Goal: Task Accomplishment & Management: Complete application form

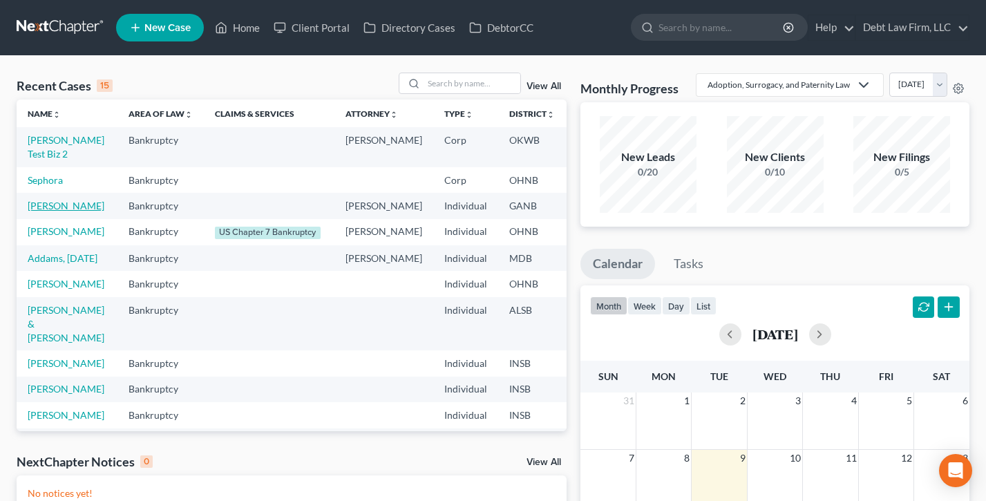
click at [46, 212] on link "[PERSON_NAME]" at bounding box center [66, 206] width 77 height 12
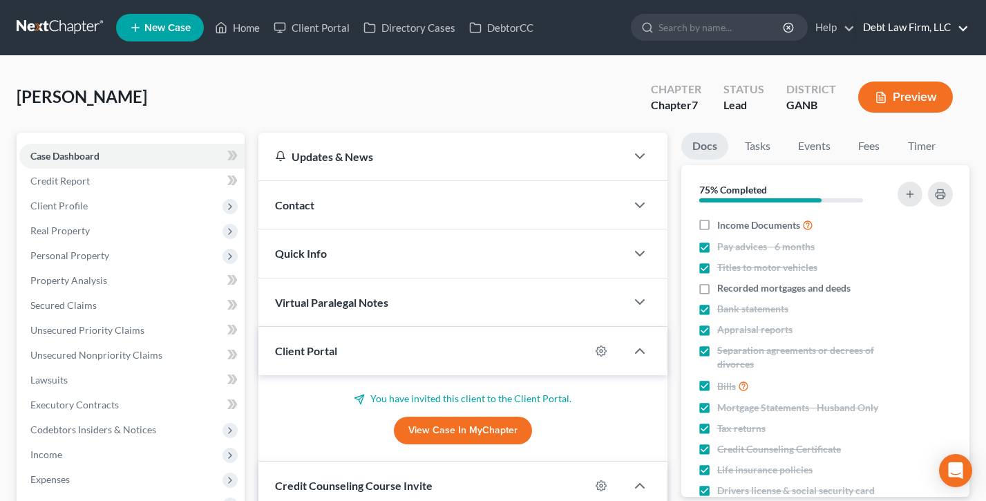
click at [903, 30] on link "Debt Law Firm, LLC" at bounding box center [912, 27] width 113 height 25
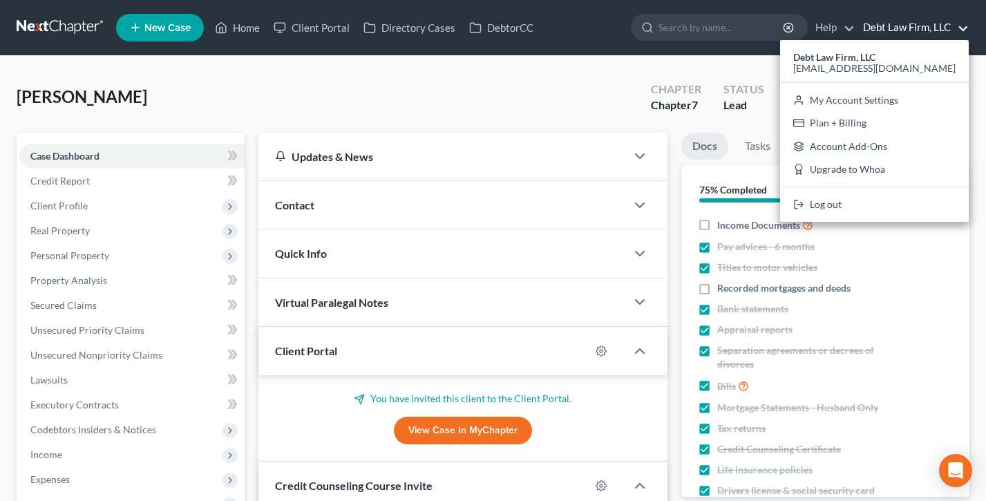
click at [525, 102] on div "Appleseed, Johnny Upgraded Chapter Chapter 7 Status Lead District GANB Preview" at bounding box center [493, 103] width 953 height 60
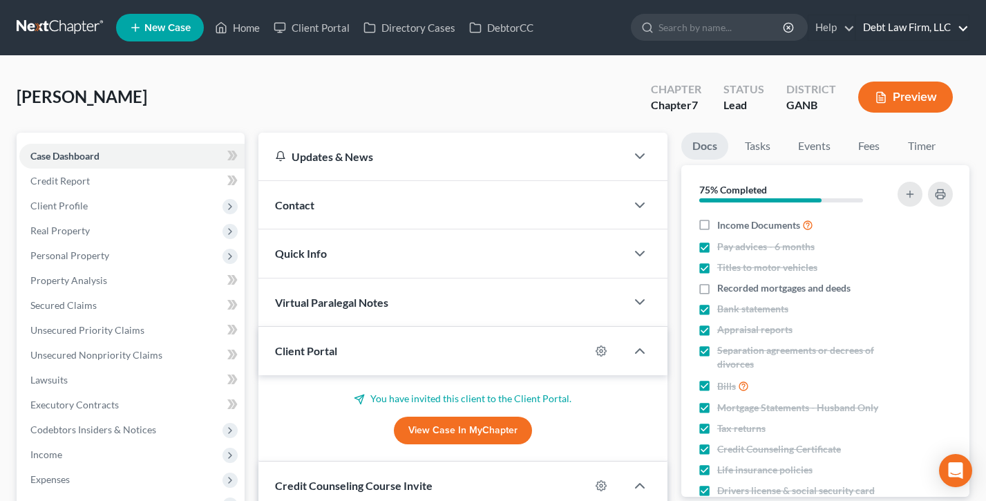
click at [920, 23] on link "Debt Law Firm, LLC" at bounding box center [912, 27] width 113 height 25
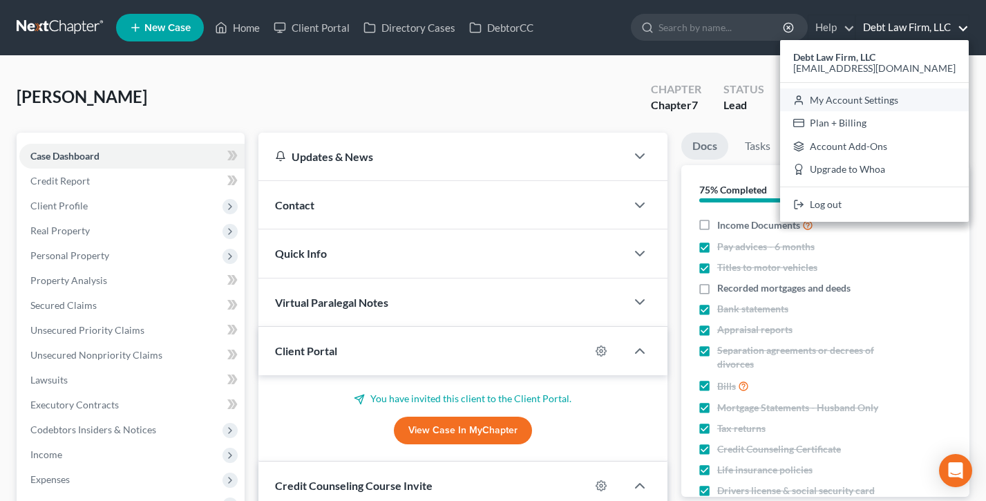
click at [876, 100] on link "My Account Settings" at bounding box center [874, 100] width 189 height 24
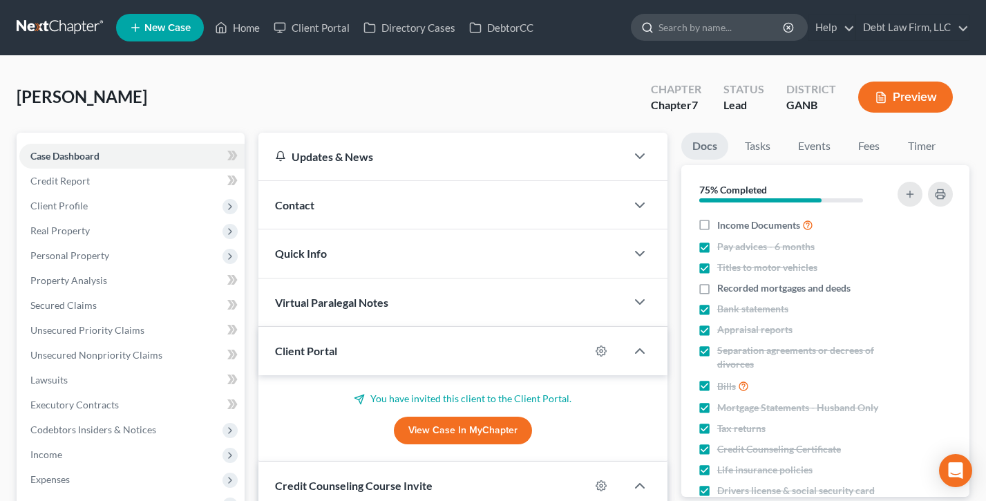
select select "24"
select select "36"
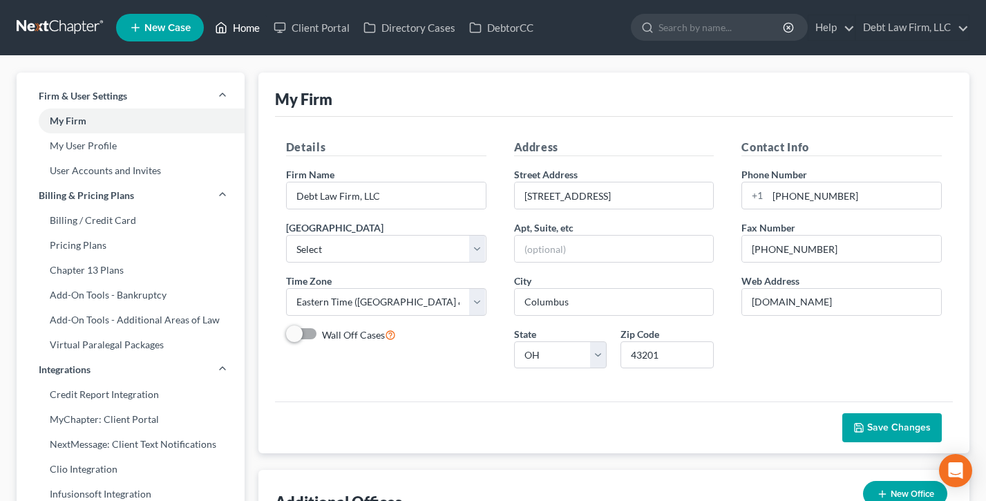
click at [244, 37] on link "Home" at bounding box center [237, 27] width 59 height 25
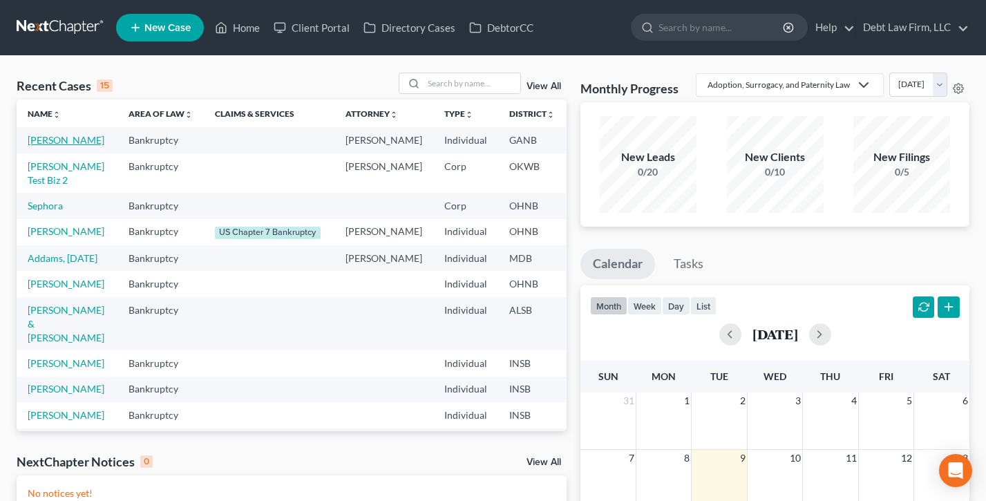
click at [50, 143] on link "Appleseed, Johnny" at bounding box center [66, 140] width 77 height 12
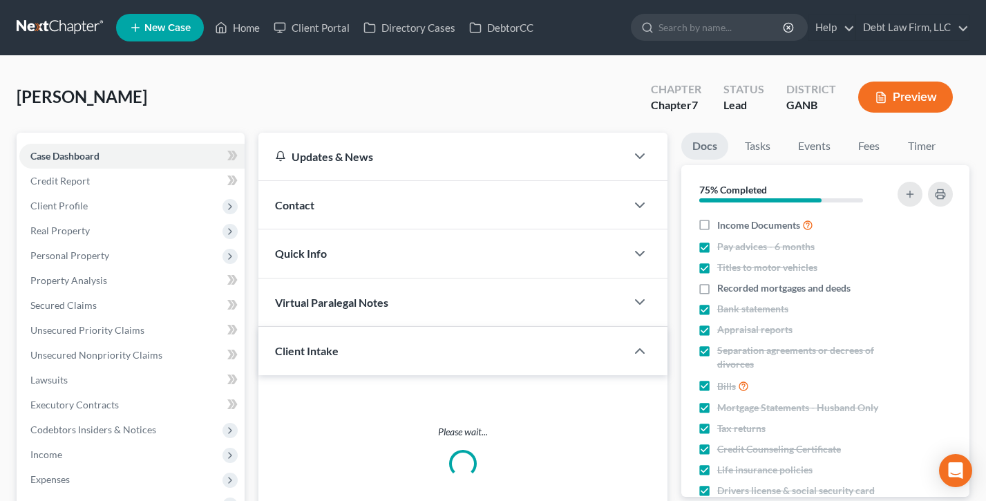
click at [67, 200] on span "Client Profile" at bounding box center [58, 206] width 57 height 12
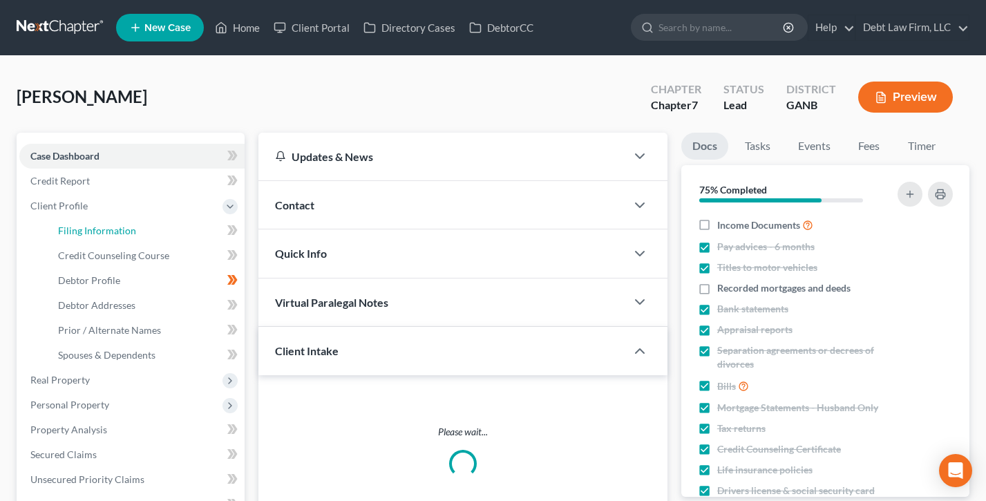
click at [82, 230] on span "Filing Information" at bounding box center [97, 231] width 78 height 12
select select "1"
select select "0"
select select "19"
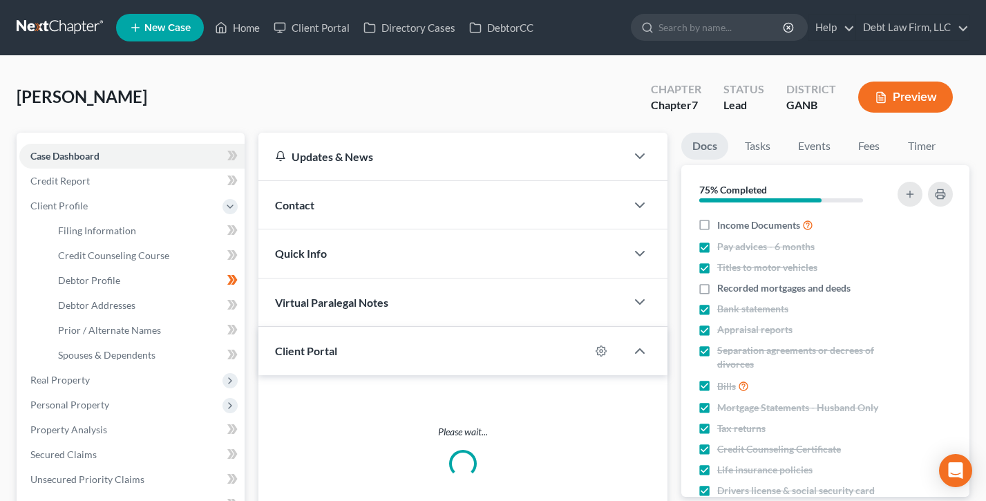
select select "0"
select select "27"
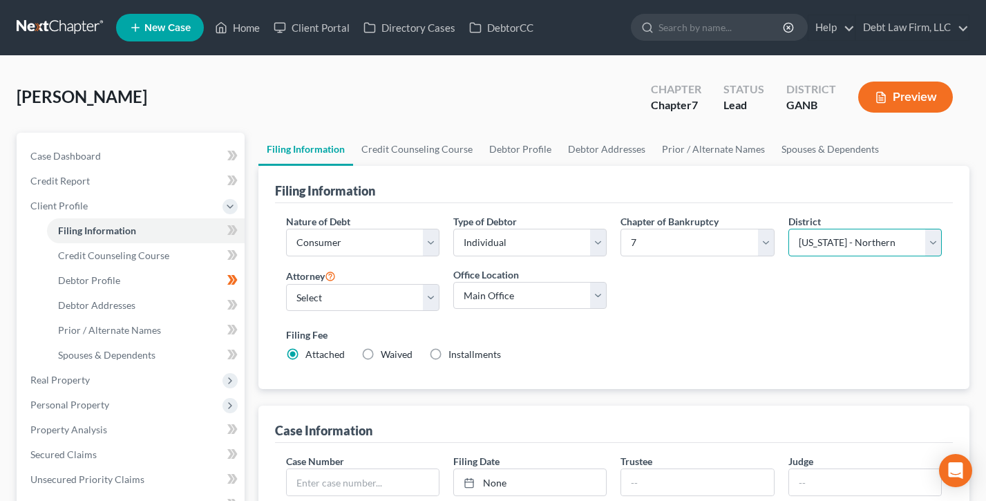
click at [841, 244] on select "Select Alabama - Middle Alabama - Northern Alabama - Southern Alaska Arizona Ar…" at bounding box center [865, 243] width 153 height 28
select select "48"
click at [789, 229] on select "Select Alabama - Middle Alabama - Northern Alabama - Southern Alaska Arizona Ar…" at bounding box center [865, 243] width 153 height 28
click at [238, 43] on ul "New Case Home Client Portal Directory Cases DebtorCC - No Result - See all resu…" at bounding box center [543, 28] width 854 height 36
click at [245, 28] on link "Home" at bounding box center [237, 27] width 59 height 25
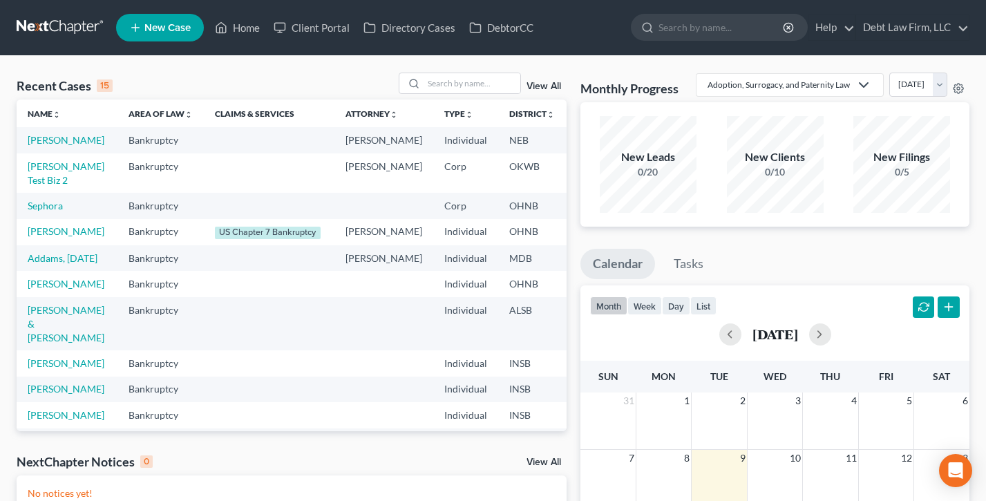
click at [156, 37] on link "New Case" at bounding box center [160, 28] width 88 height 28
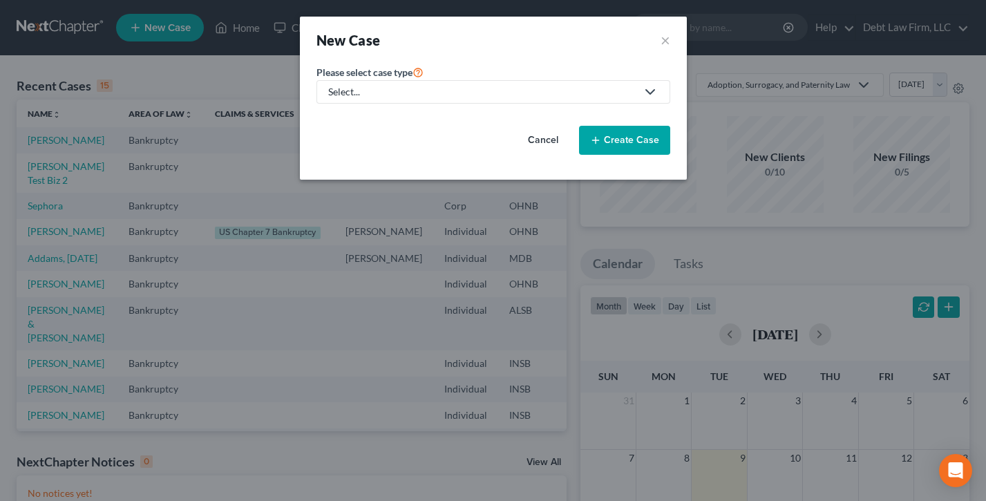
click at [427, 82] on link "Select..." at bounding box center [494, 92] width 354 height 24
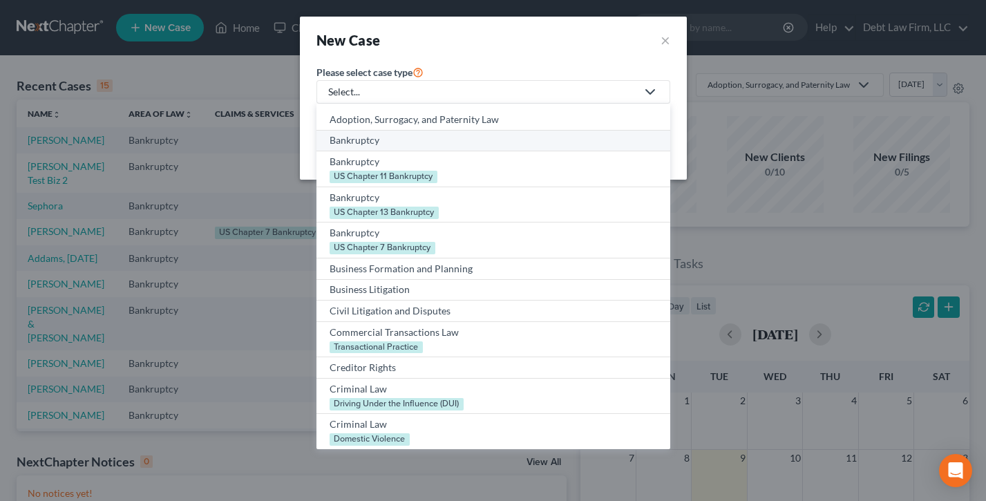
click at [386, 141] on div "Bankruptcy" at bounding box center [494, 140] width 328 height 14
select select "61"
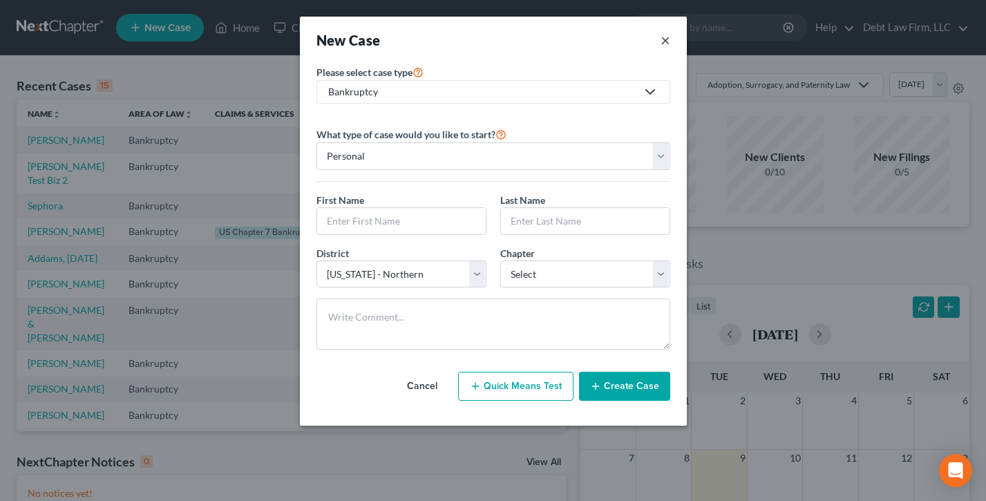
click at [665, 40] on button "×" at bounding box center [666, 39] width 10 height 19
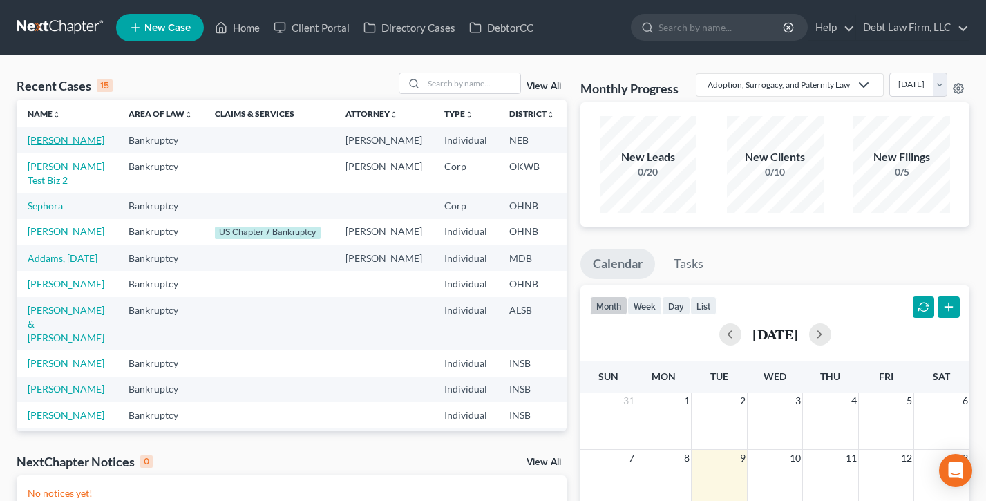
click at [52, 146] on link "Appleseed, Johnny" at bounding box center [66, 140] width 77 height 12
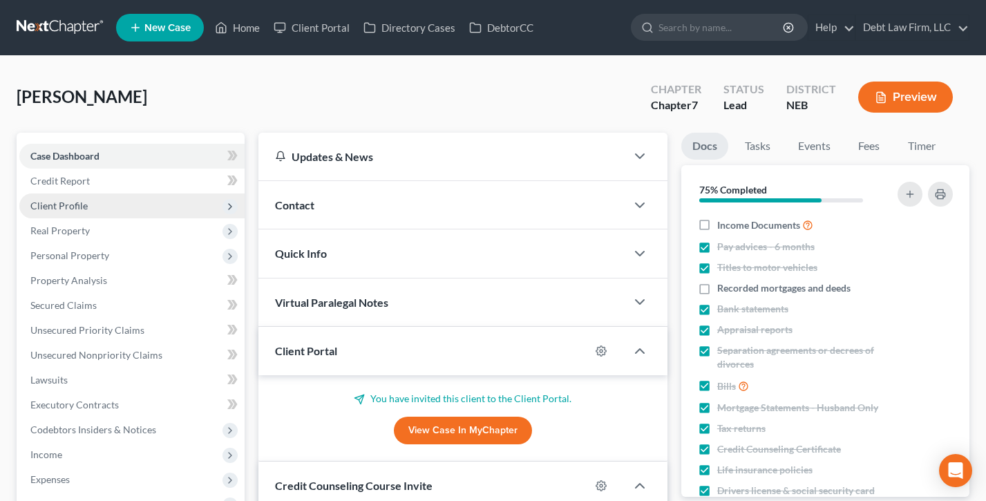
click at [72, 198] on span "Client Profile" at bounding box center [131, 206] width 225 height 25
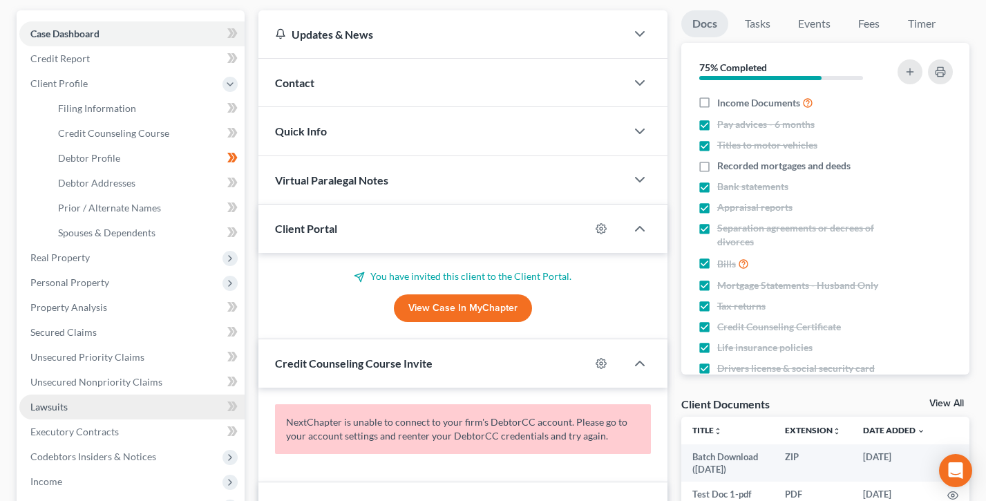
scroll to position [30, 0]
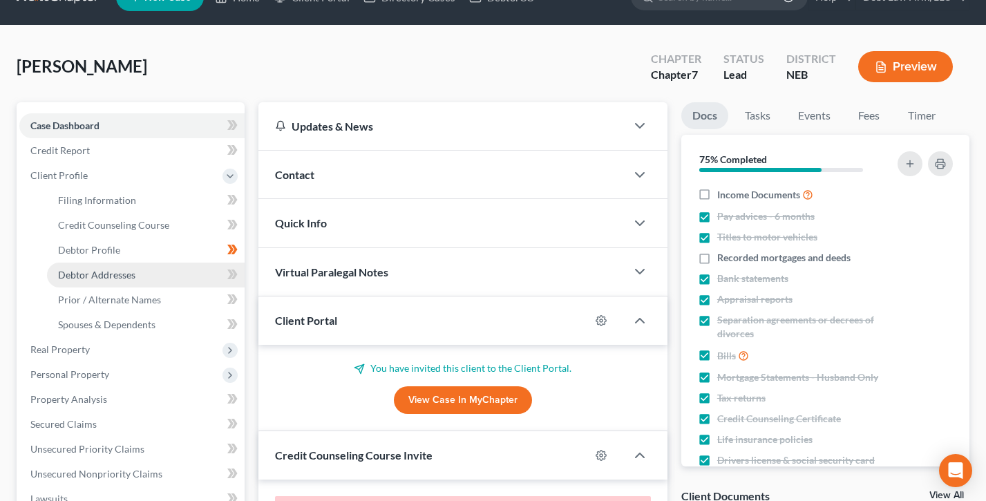
click at [101, 277] on span "Debtor Addresses" at bounding box center [96, 275] width 77 height 12
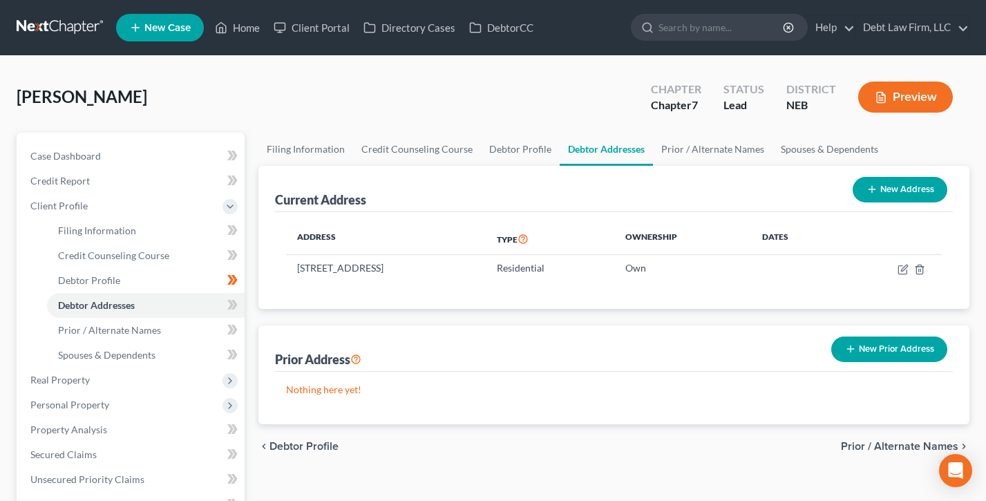
click at [892, 181] on button "New Address" at bounding box center [900, 190] width 95 height 26
select select "0"
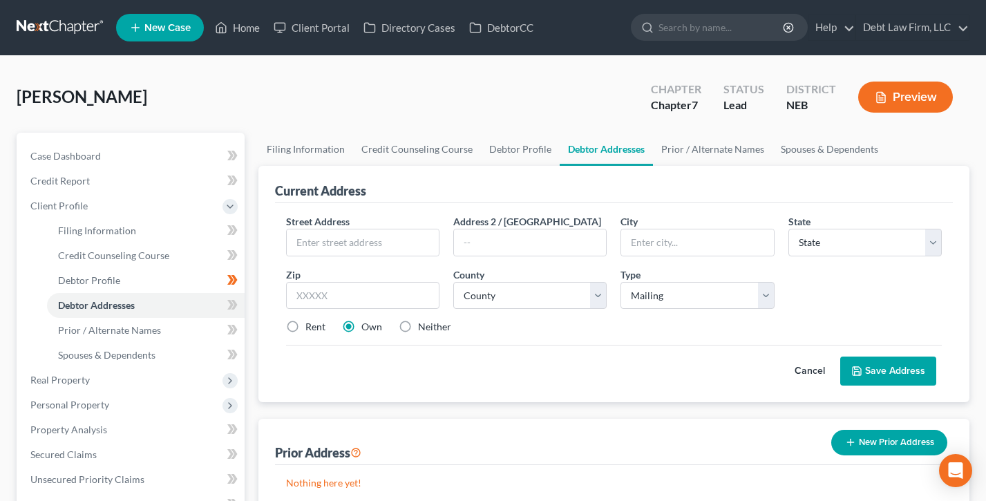
click at [806, 373] on button "Cancel" at bounding box center [810, 371] width 61 height 28
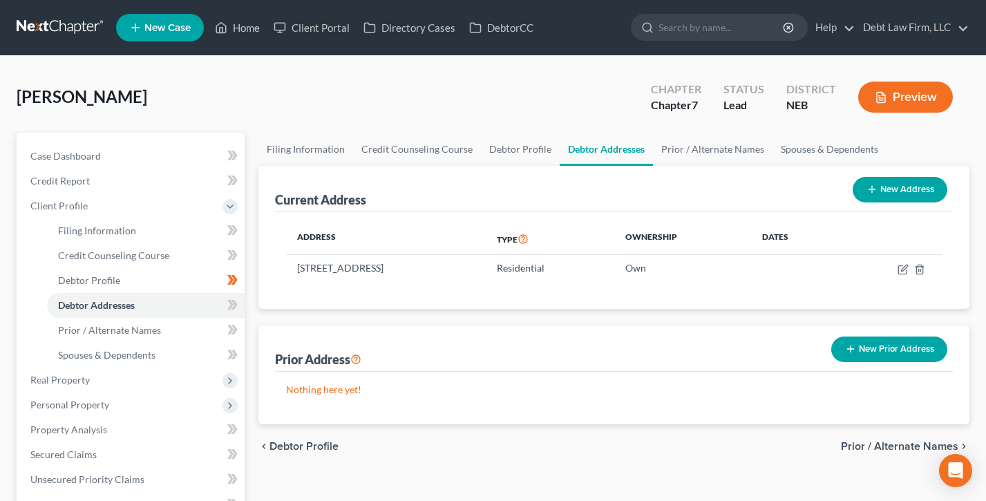
click at [893, 101] on button "Preview" at bounding box center [905, 97] width 95 height 31
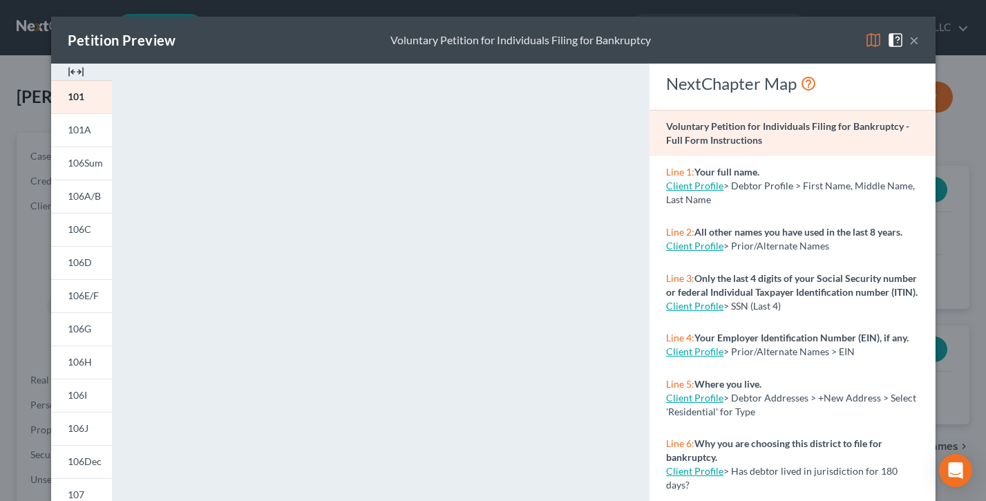
click at [914, 43] on button "×" at bounding box center [915, 40] width 10 height 17
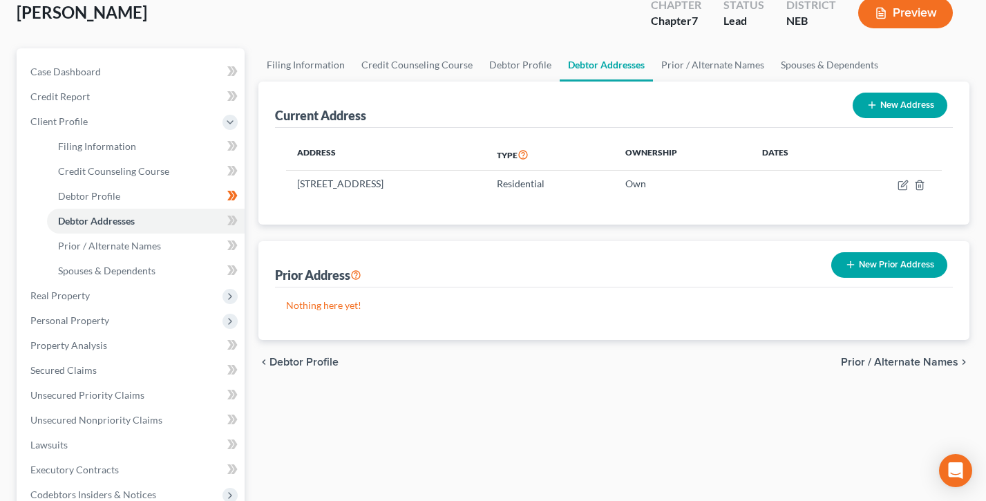
scroll to position [111, 0]
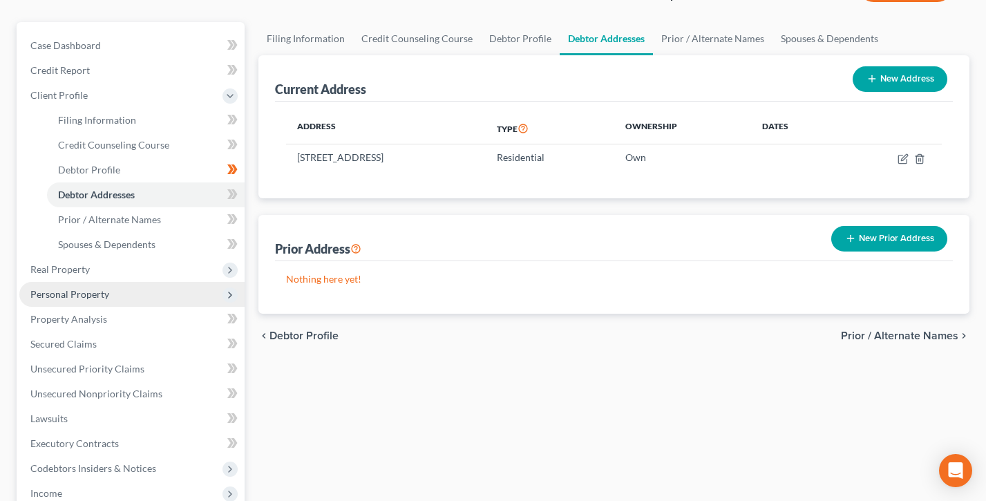
click at [70, 294] on span "Personal Property" at bounding box center [69, 294] width 79 height 12
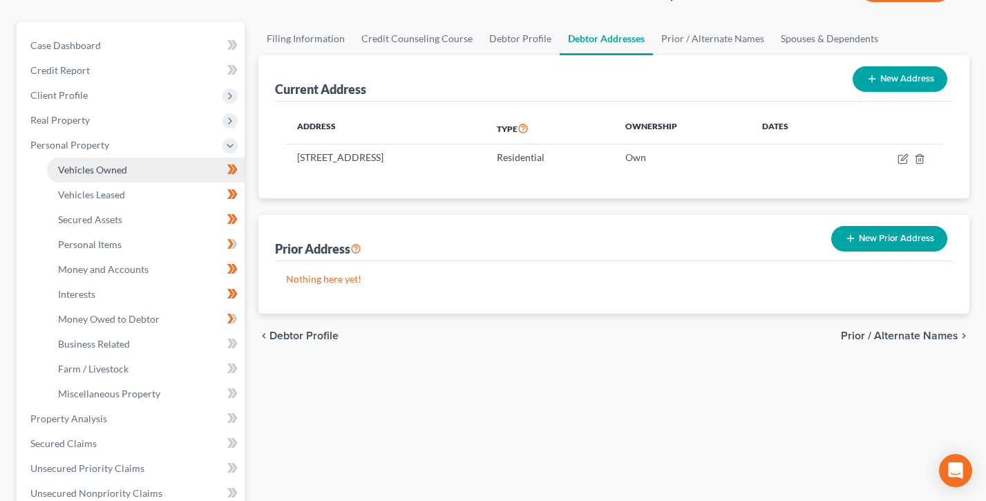
click at [111, 165] on span "Vehicles Owned" at bounding box center [92, 170] width 69 height 12
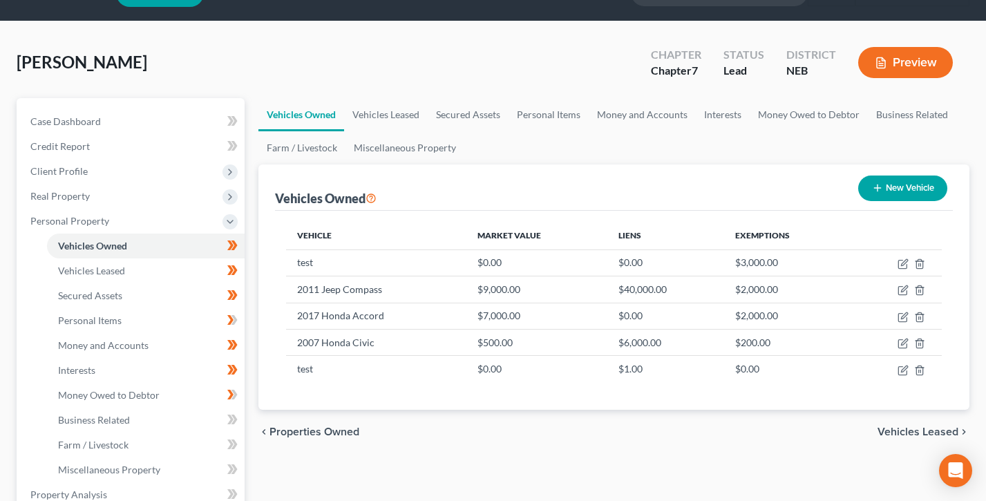
scroll to position [35, 0]
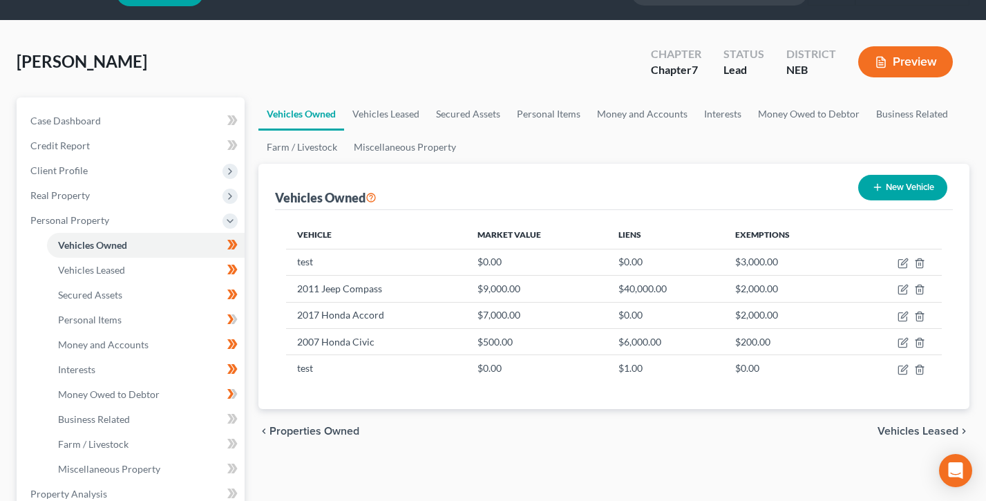
click at [903, 71] on button "Preview" at bounding box center [905, 61] width 95 height 31
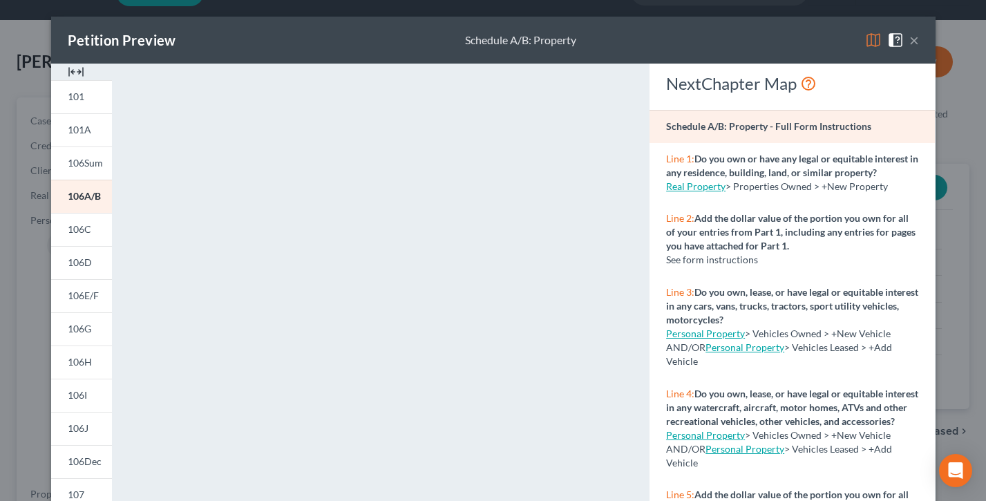
click at [916, 38] on button "×" at bounding box center [915, 40] width 10 height 17
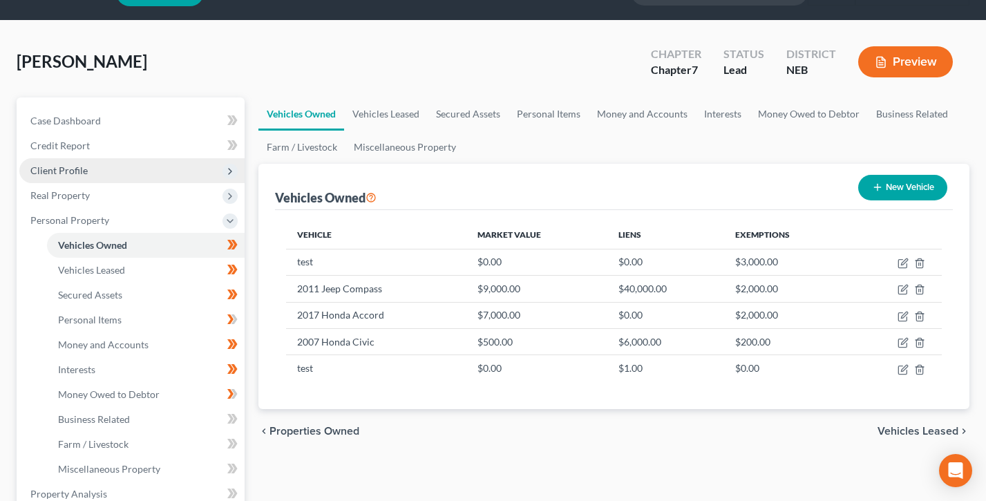
click at [80, 167] on span "Client Profile" at bounding box center [58, 171] width 57 height 12
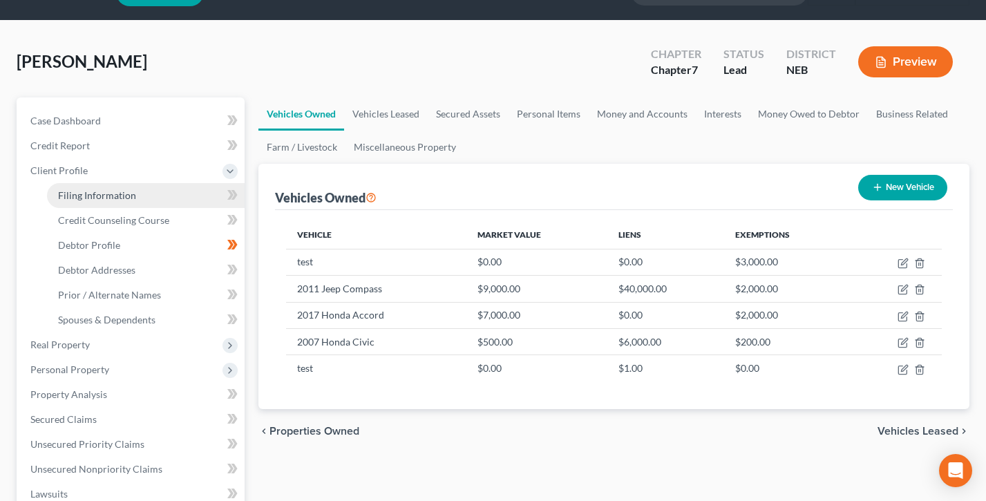
click at [86, 196] on span "Filing Information" at bounding box center [97, 195] width 78 height 12
select select "1"
select select "0"
select select "48"
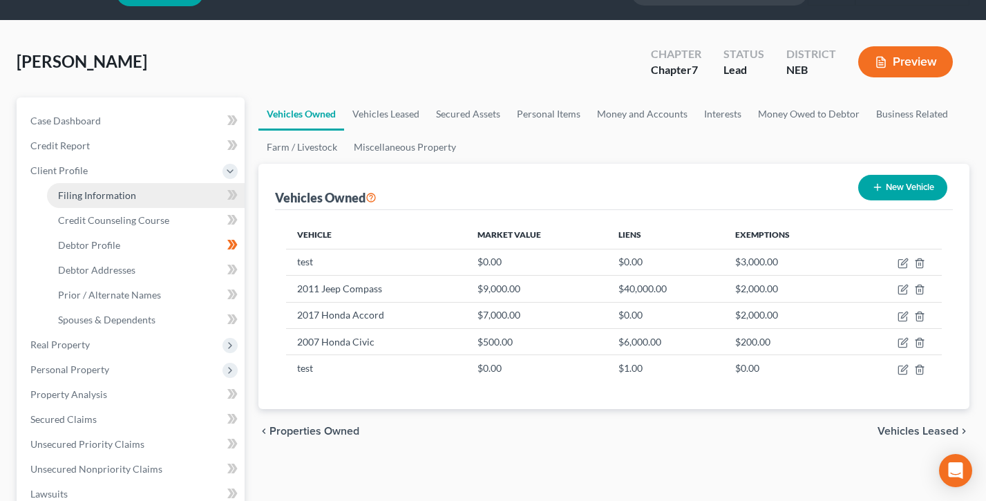
select select "8"
select select "0"
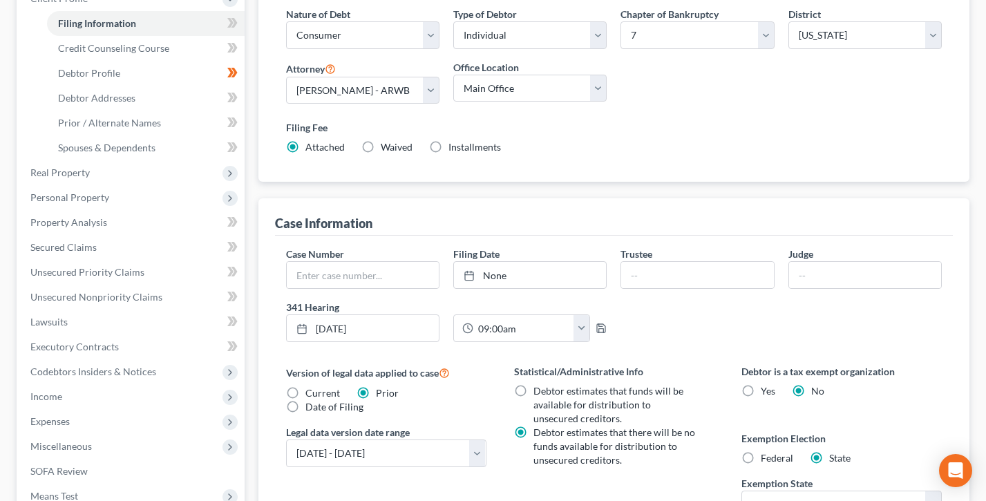
scroll to position [376, 0]
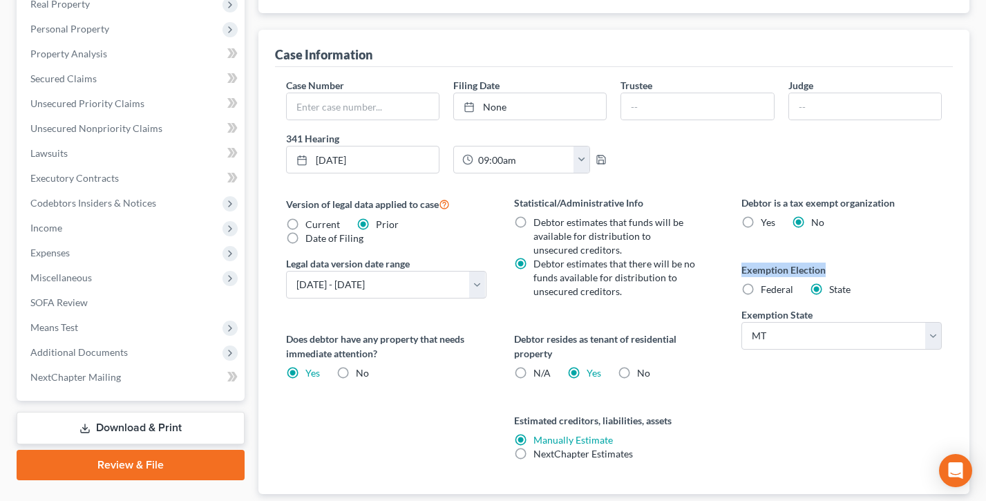
drag, startPoint x: 840, startPoint y: 271, endPoint x: 741, endPoint y: 267, distance: 98.9
click at [741, 267] on div "Debtor is a tax exempt organization Yes No Exemption Election Federal State Exe…" at bounding box center [842, 345] width 228 height 299
click at [802, 339] on select "State AL AK AR AZ CA CO CT DE DC FL GA GU HI ID IL IN IA KS KY LA ME MD MA MI M…" at bounding box center [842, 336] width 200 height 28
select select "30"
click at [742, 322] on select "State AL AK AR AZ CA CO CT DE DC FL GA GU HI ID IL IN IA KS KY LA ME MD MA MI M…" at bounding box center [842, 336] width 200 height 28
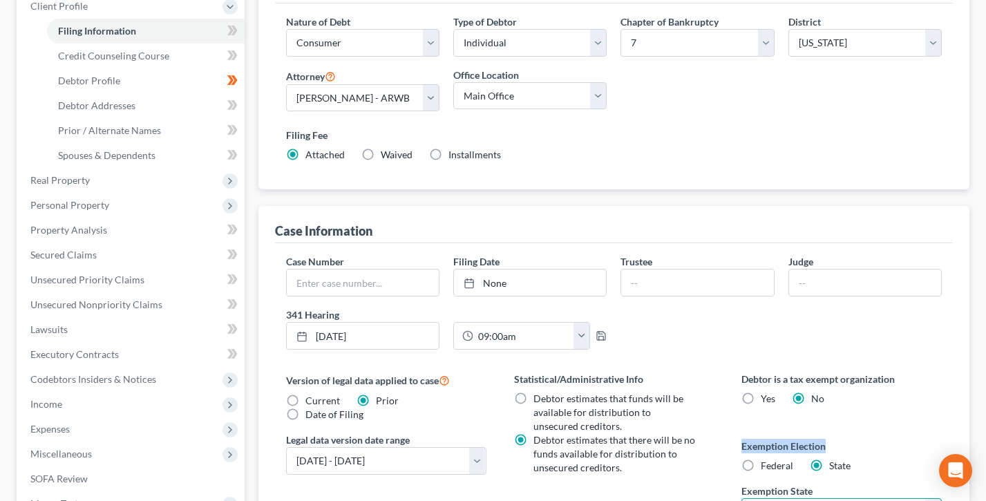
scroll to position [0, 0]
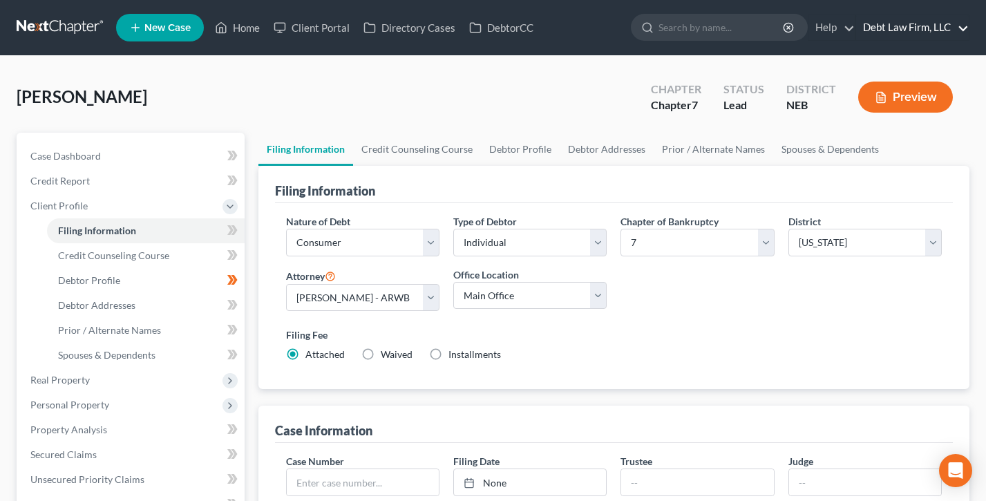
click at [904, 29] on link "Debt Law Firm, LLC" at bounding box center [912, 27] width 113 height 25
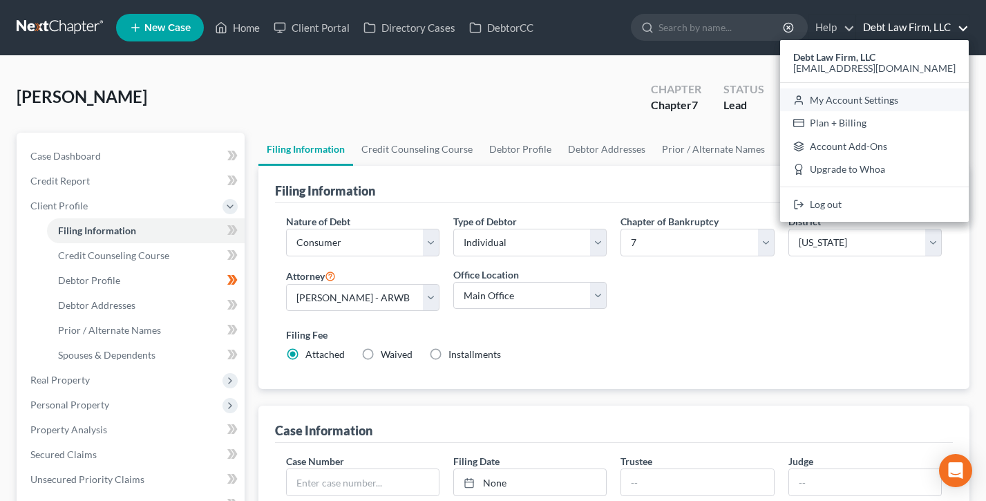
click at [903, 93] on link "My Account Settings" at bounding box center [874, 100] width 189 height 24
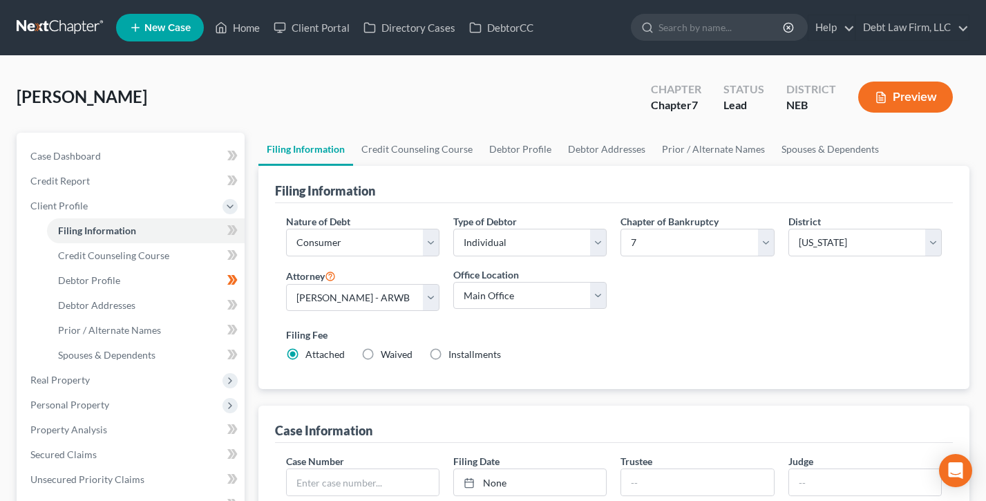
select select "61"
select select "24"
select select "36"
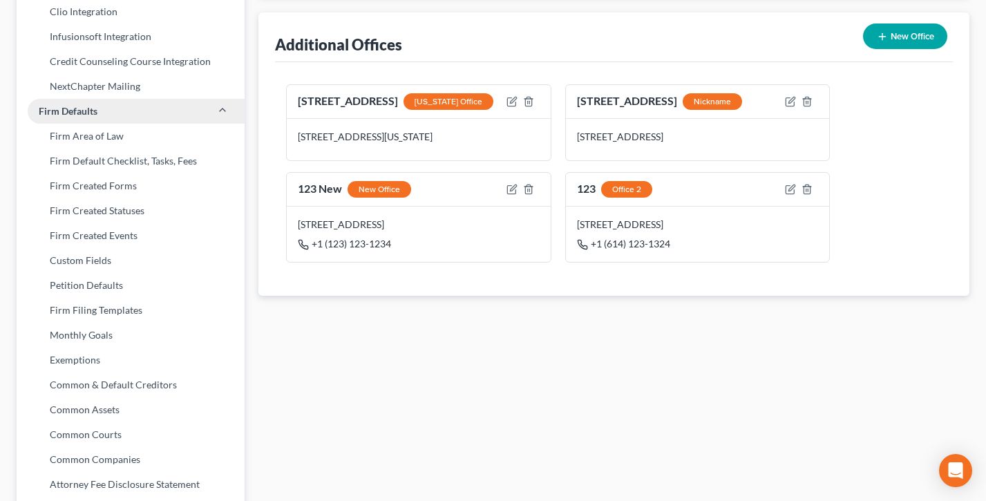
scroll to position [489, 0]
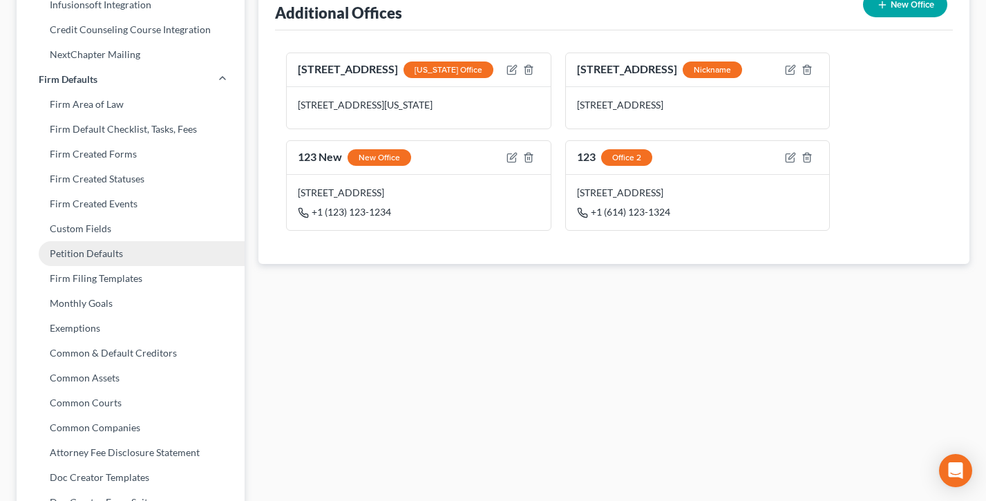
click at [73, 250] on link "Petition Defaults" at bounding box center [131, 253] width 228 height 25
select select "4"
select select "1"
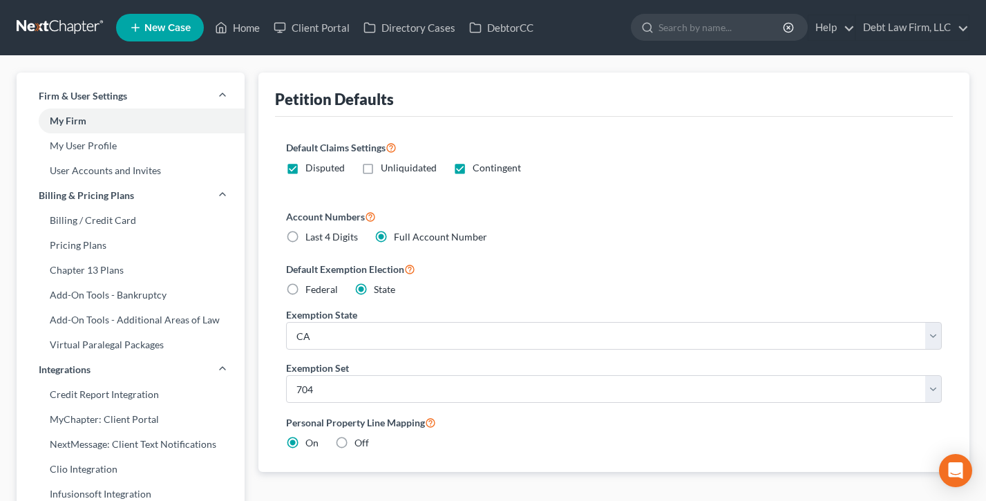
scroll to position [130, 0]
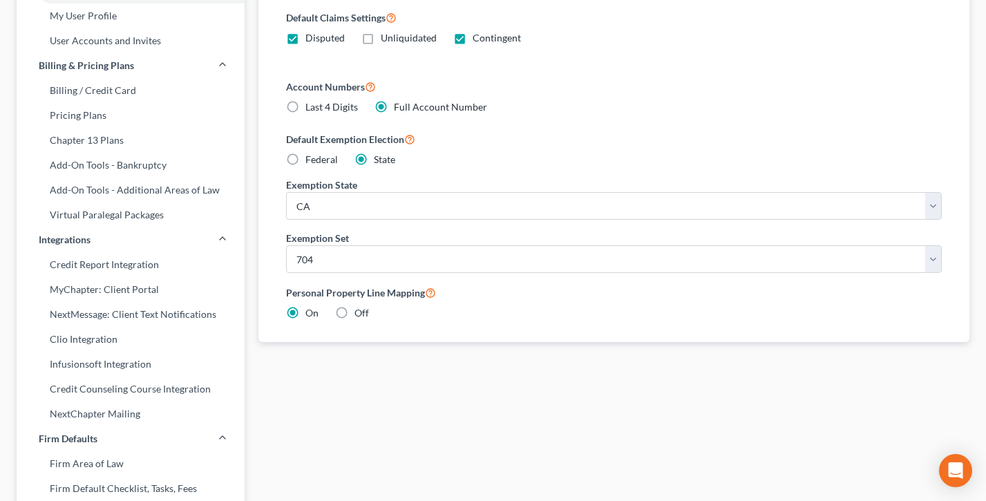
drag, startPoint x: 442, startPoint y: 135, endPoint x: 284, endPoint y: 138, distance: 158.3
click at [284, 138] on div "Default Claims Settings Disputed Unliquidated Contingent Account Numbers Last 4…" at bounding box center [614, 164] width 678 height 355
click at [580, 164] on div "Default Exemption Election Federal State" at bounding box center [614, 149] width 656 height 36
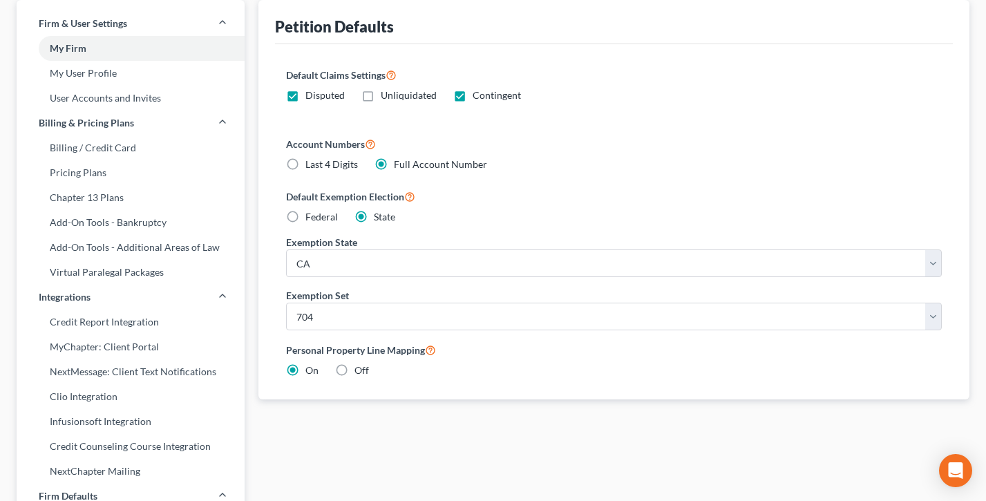
scroll to position [0, 0]
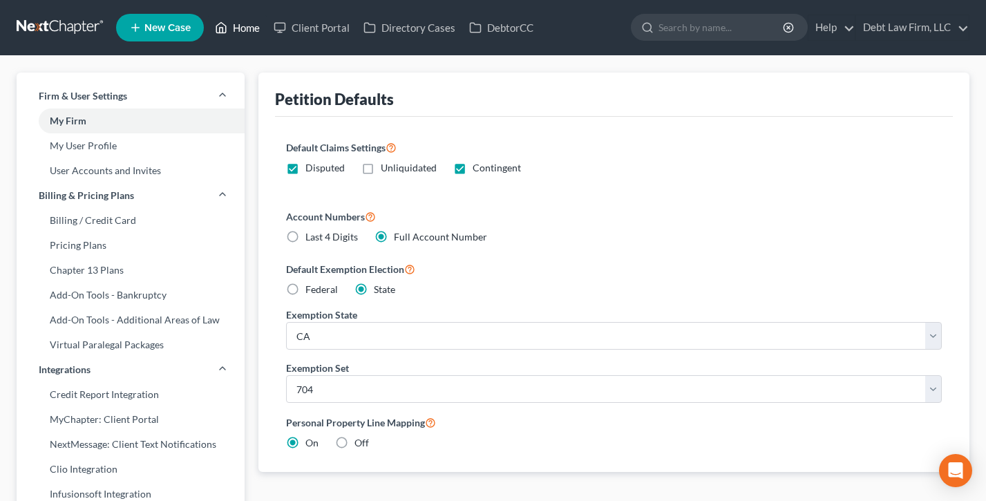
click at [250, 30] on link "Home" at bounding box center [237, 27] width 59 height 25
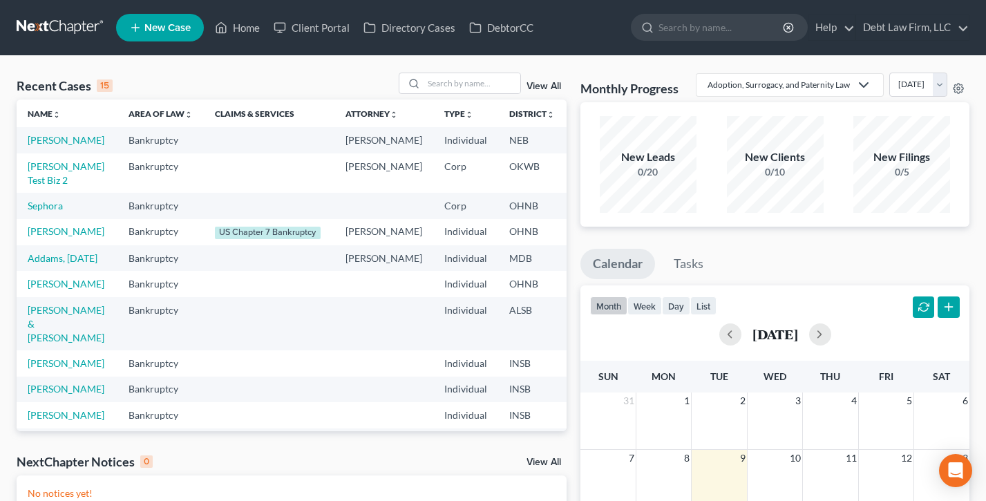
click at [57, 147] on td "Appleseed, Johnny" at bounding box center [67, 140] width 101 height 26
click at [45, 146] on link "Appleseed, Johnny" at bounding box center [66, 140] width 77 height 12
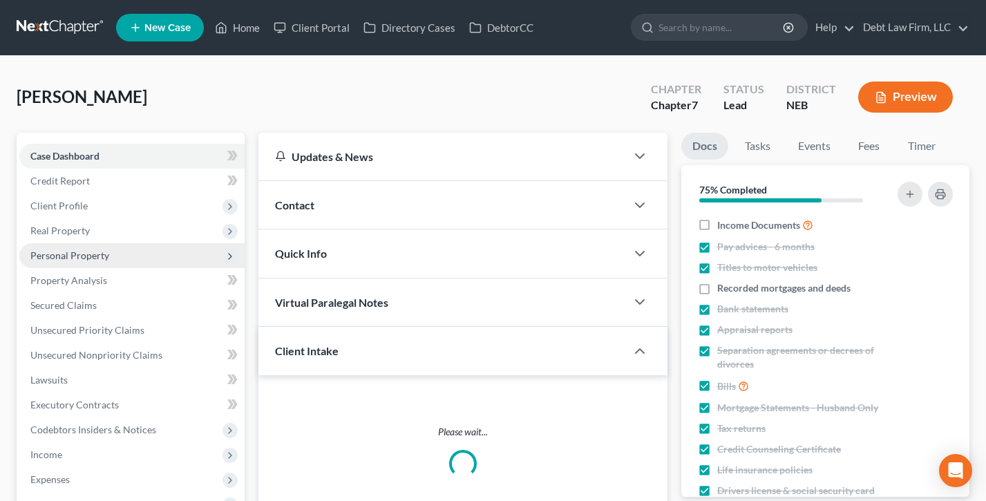
click at [96, 250] on span "Personal Property" at bounding box center [69, 256] width 79 height 12
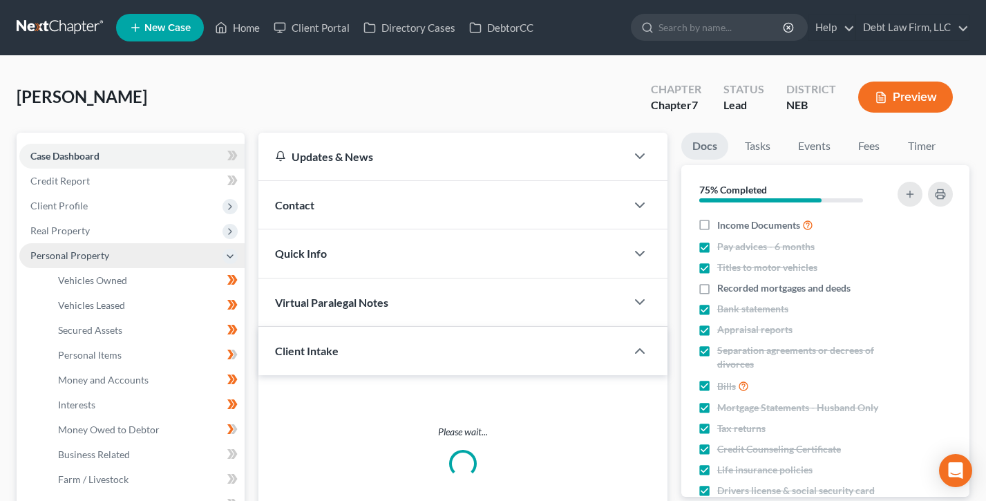
scroll to position [108, 0]
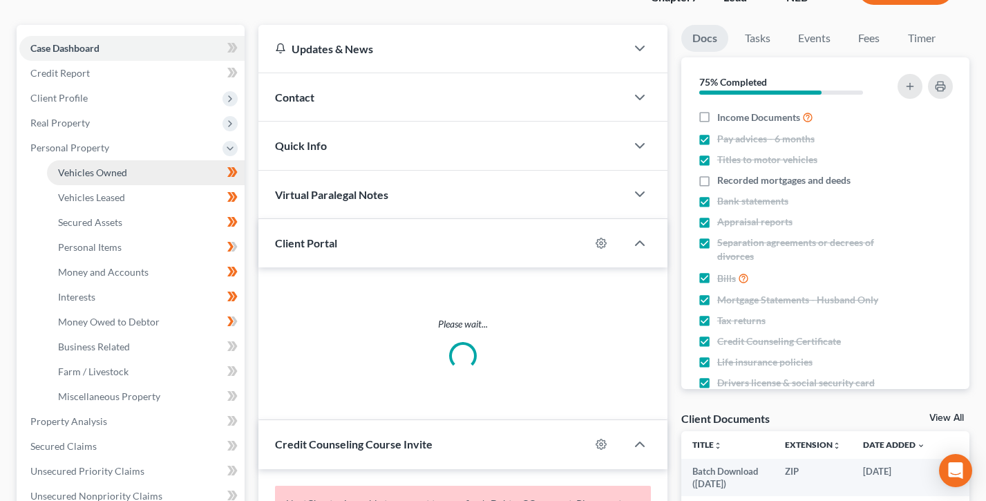
click at [90, 168] on span "Vehicles Owned" at bounding box center [92, 173] width 69 height 12
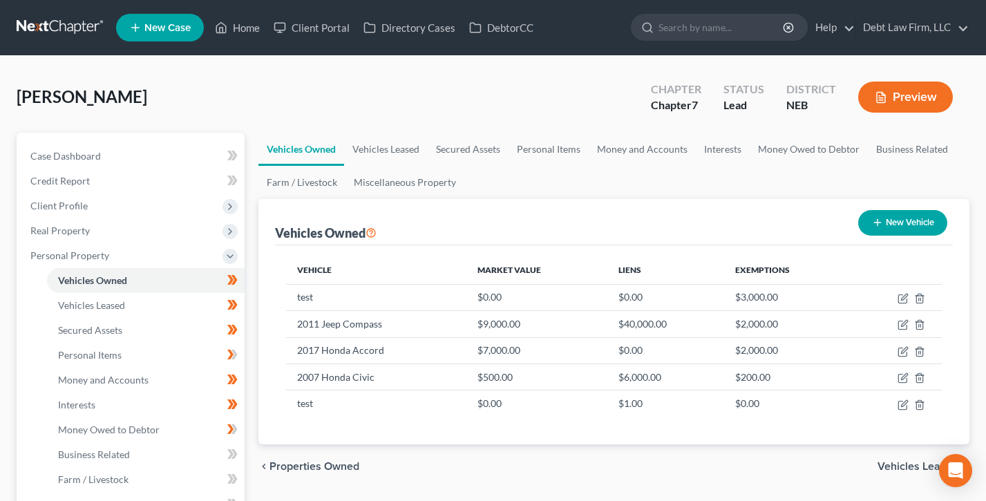
click at [899, 223] on button "New Vehicle" at bounding box center [902, 223] width 89 height 26
select select "0"
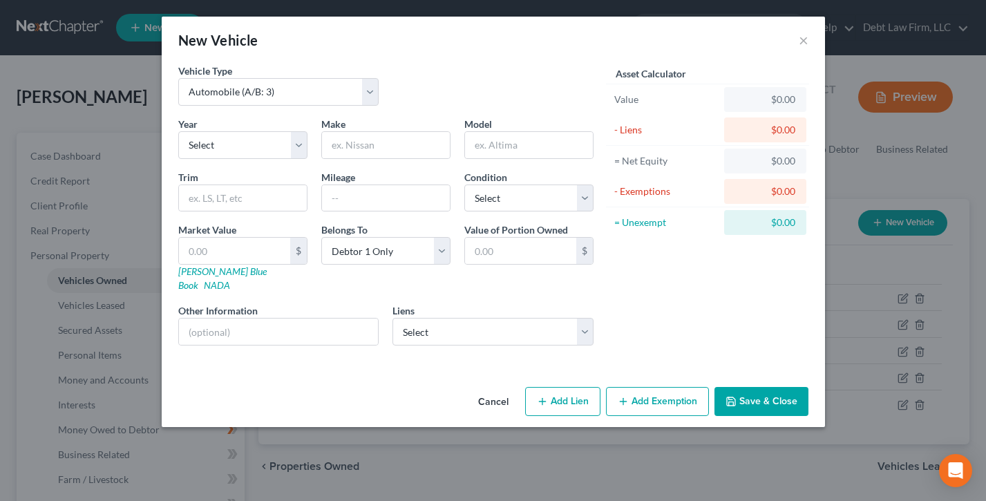
click at [650, 387] on button "Add Exemption" at bounding box center [657, 401] width 103 height 29
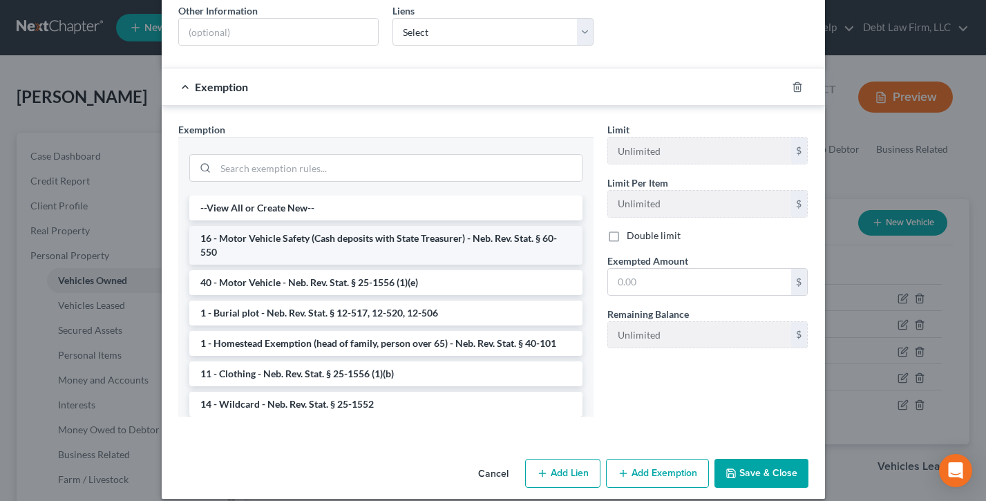
click at [335, 226] on li "16 - Motor Vehicle Safety (Cash deposits with State Treasurer) - Neb. Rev. Stat…" at bounding box center [385, 245] width 393 height 39
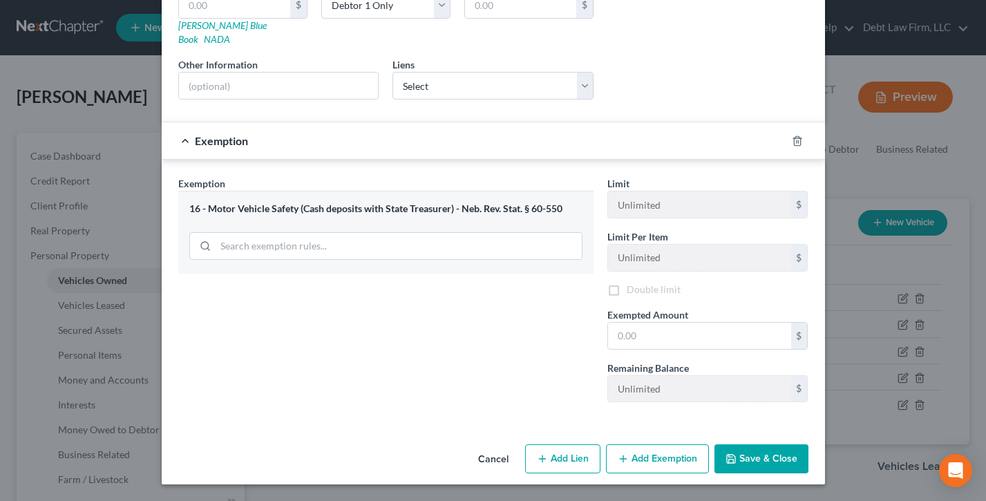
scroll to position [234, 0]
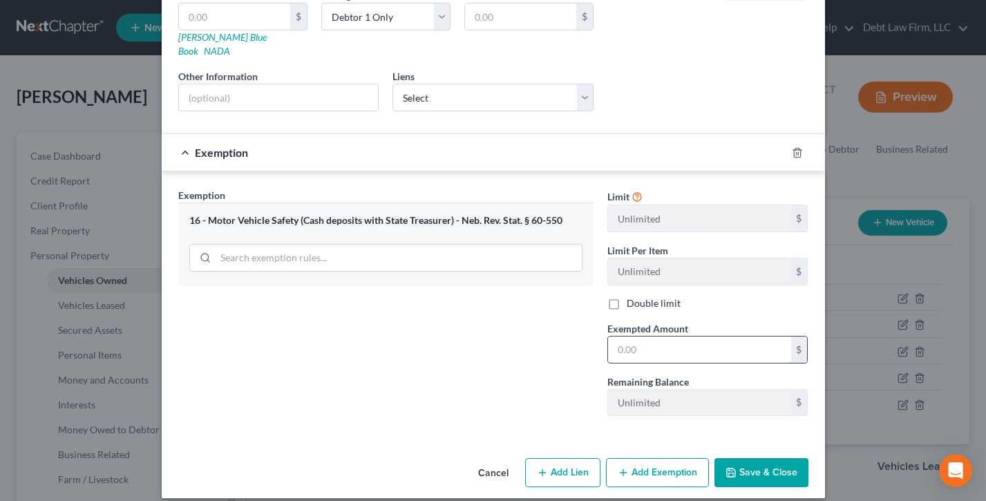
click at [643, 337] on input "text" at bounding box center [699, 350] width 183 height 26
click at [534, 326] on div "Exemption Set must be selected for CA. Exemption * 16 - Motor Vehicle Safety (C…" at bounding box center [385, 307] width 429 height 239
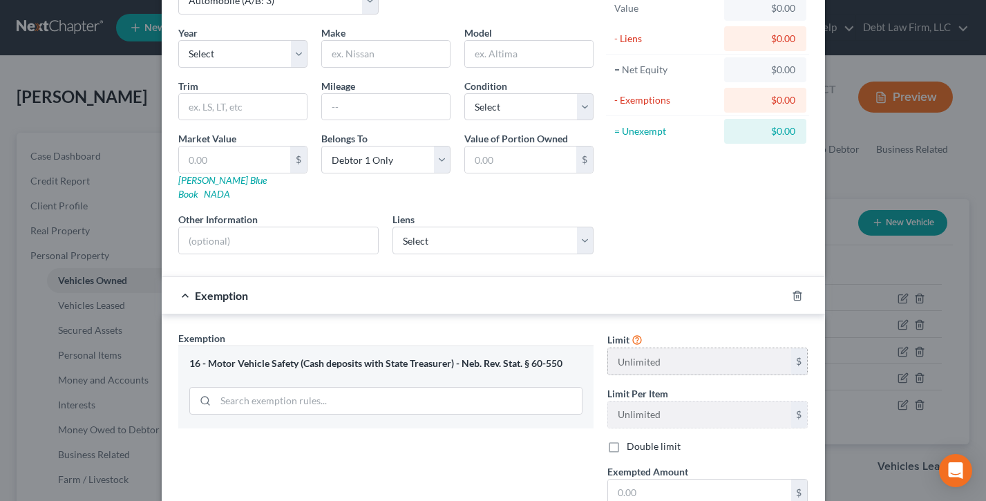
scroll to position [0, 0]
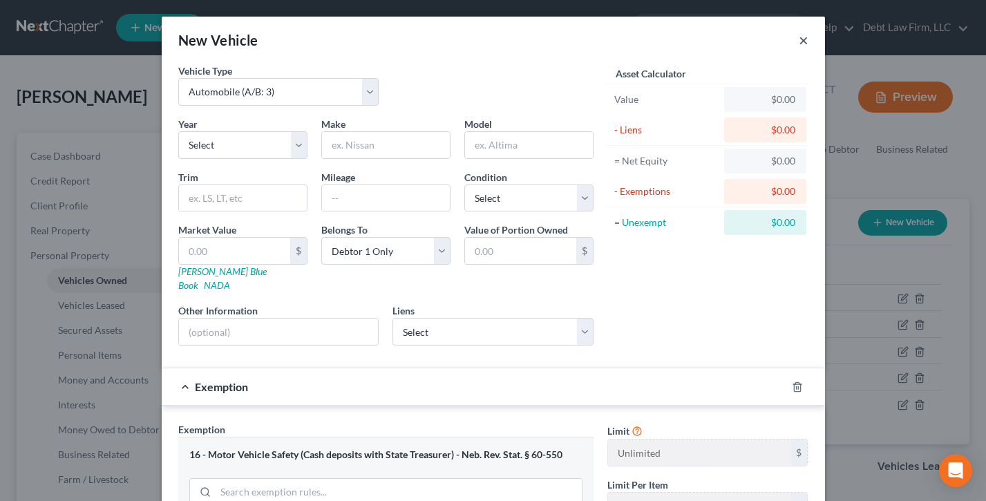
click at [805, 38] on button "×" at bounding box center [804, 40] width 10 height 17
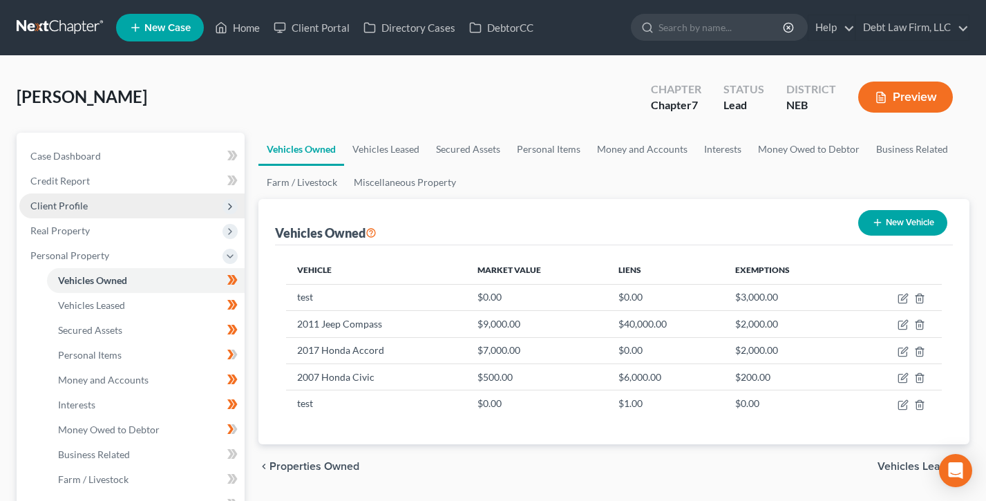
click at [79, 207] on span "Client Profile" at bounding box center [58, 206] width 57 height 12
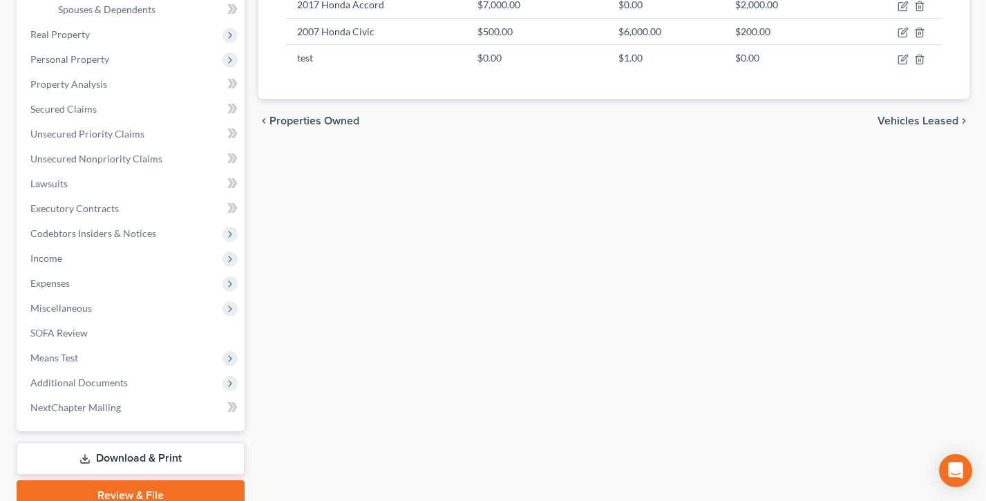
scroll to position [387, 0]
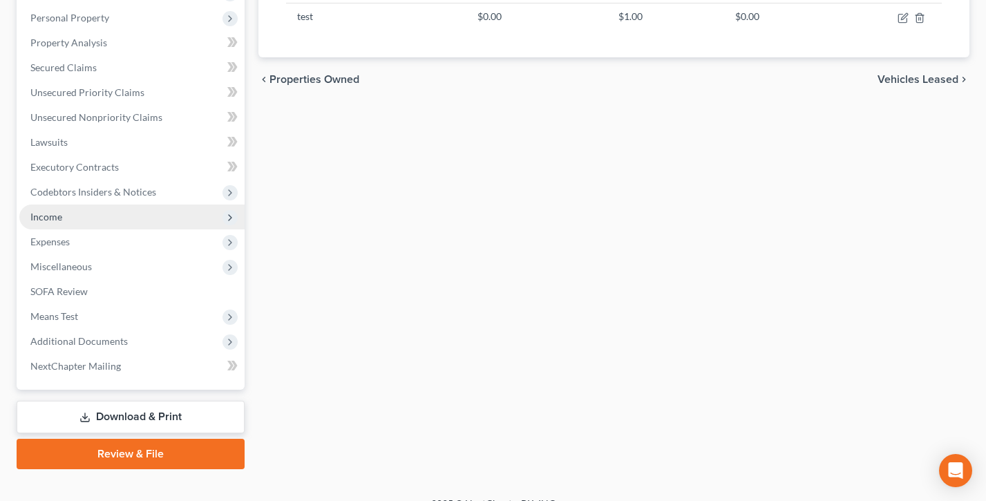
click at [86, 213] on span "Income" at bounding box center [131, 217] width 225 height 25
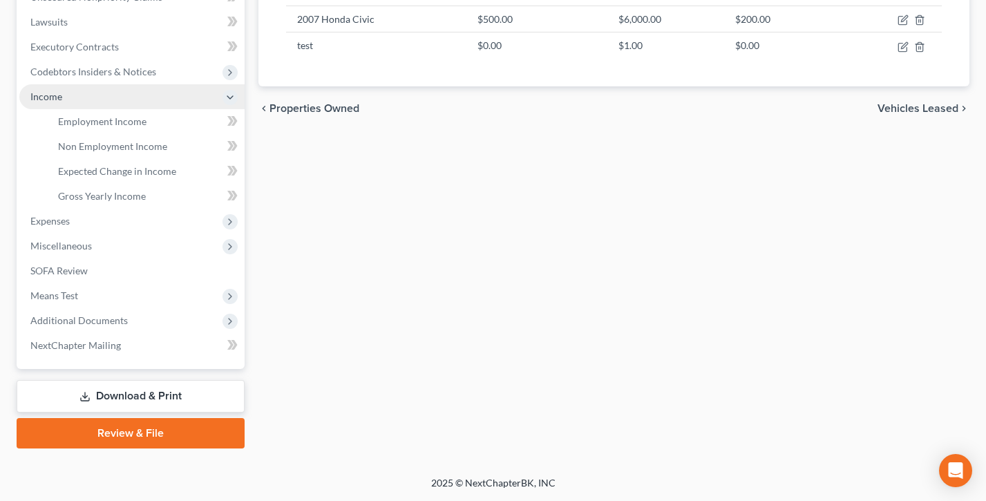
scroll to position [238, 0]
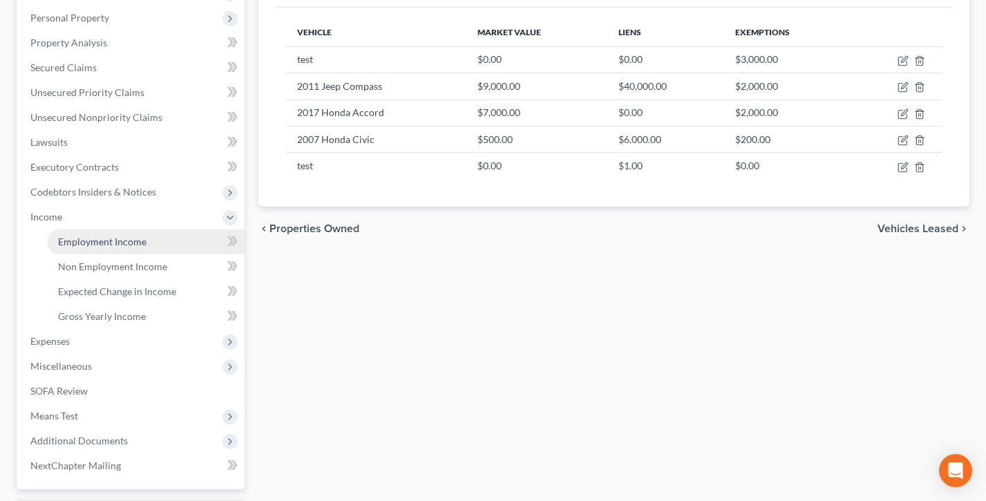
click at [105, 244] on span "Employment Income" at bounding box center [102, 242] width 88 height 12
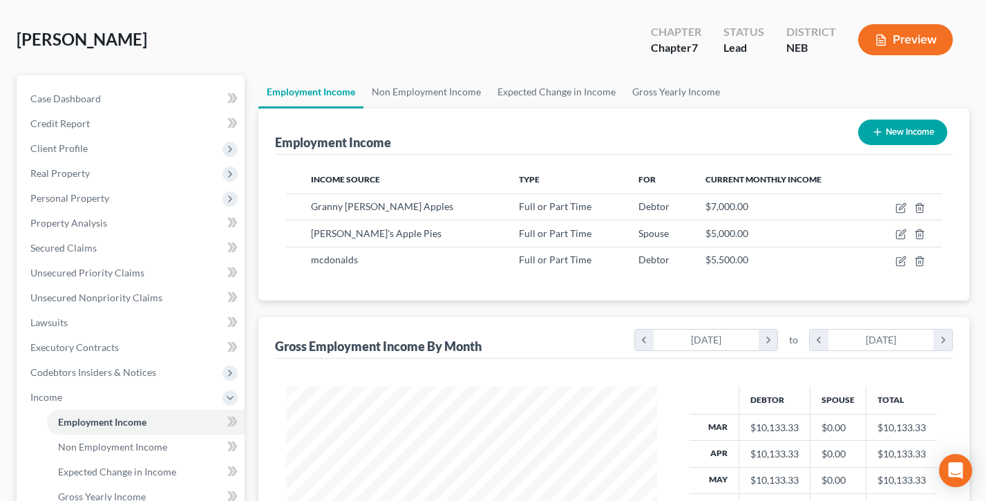
scroll to position [247, 399]
drag, startPoint x: 407, startPoint y: 138, endPoint x: 250, endPoint y: 133, distance: 157.7
click at [250, 133] on div "Petition Navigation Case Dashboard Payments Invoices Payments Payments Credit R…" at bounding box center [493, 412] width 967 height 674
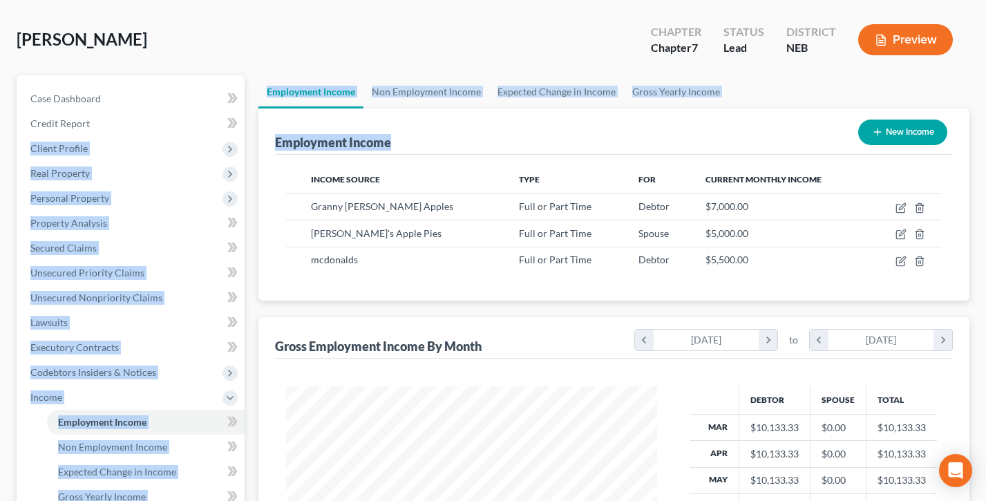
click at [910, 131] on button "New Income" at bounding box center [902, 133] width 89 height 26
select select "0"
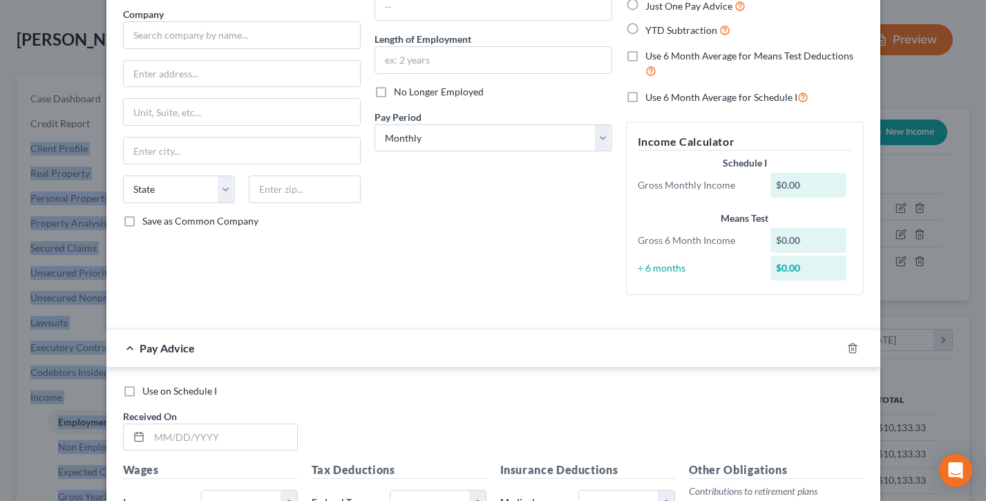
scroll to position [0, 0]
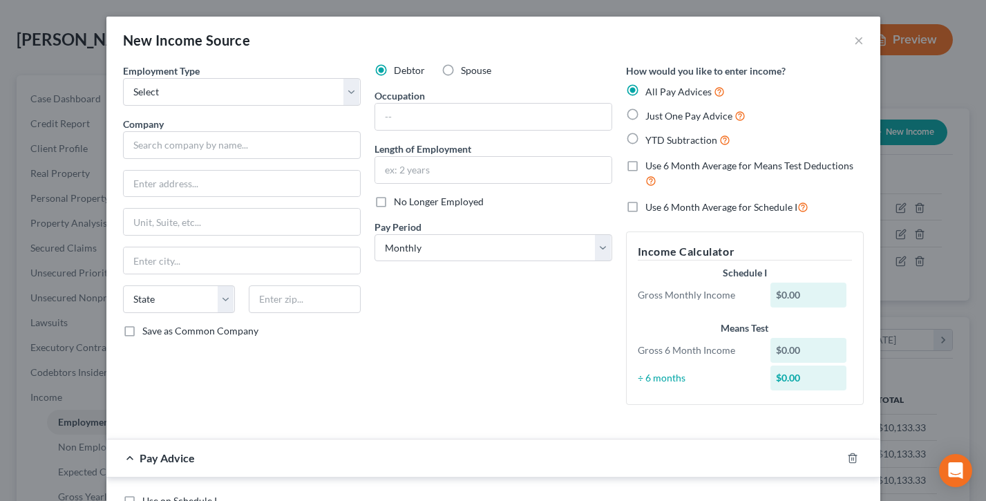
click at [646, 117] on label "Just One Pay Advice" at bounding box center [696, 116] width 100 height 16
click at [651, 117] on input "Just One Pay Advice" at bounding box center [655, 112] width 9 height 9
radio input "true"
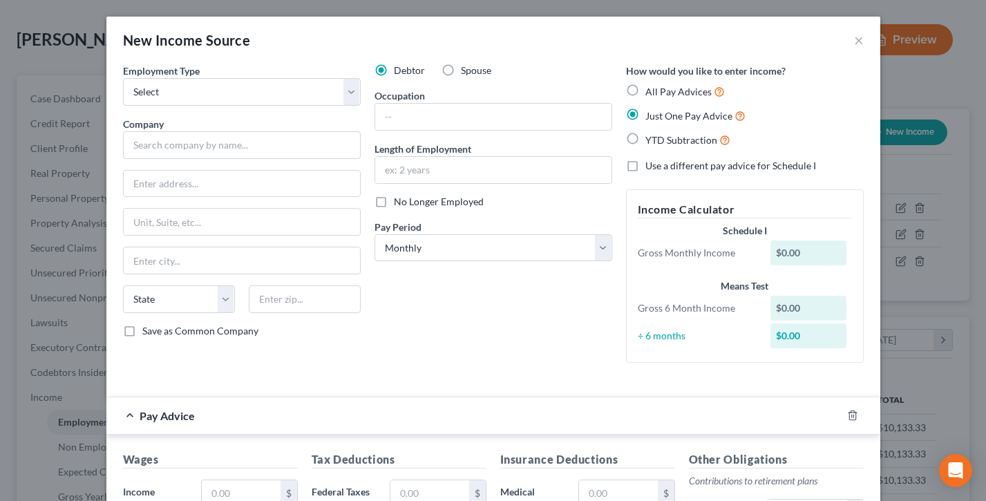
click at [646, 138] on label "YTD Subtraction" at bounding box center [688, 140] width 85 height 16
click at [651, 138] on input "YTD Subtraction" at bounding box center [655, 136] width 9 height 9
radio input "true"
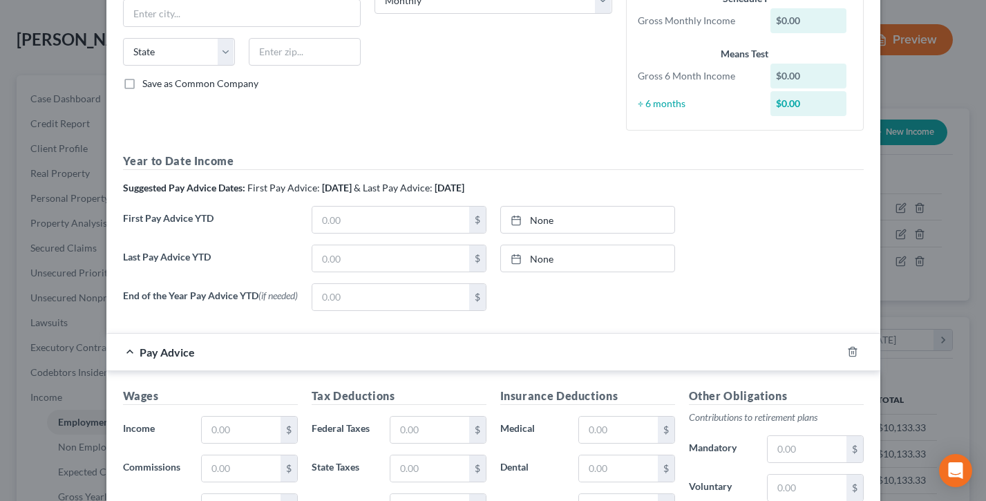
scroll to position [267, 0]
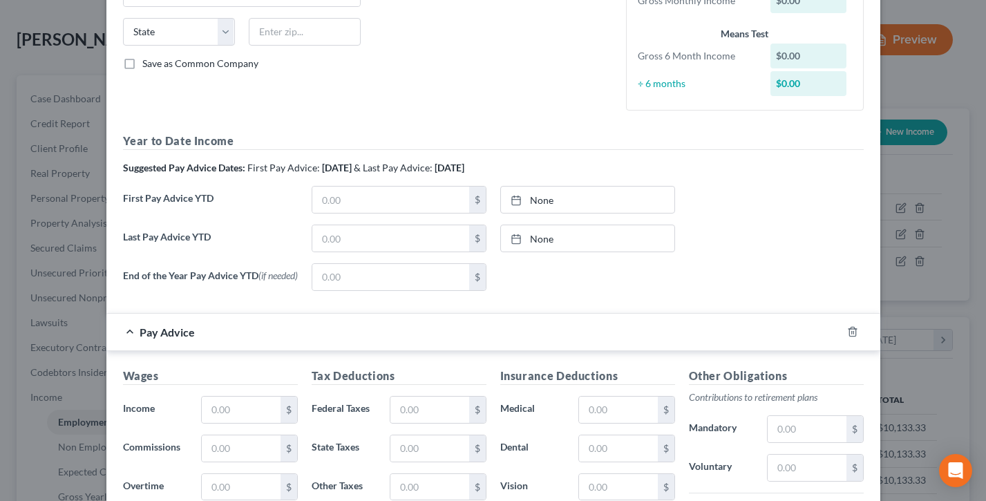
click at [254, 217] on label "First Pay Advice YTD" at bounding box center [210, 205] width 189 height 39
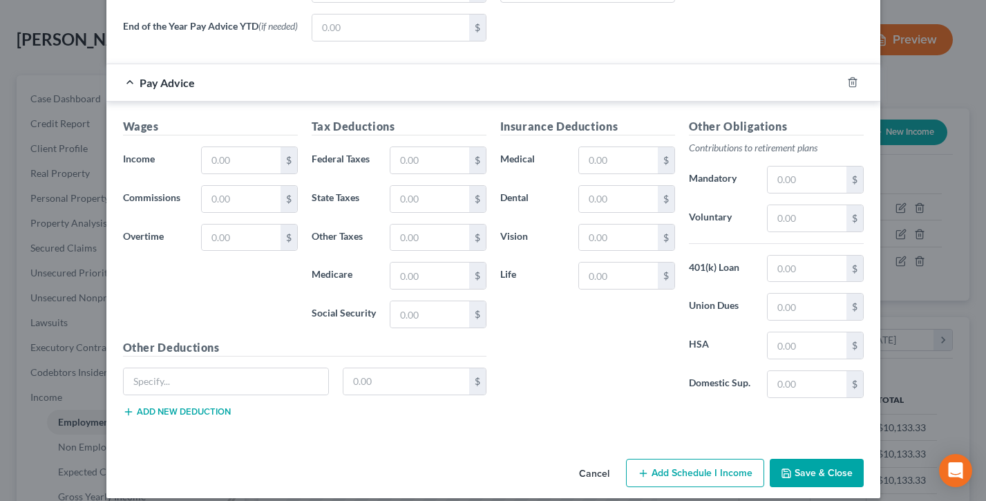
scroll to position [0, 0]
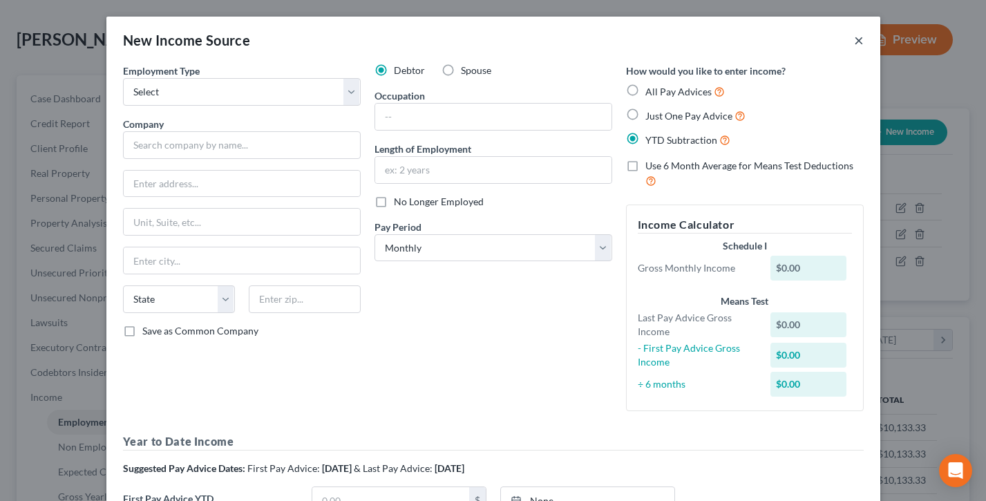
click at [858, 41] on button "×" at bounding box center [859, 40] width 10 height 17
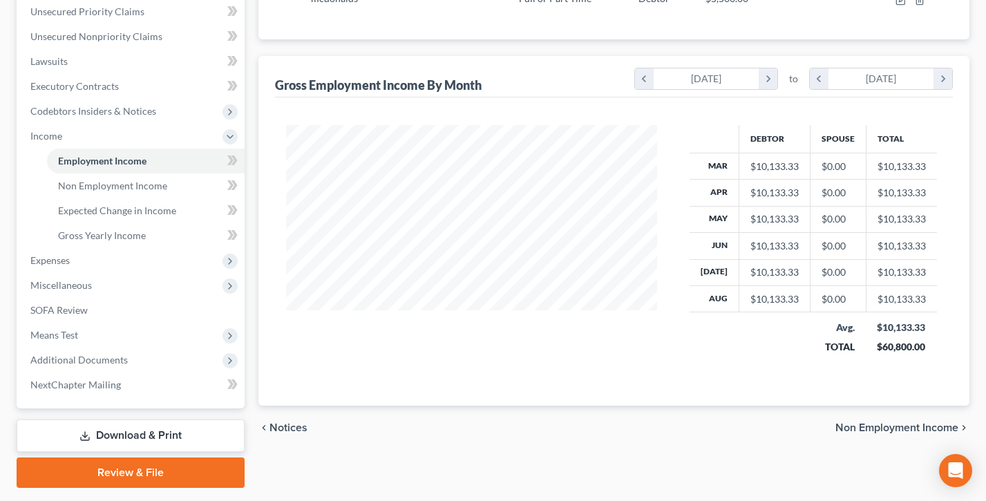
scroll to position [336, 0]
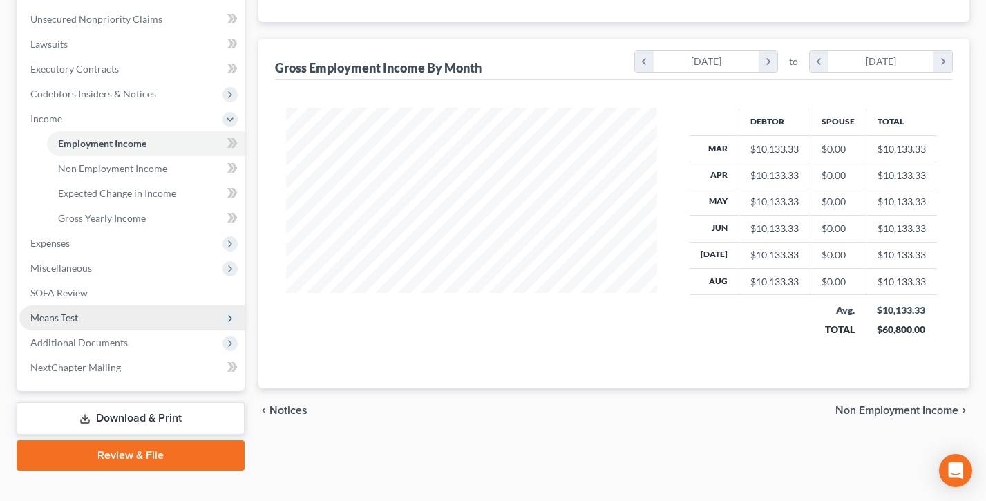
click at [85, 313] on span "Means Test" at bounding box center [131, 318] width 225 height 25
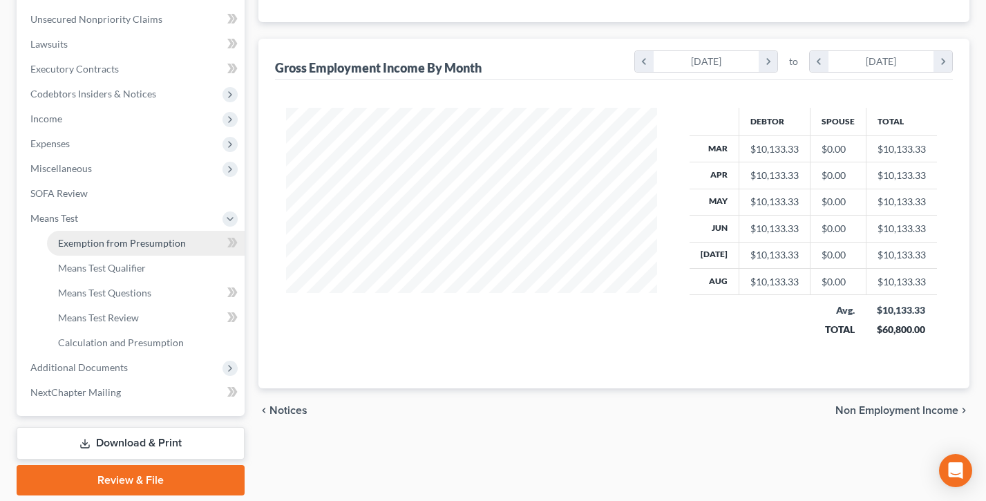
click at [115, 246] on span "Exemption from Presumption" at bounding box center [122, 243] width 128 height 12
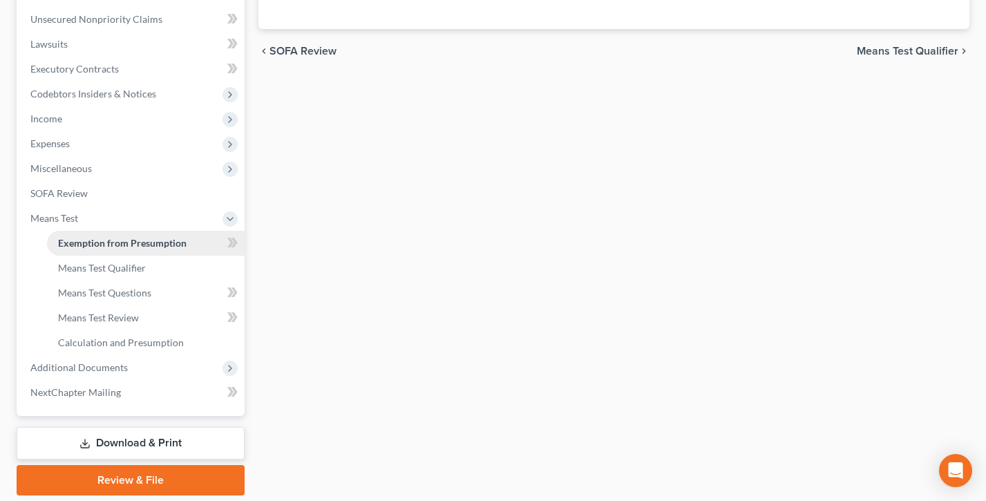
radio input "true"
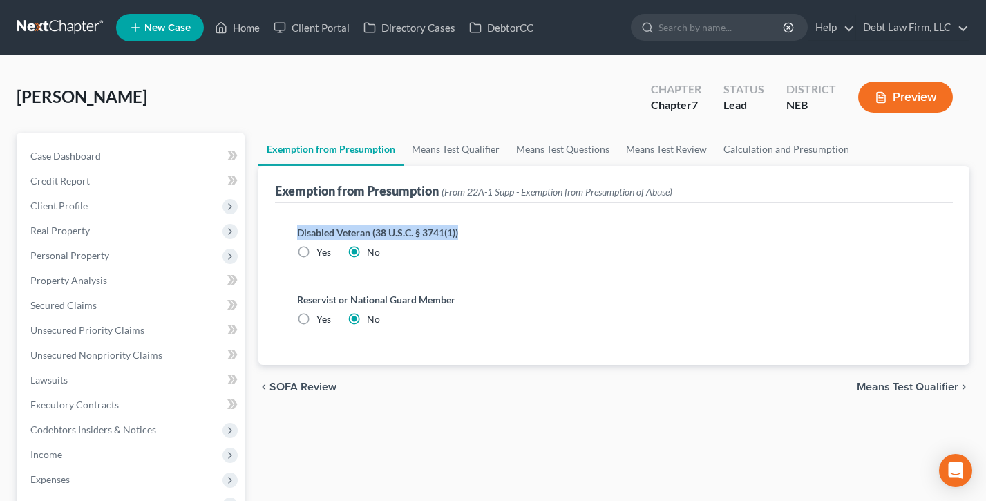
drag, startPoint x: 473, startPoint y: 232, endPoint x: 306, endPoint y: 220, distance: 167.0
click at [306, 220] on div "Disabled Veteran (38 U.S.C. § 3741(1)) Yes No" at bounding box center [614, 247] width 656 height 67
drag, startPoint x: 457, startPoint y: 302, endPoint x: 292, endPoint y: 299, distance: 165.2
click at [341, 299] on label "Reservist or National Guard Member" at bounding box center [614, 299] width 634 height 15
click at [445, 147] on link "Means Test Qualifier" at bounding box center [456, 149] width 104 height 33
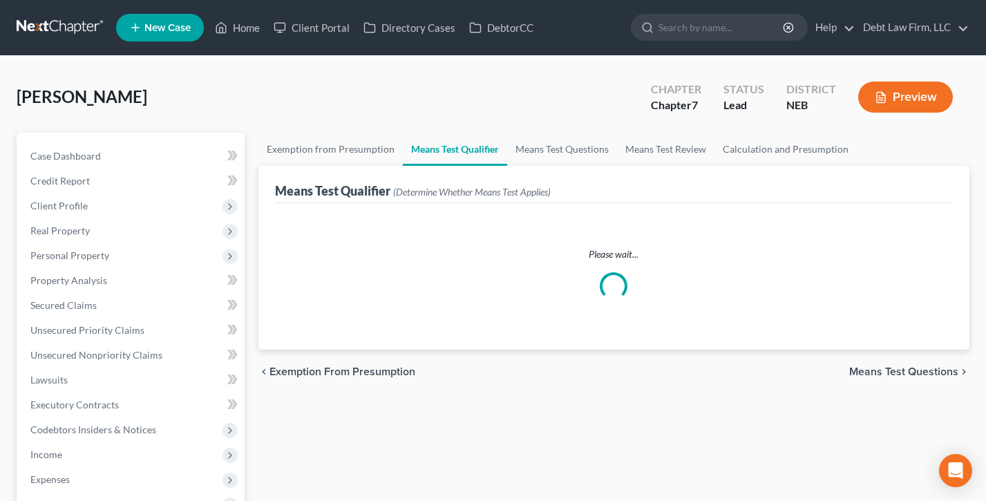
scroll to position [118, 0]
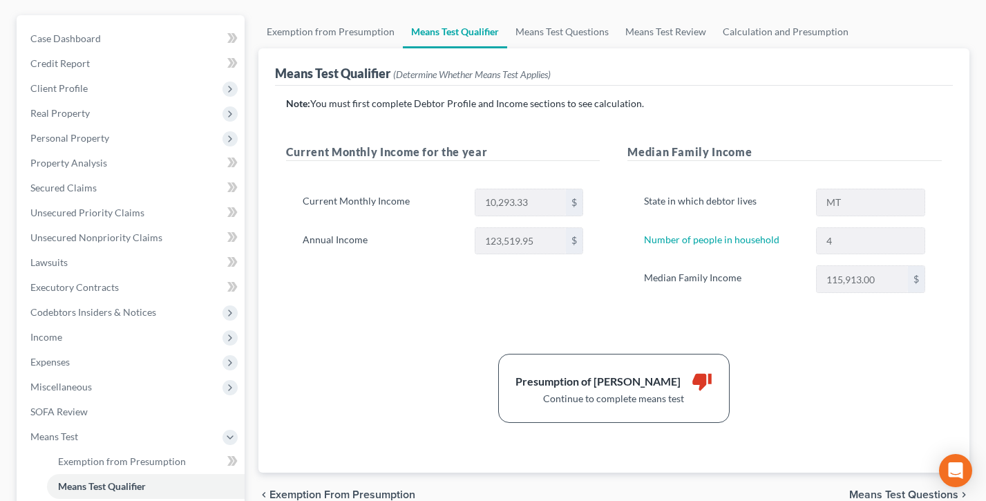
click at [813, 202] on div "MT" at bounding box center [870, 203] width 123 height 28
click at [811, 241] on div "4" at bounding box center [870, 241] width 123 height 28
click at [469, 199] on div "10,293.33 $" at bounding box center [529, 203] width 123 height 28
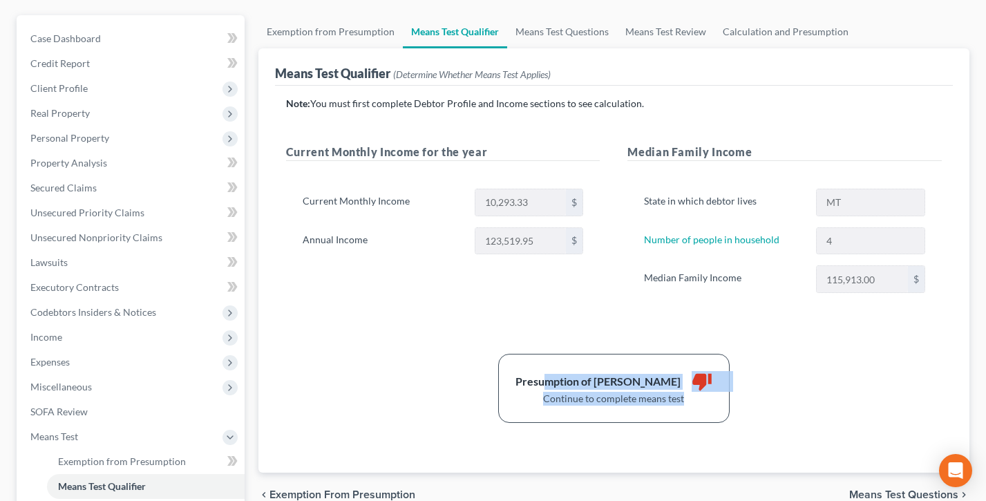
drag, startPoint x: 696, startPoint y: 399, endPoint x: 543, endPoint y: 373, distance: 155.0
click at [546, 374] on div "Presumption of Abuse Arises thumb_down Continue to complete means test" at bounding box center [614, 388] width 232 height 69
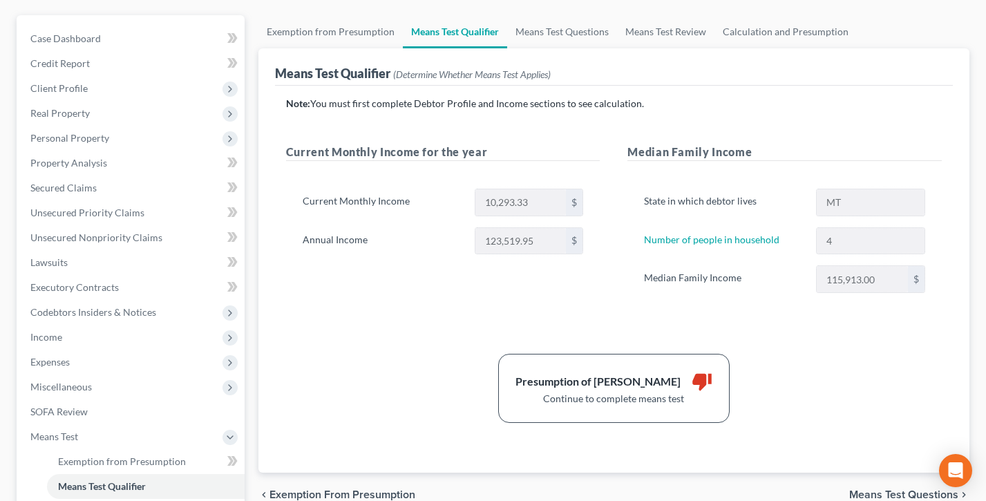
click at [402, 320] on div "Note: You must first complete Debtor Profile and Income sections to see calcula…" at bounding box center [614, 260] width 656 height 326
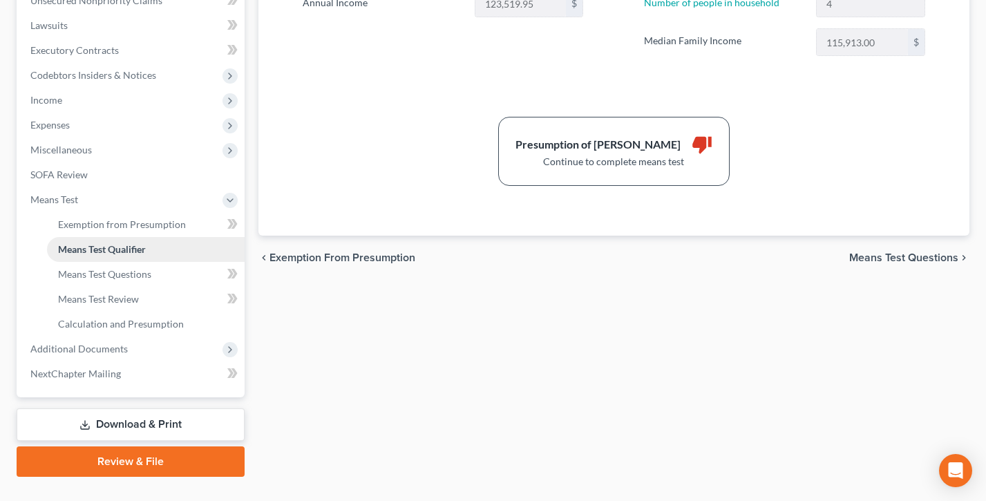
scroll to position [382, 0]
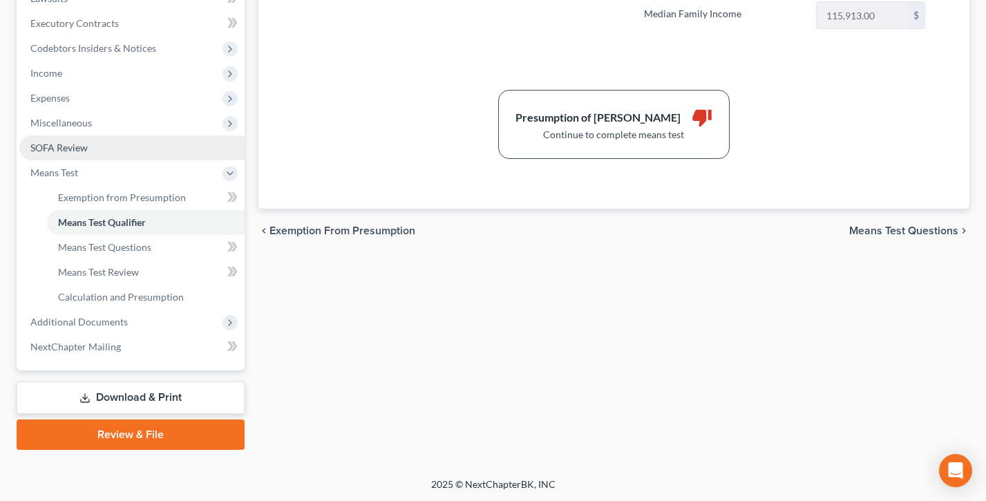
click at [100, 151] on link "SOFA Review" at bounding box center [131, 147] width 225 height 25
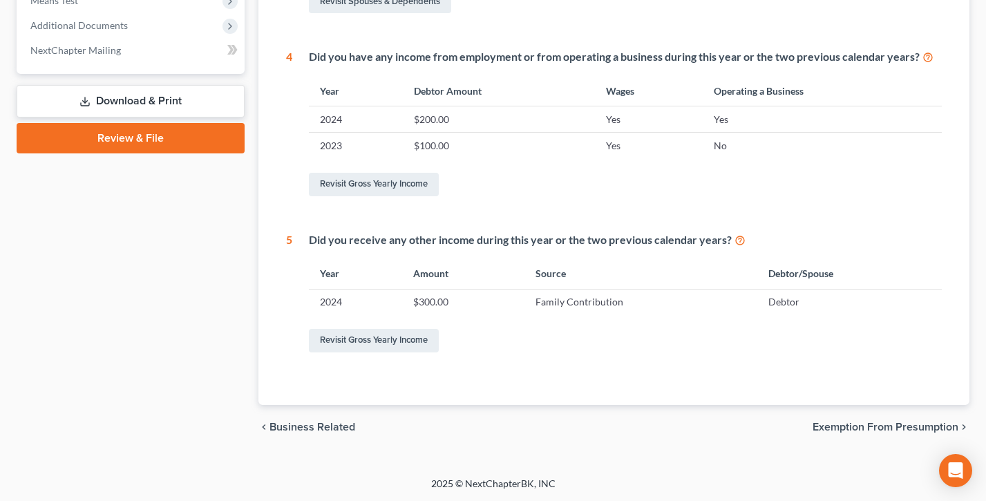
scroll to position [104, 0]
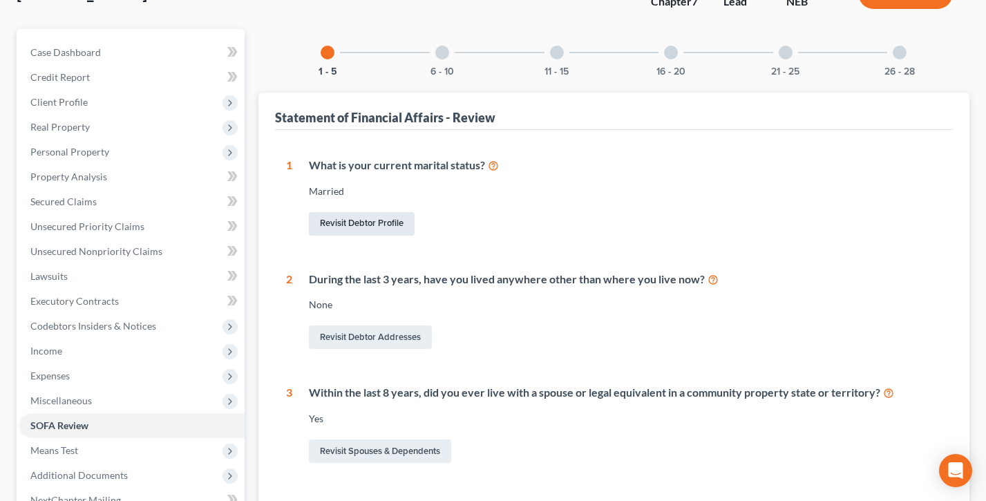
click at [368, 226] on link "Revisit Debtor Profile" at bounding box center [362, 224] width 106 height 24
select select "1"
select select "3"
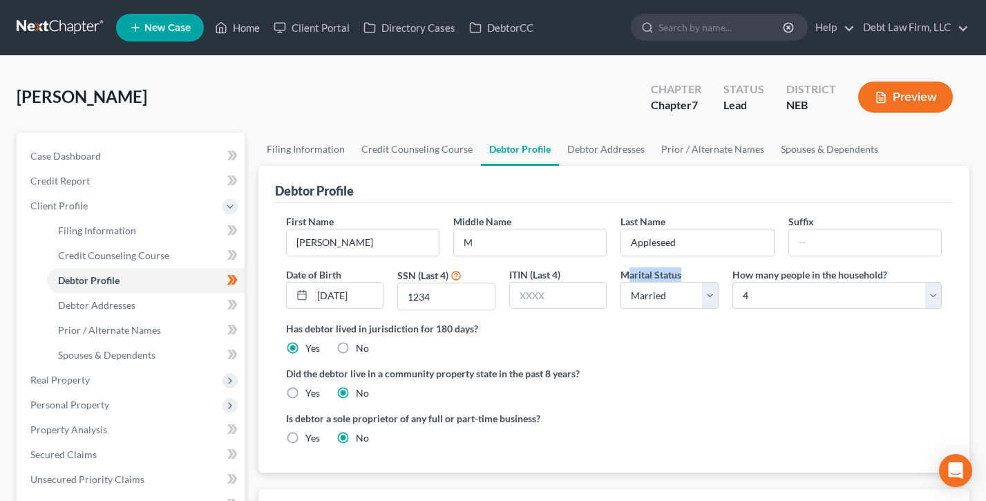
drag, startPoint x: 693, startPoint y: 270, endPoint x: 629, endPoint y: 270, distance: 63.6
click at [629, 270] on div "Marital Status Select Single Married Separated Divorced Widowed" at bounding box center [670, 289] width 112 height 44
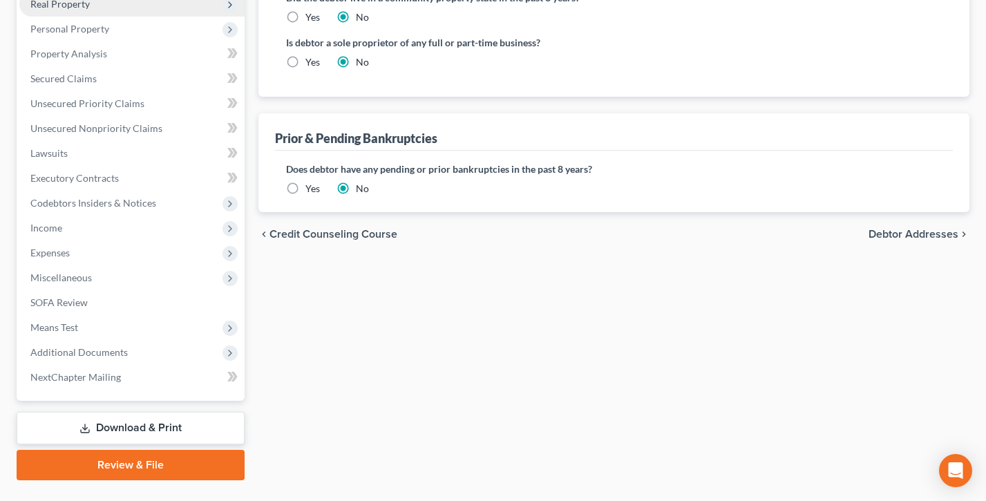
scroll to position [406, 0]
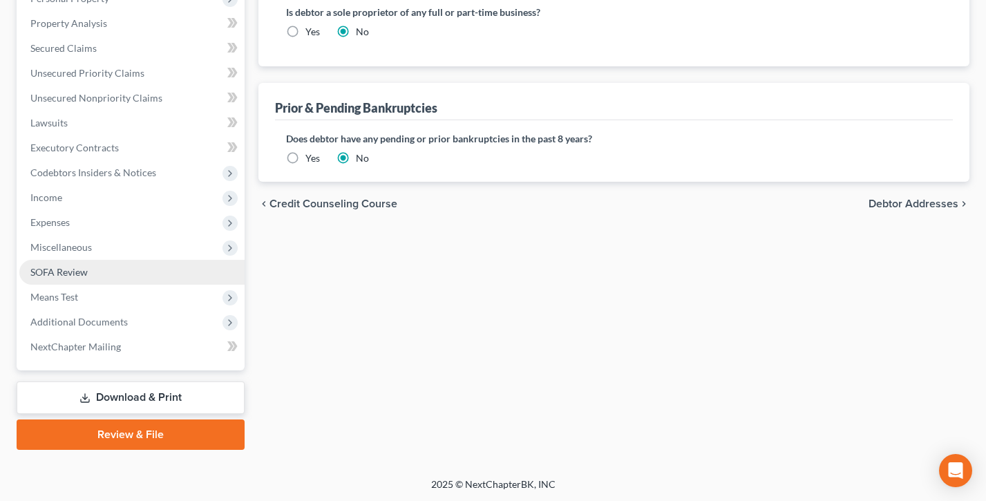
click at [95, 274] on link "SOFA Review" at bounding box center [131, 272] width 225 height 25
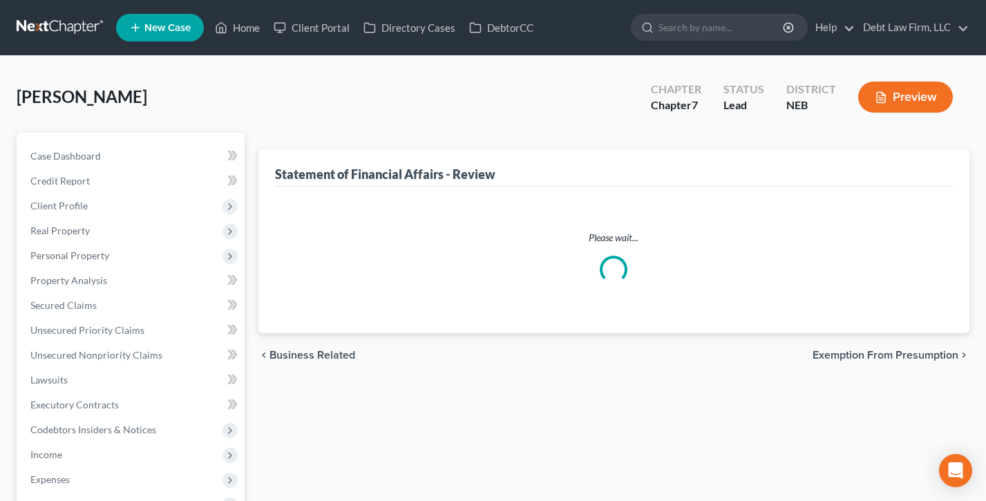
scroll to position [159, 0]
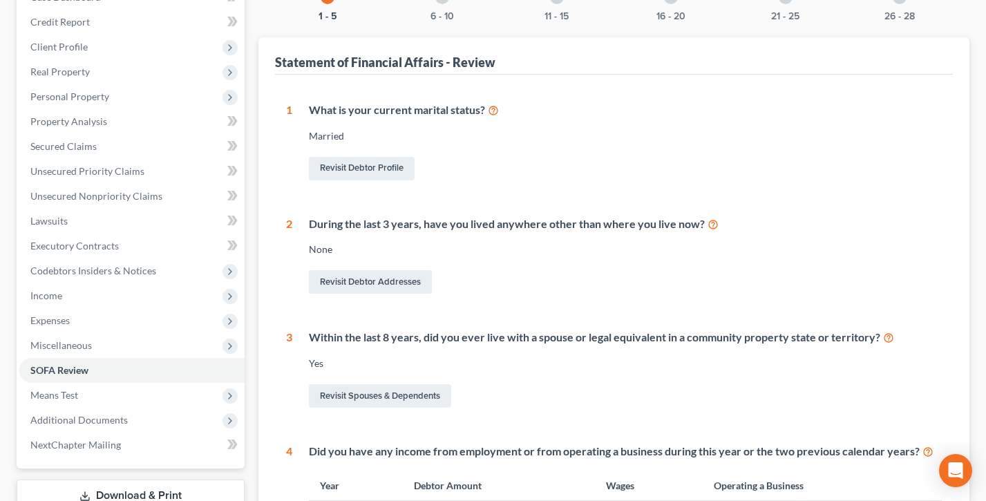
click at [496, 111] on icon at bounding box center [493, 109] width 11 height 13
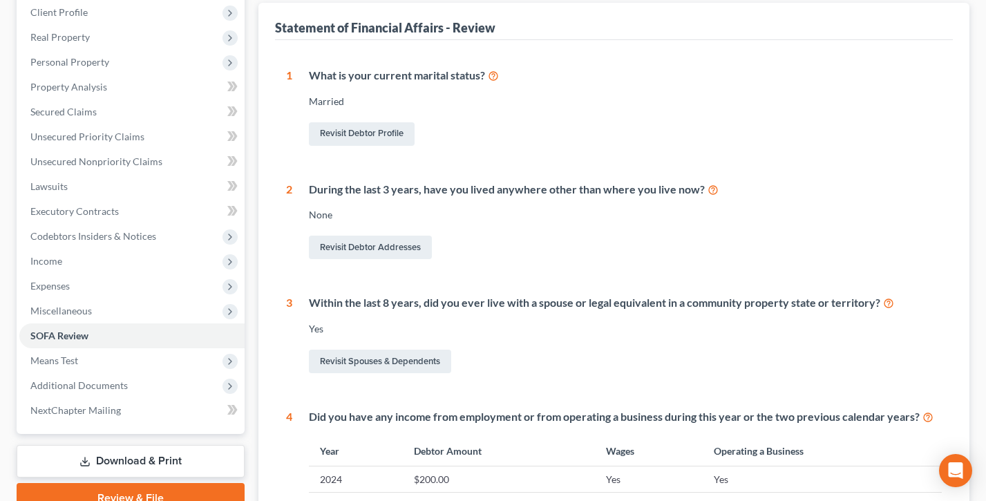
scroll to position [57, 0]
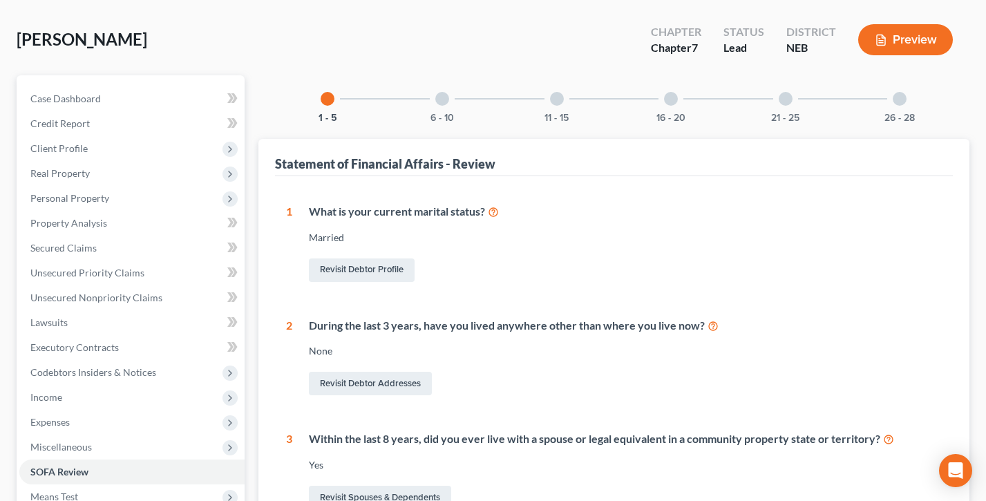
click at [444, 100] on div at bounding box center [442, 99] width 14 height 14
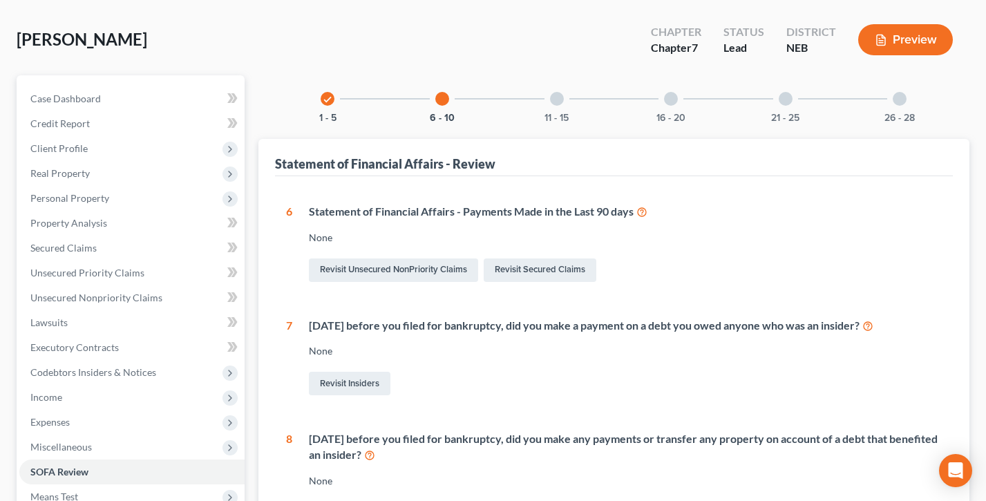
click at [549, 98] on div "11 - 15" at bounding box center [557, 98] width 47 height 47
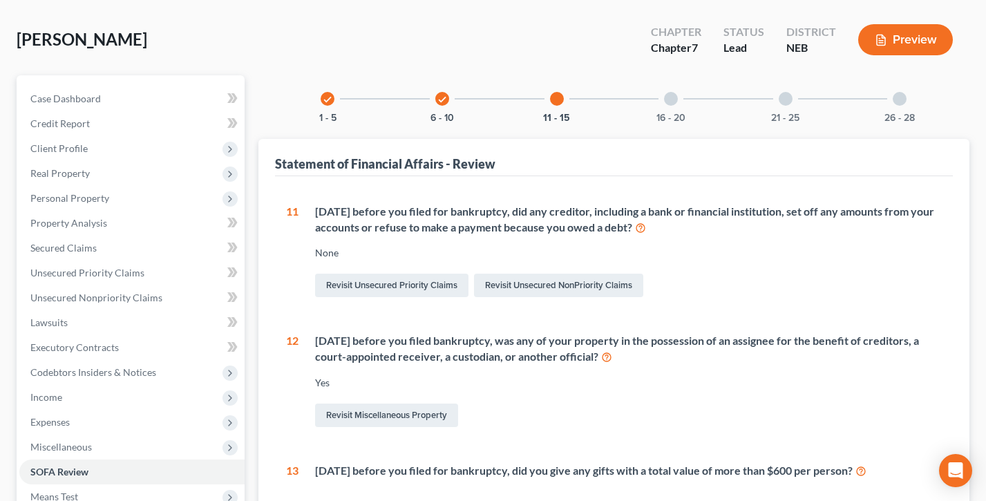
click at [673, 96] on div at bounding box center [671, 99] width 14 height 14
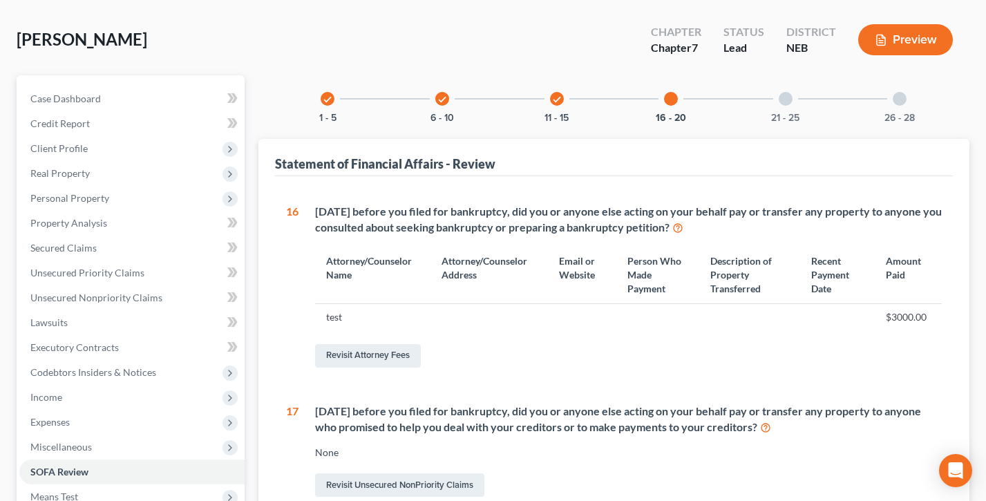
click at [890, 94] on div "26 - 28" at bounding box center [899, 98] width 47 height 47
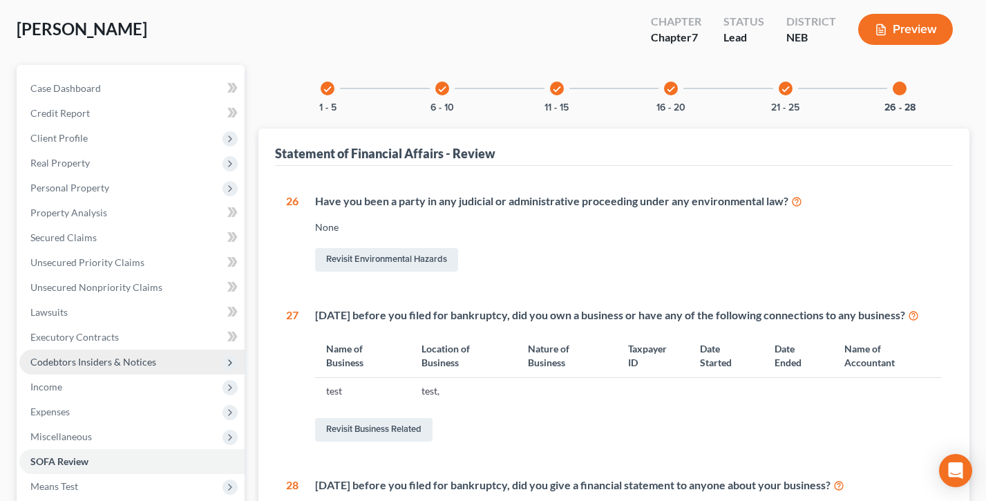
scroll to position [55, 0]
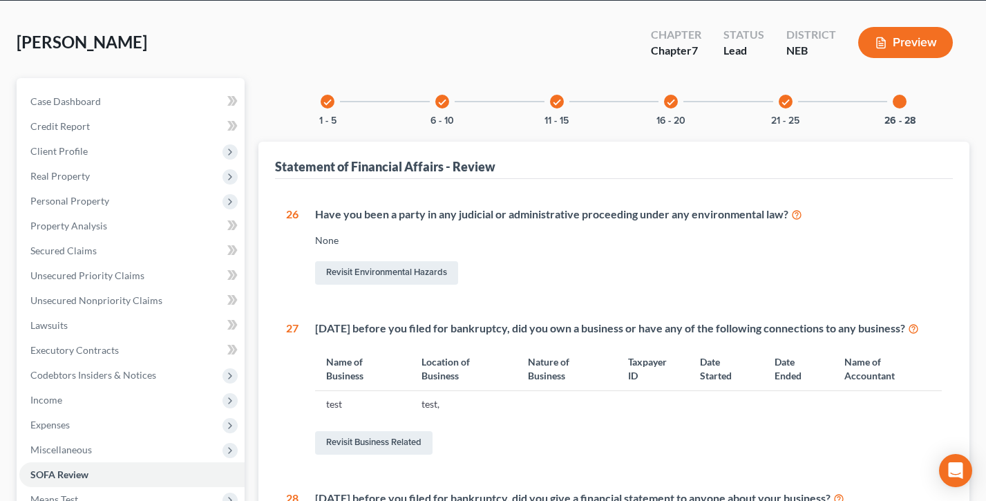
click at [333, 100] on div "check" at bounding box center [328, 102] width 14 height 14
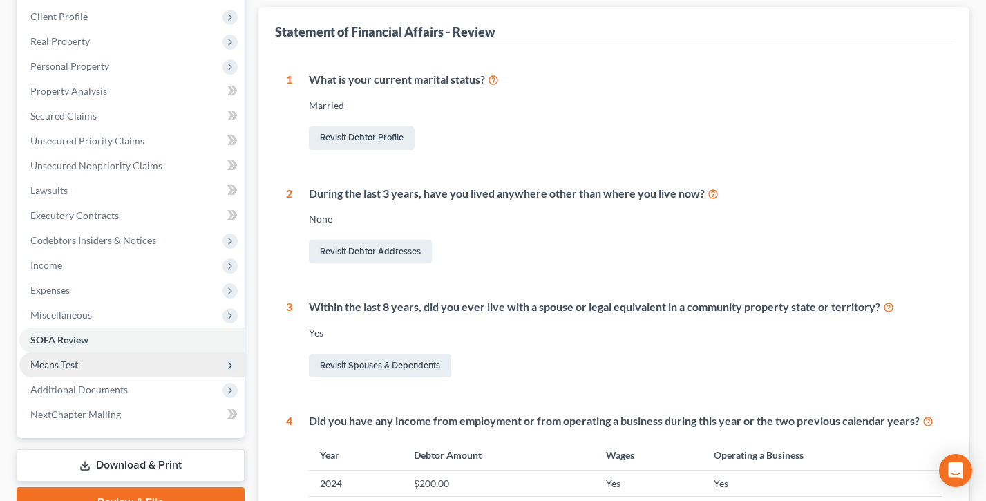
scroll to position [238, 0]
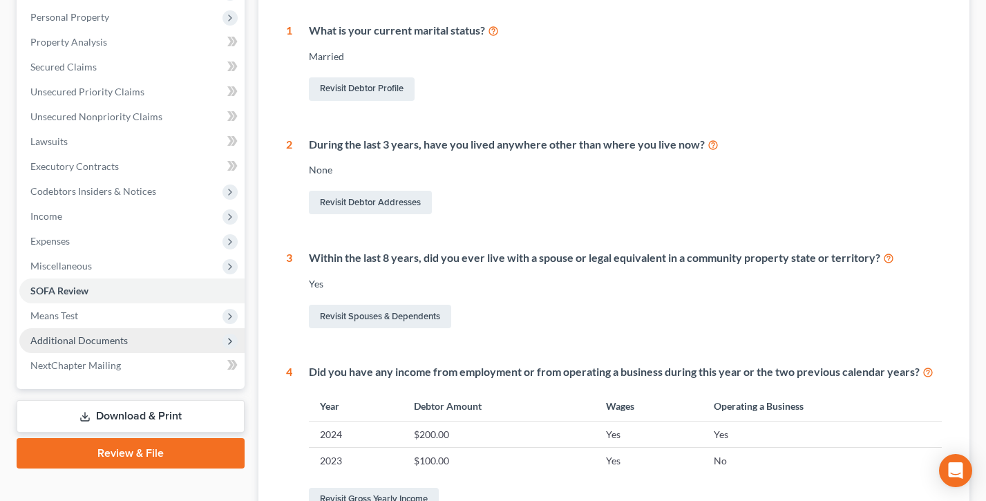
click at [91, 339] on span "Additional Documents" at bounding box center [78, 341] width 97 height 12
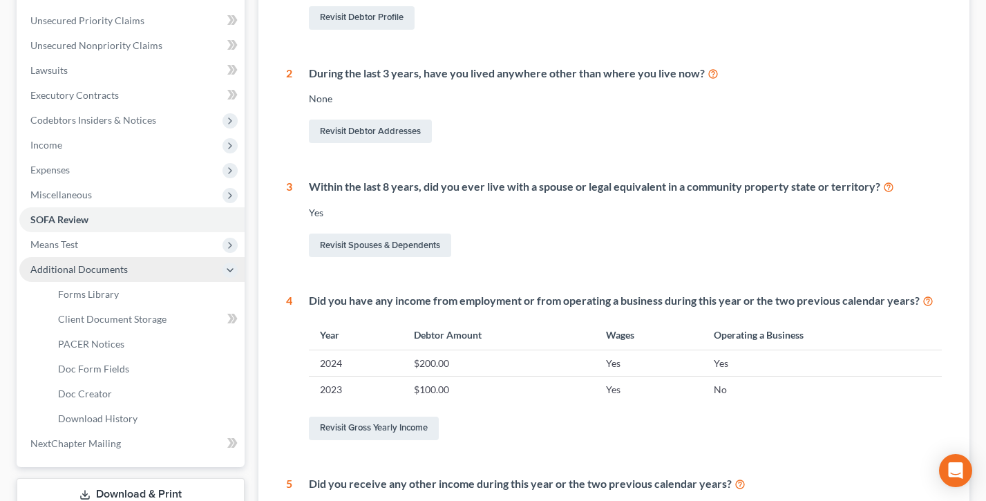
scroll to position [321, 0]
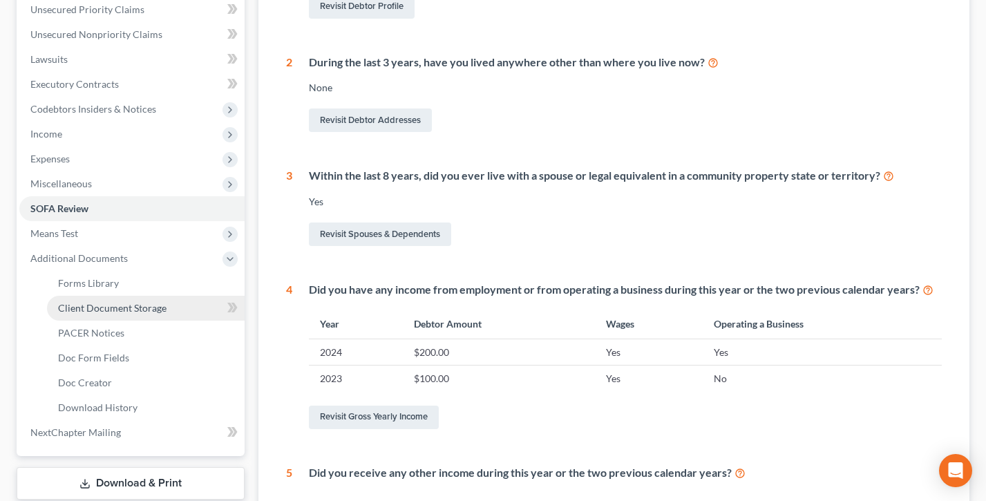
click at [114, 310] on span "Client Document Storage" at bounding box center [112, 308] width 109 height 12
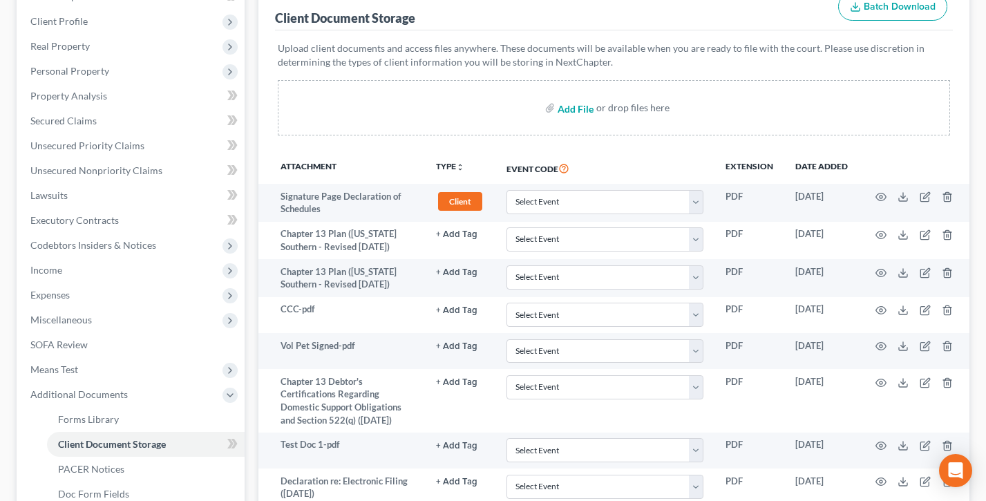
scroll to position [274, 0]
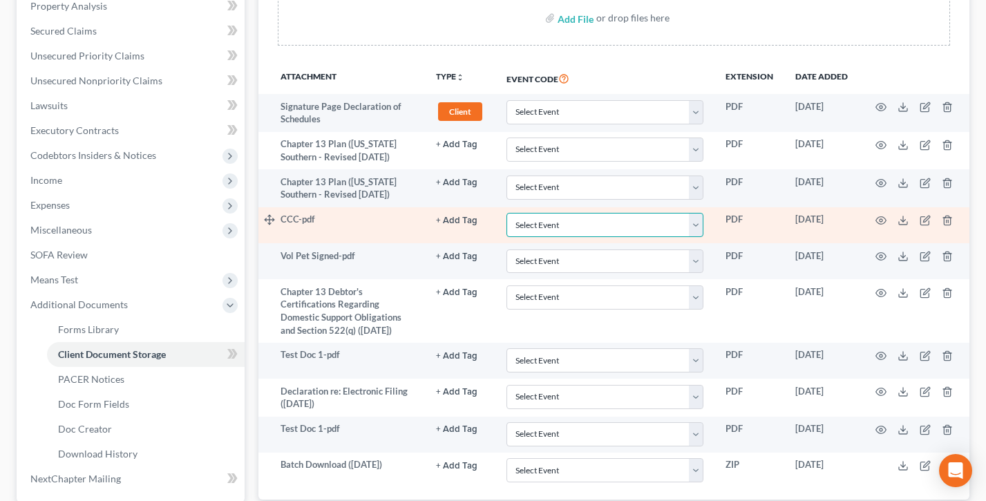
click at [562, 219] on select "Select Event Certificate of Credit Counseling for Debtor Certificate of Credit …" at bounding box center [605, 225] width 197 height 24
select select "0"
click at [507, 213] on select "Select Event Certificate of Credit Counseling for Debtor Certificate of Credit …" at bounding box center [605, 225] width 197 height 24
drag, startPoint x: 328, startPoint y: 218, endPoint x: 276, endPoint y: 217, distance: 52.5
click at [276, 217] on tr "CCC-pdf + Add Tag Select an option or create one 341 Hearing Agreement Certific…" at bounding box center [614, 225] width 711 height 36
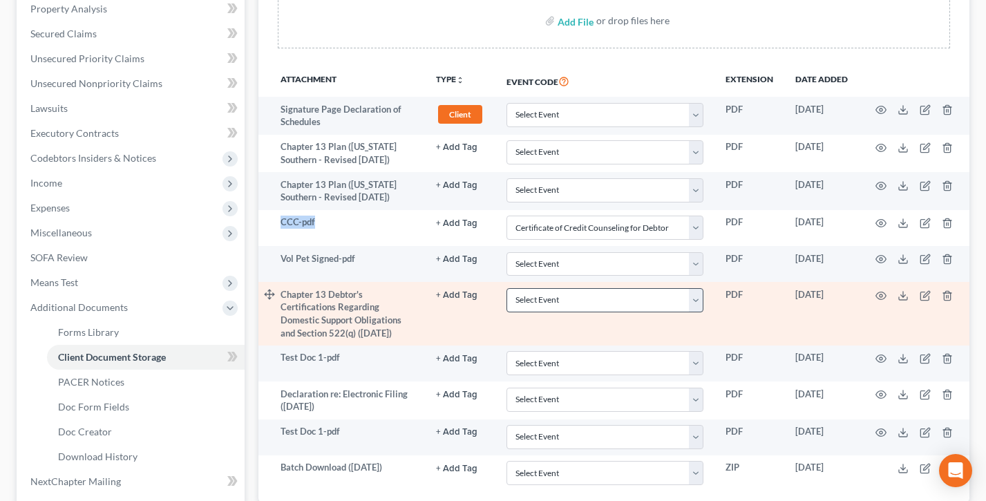
scroll to position [261, 0]
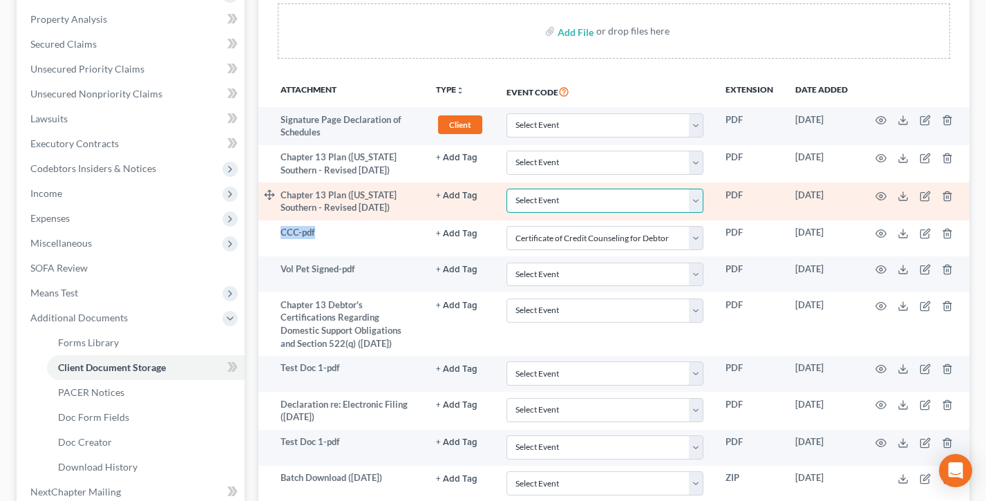
click at [576, 198] on select "Select Event Certificate of Credit Counseling for Debtor Certificate of Credit …" at bounding box center [605, 201] width 197 height 24
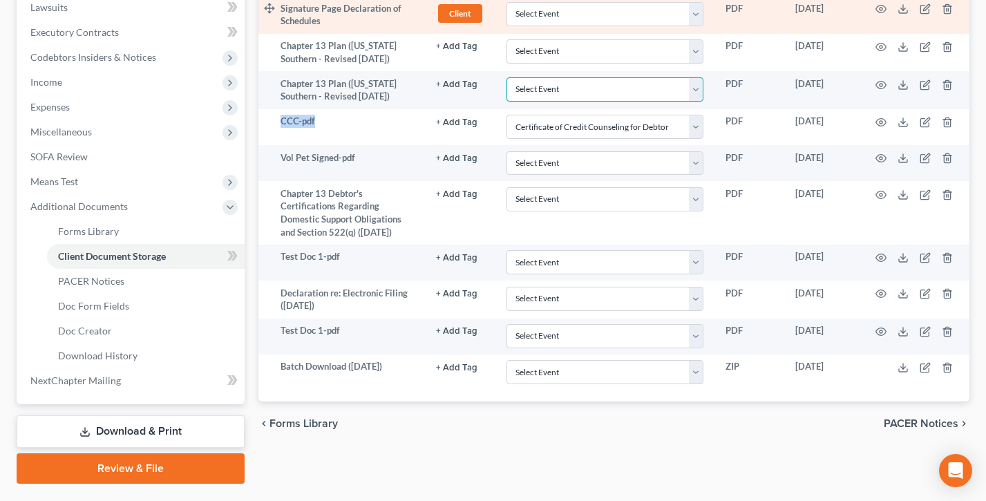
scroll to position [406, 0]
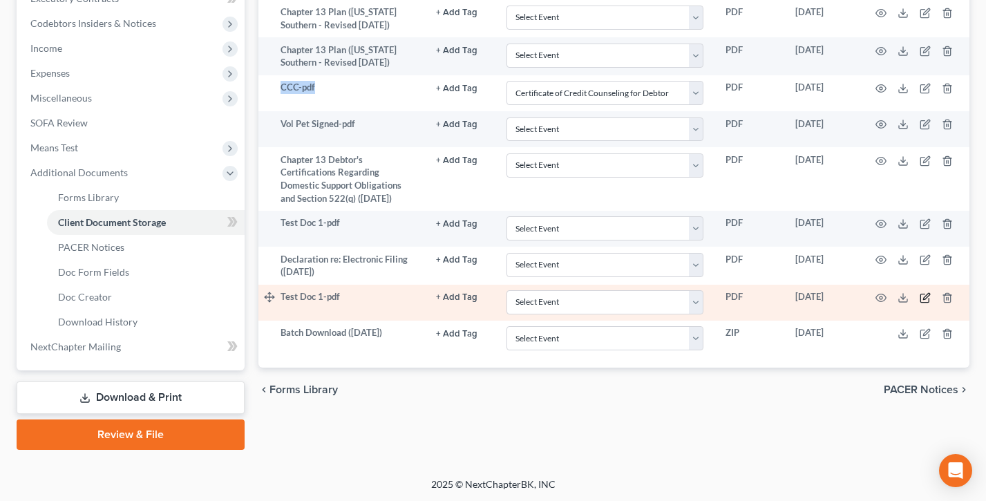
click at [925, 294] on icon "button" at bounding box center [925, 297] width 11 height 11
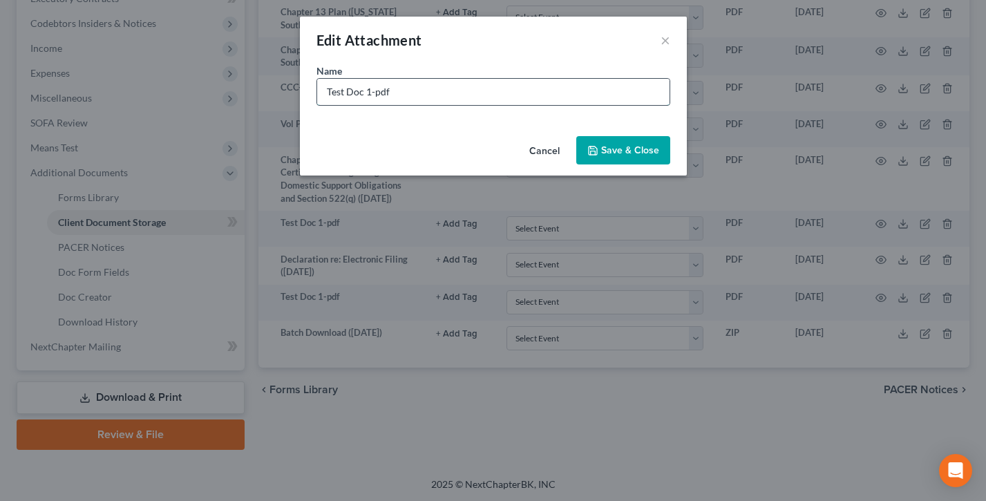
click at [436, 83] on input "Test Doc 1-pdf" at bounding box center [493, 92] width 353 height 26
type input "Pay Advices"
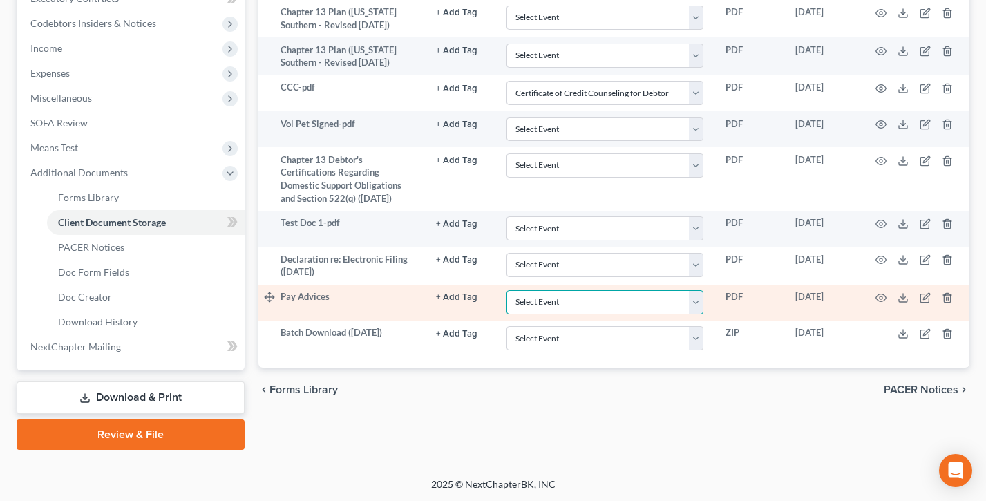
click at [589, 306] on select "Select Event Certificate of Credit Counseling for Debtor Certificate of Credit …" at bounding box center [605, 302] width 197 height 24
select select "8"
click at [507, 290] on select "Select Event Certificate of Credit Counseling for Debtor Certificate of Credit …" at bounding box center [605, 302] width 197 height 24
click at [429, 319] on td "+ Add Tag Select an option or create one 341 Hearing Agreement Certificates Cli…" at bounding box center [460, 303] width 71 height 36
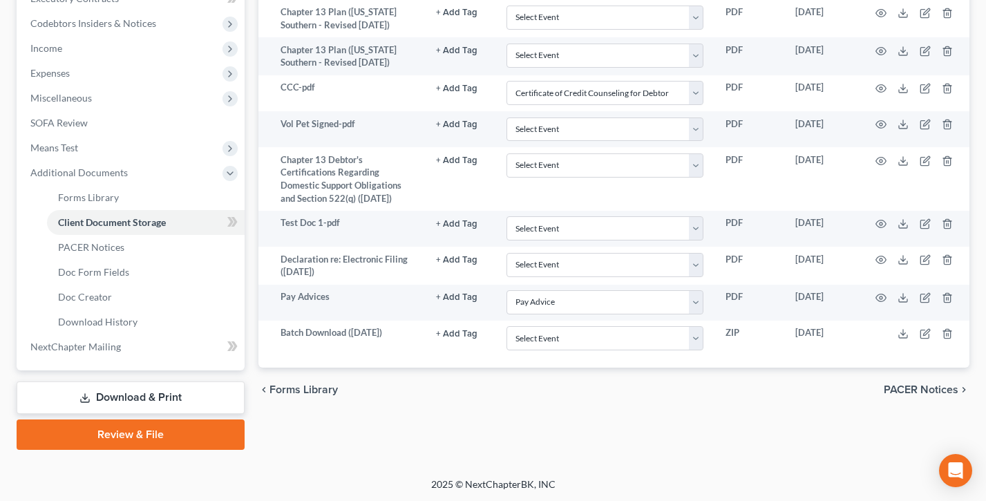
click at [139, 398] on link "Download & Print" at bounding box center [131, 398] width 228 height 32
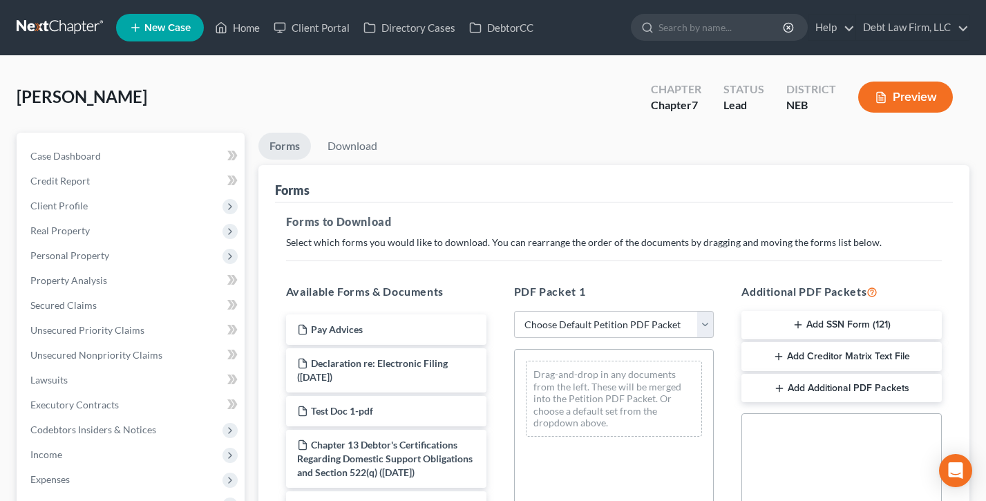
scroll to position [173, 0]
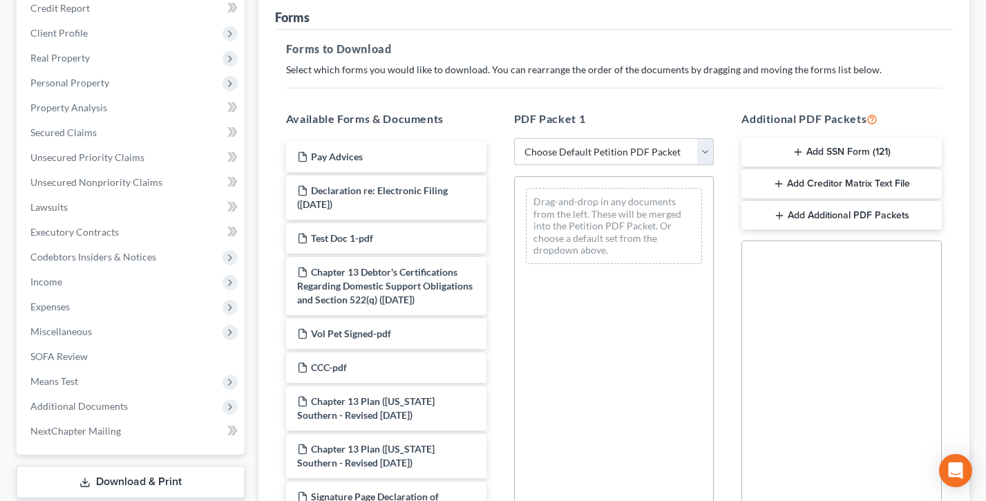
click at [614, 152] on select "Choose Default Petition PDF Packet Complete Bankruptcy Petition (all forms and …" at bounding box center [614, 152] width 200 height 28
select select "0"
click at [514, 138] on select "Choose Default Petition PDF Packet Complete Bankruptcy Petition (all forms and …" at bounding box center [614, 152] width 200 height 28
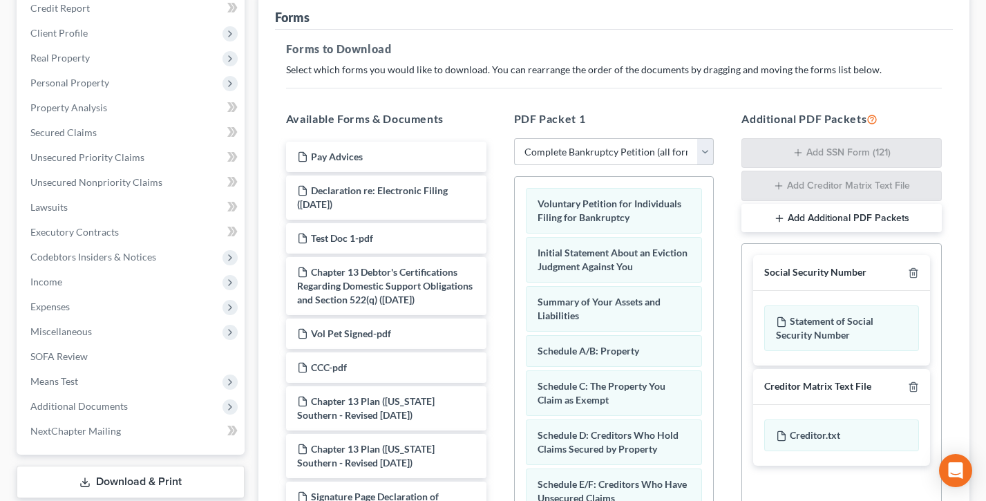
click at [585, 147] on select "Choose Default Petition PDF Packet Complete Bankruptcy Petition (all forms and …" at bounding box center [614, 152] width 200 height 28
select select
click at [514, 138] on select "Choose Default Petition PDF Packet Complete Bankruptcy Petition (all forms and …" at bounding box center [614, 152] width 200 height 28
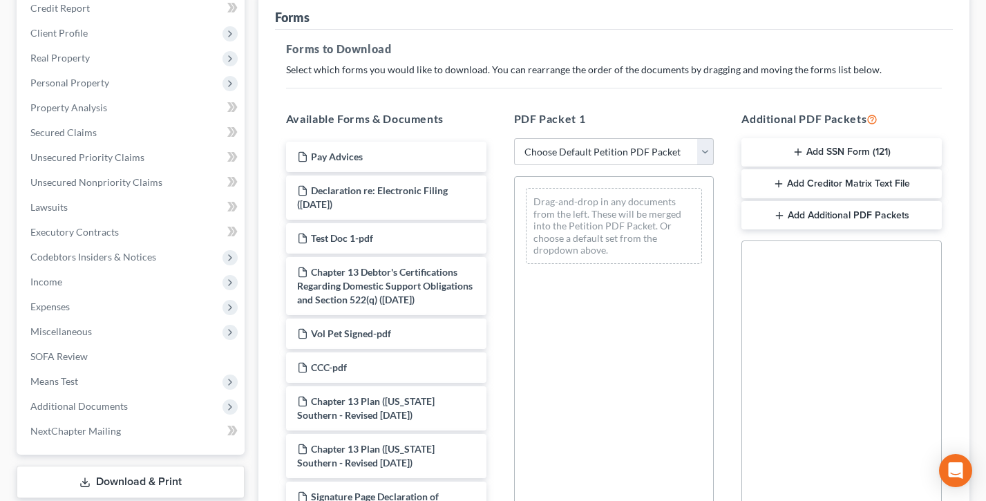
click at [798, 151] on line "button" at bounding box center [798, 152] width 0 height 6
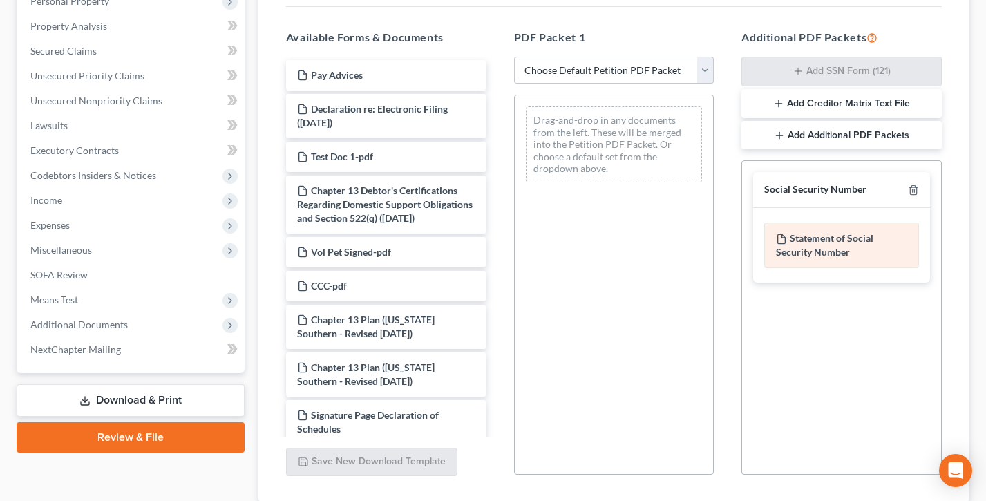
scroll to position [352, 0]
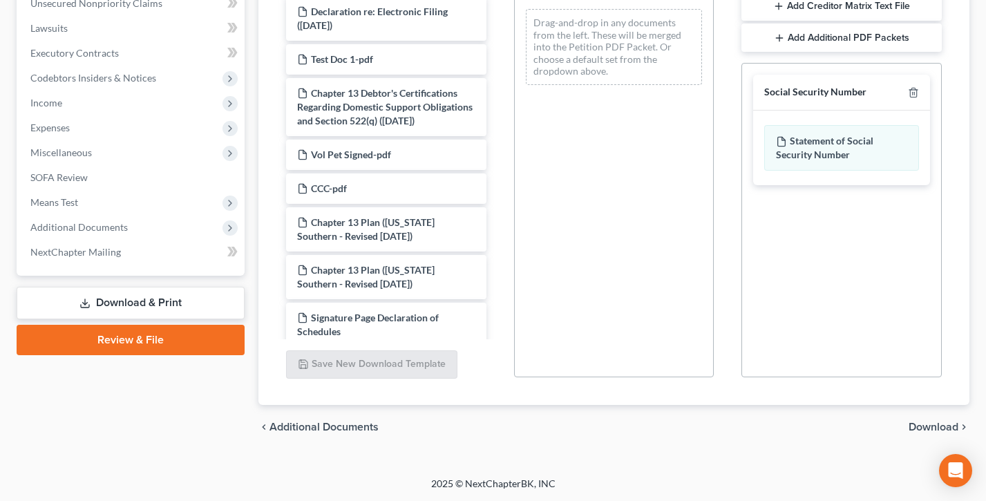
click at [942, 429] on span "Download" at bounding box center [934, 427] width 50 height 11
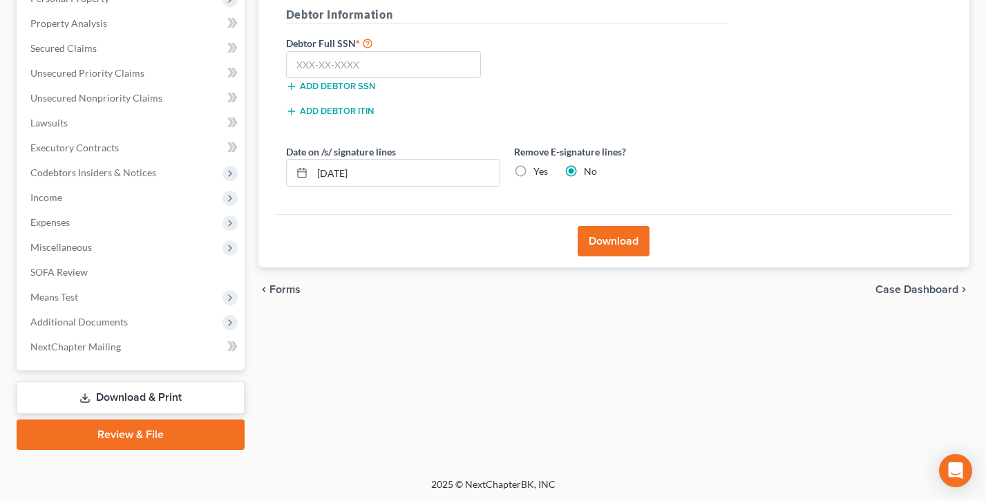
scroll to position [173, 0]
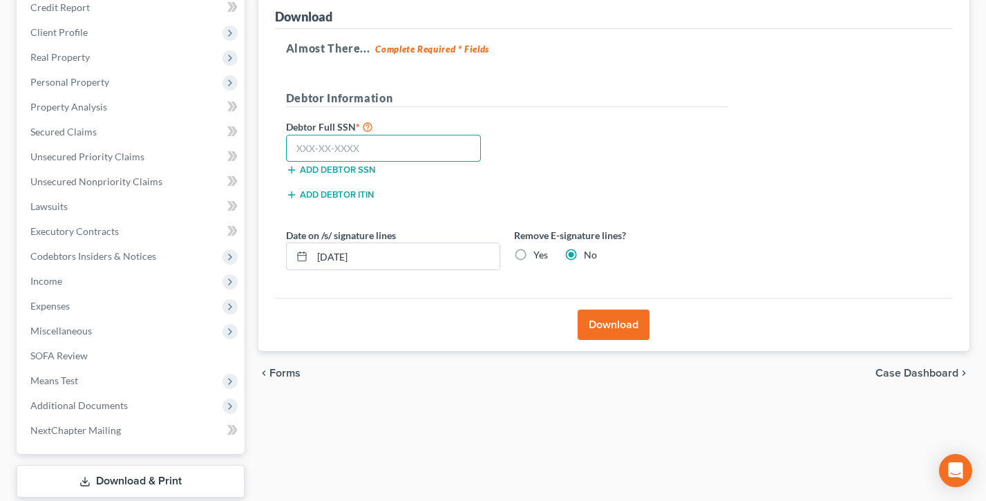
click at [350, 144] on input "text" at bounding box center [384, 149] width 196 height 28
type input "111-11-1111"
click at [623, 314] on button "Download" at bounding box center [614, 325] width 72 height 30
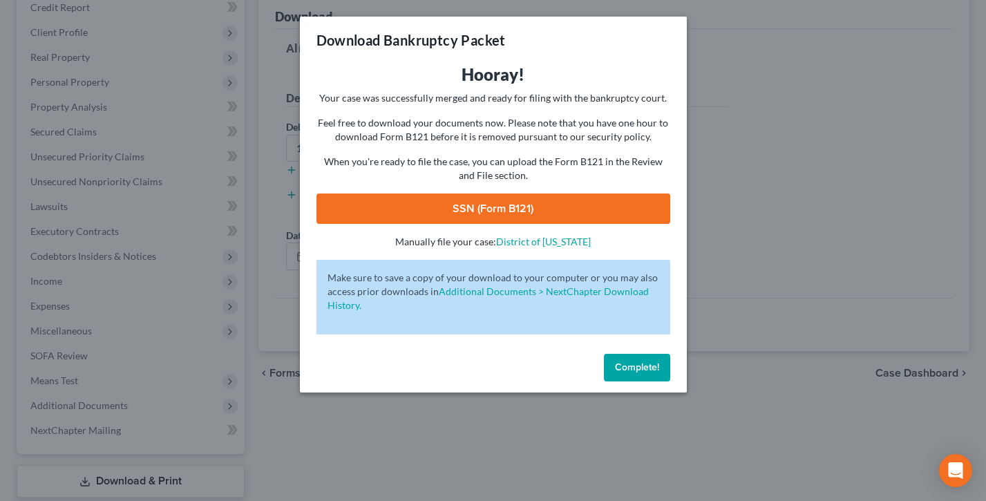
click at [508, 215] on link "SSN (Form B121)" at bounding box center [494, 209] width 354 height 30
click at [629, 363] on span "Complete!" at bounding box center [637, 368] width 44 height 12
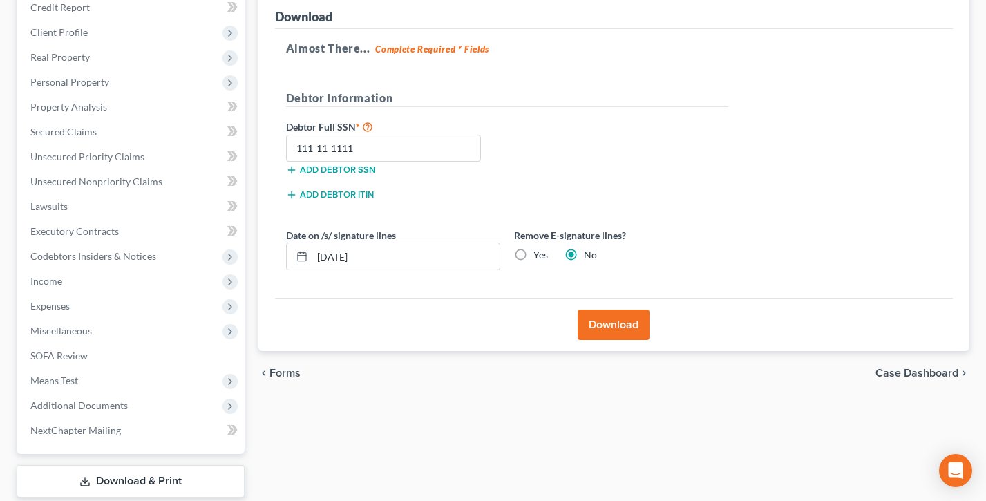
scroll to position [257, 0]
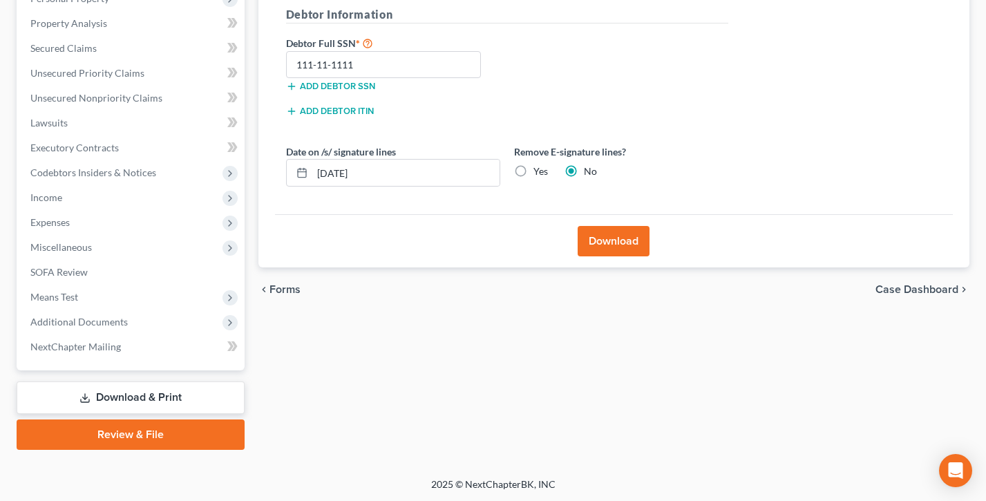
click at [115, 437] on link "Review & File" at bounding box center [131, 435] width 228 height 30
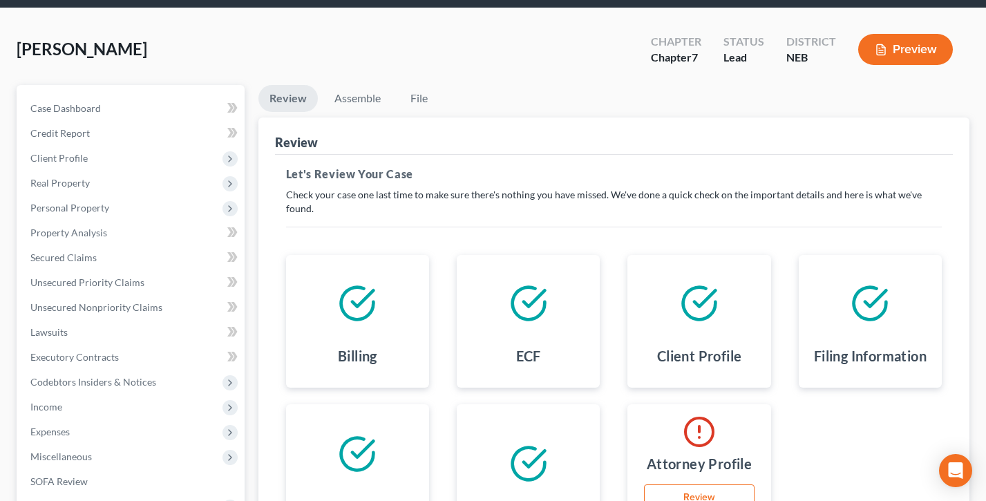
scroll to position [30, 0]
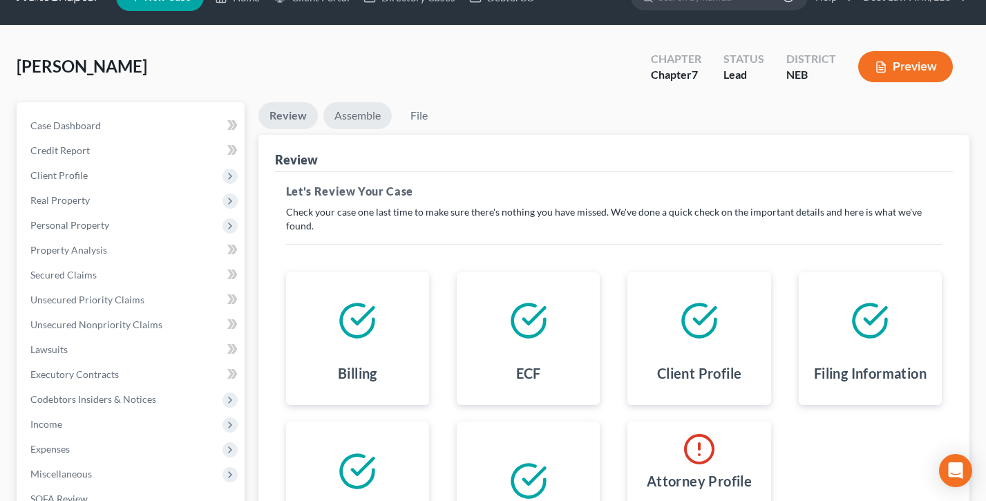
click at [366, 111] on link "Assemble" at bounding box center [357, 115] width 68 height 27
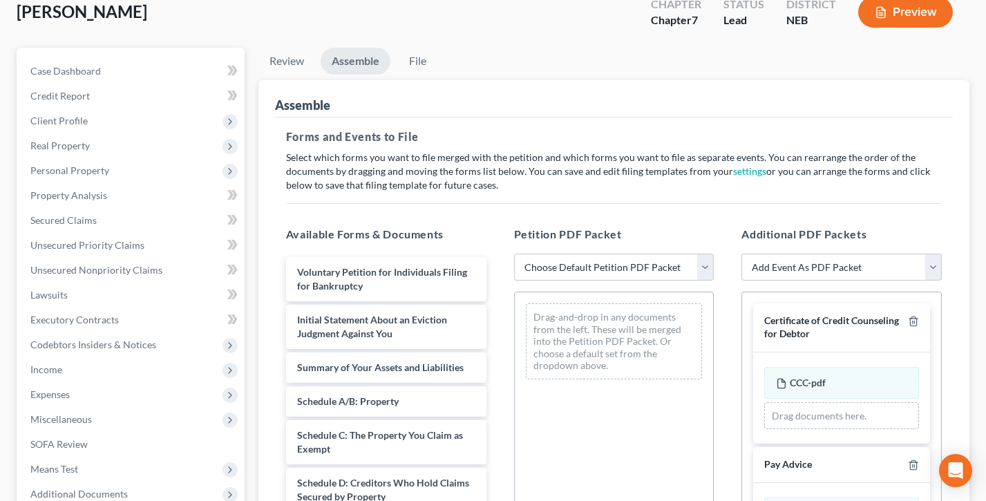
scroll to position [137, 0]
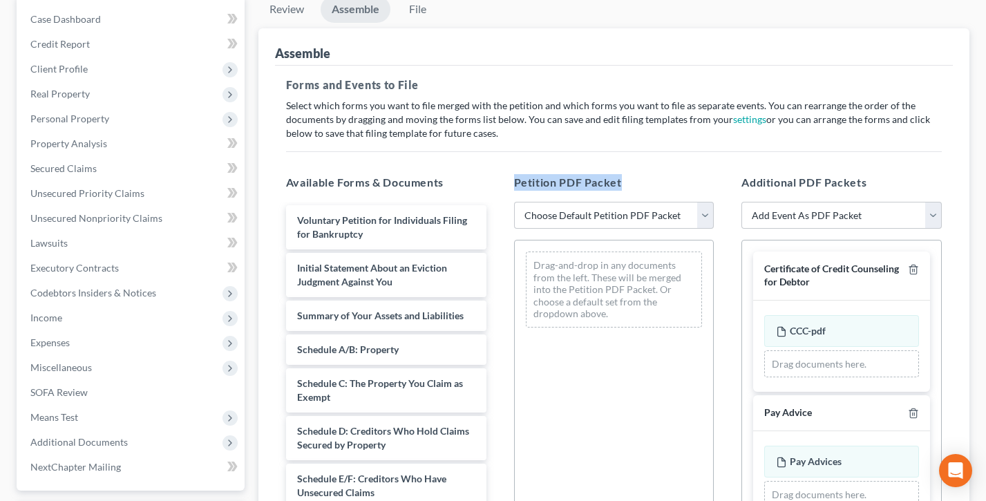
drag, startPoint x: 636, startPoint y: 185, endPoint x: 514, endPoint y: 181, distance: 122.4
click at [514, 181] on h5 "Petition PDF Packet" at bounding box center [614, 182] width 200 height 17
click at [514, 181] on span "Petition PDF Packet" at bounding box center [568, 182] width 108 height 13
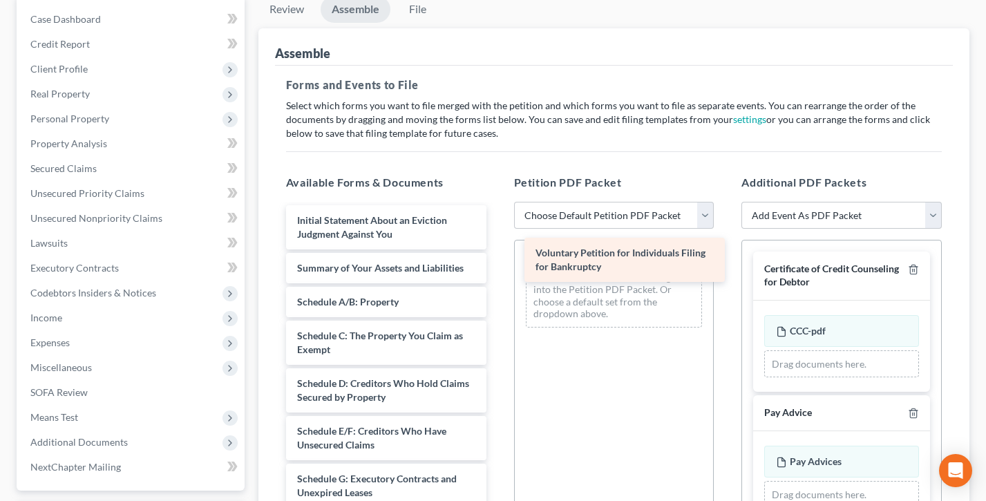
drag, startPoint x: 342, startPoint y: 232, endPoint x: 562, endPoint y: 263, distance: 222.0
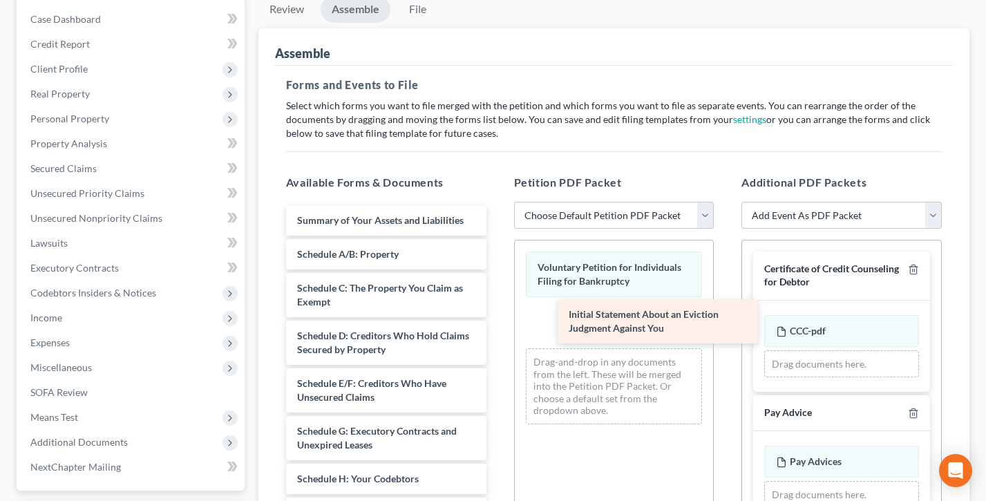
drag, startPoint x: 341, startPoint y: 237, endPoint x: 614, endPoint y: 335, distance: 290.6
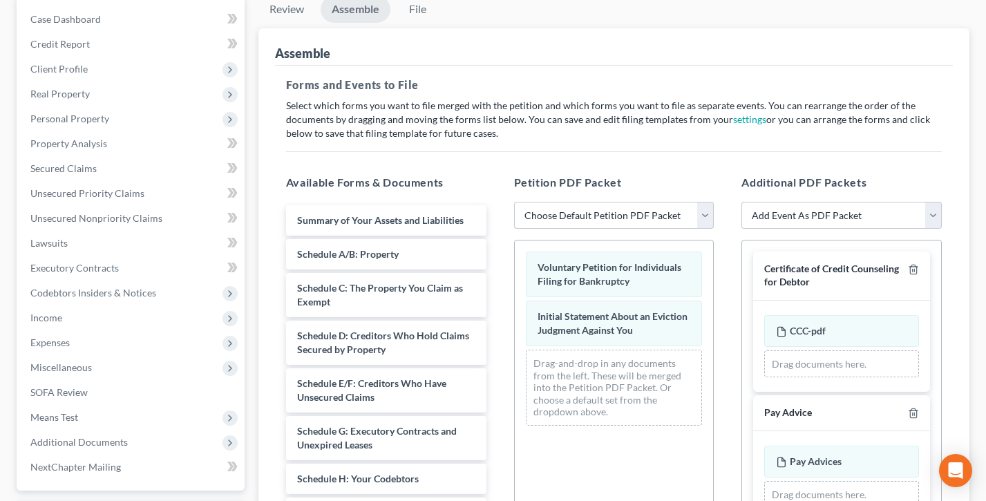
click at [646, 207] on select "Choose Default Petition PDF Packet Complete Bankruptcy Petition (all forms and …" at bounding box center [614, 216] width 200 height 28
select select "0"
click at [514, 202] on select "Choose Default Petition PDF Packet Complete Bankruptcy Petition (all forms and …" at bounding box center [614, 216] width 200 height 28
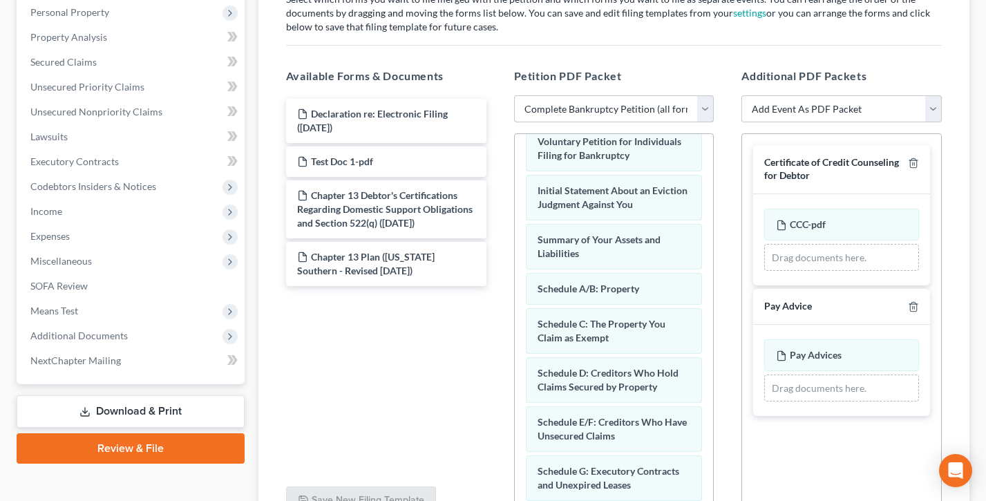
scroll to position [299, 0]
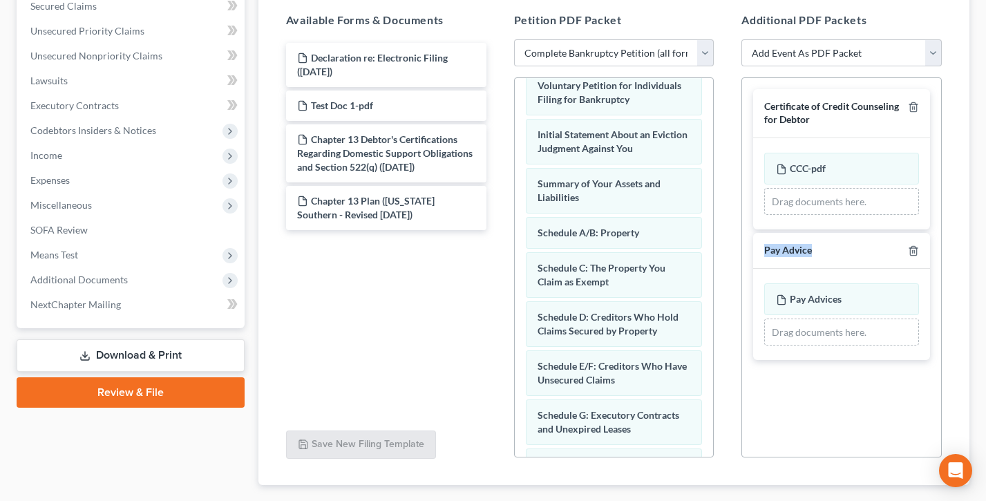
drag, startPoint x: 820, startPoint y: 252, endPoint x: 767, endPoint y: 248, distance: 53.3
click at [767, 248] on div "Pay Advice" at bounding box center [841, 251] width 177 height 36
drag, startPoint x: 838, startPoint y: 122, endPoint x: 769, endPoint y: 95, distance: 74.4
click at [769, 95] on div "Certificate of Credit Counseling for Debtor" at bounding box center [841, 113] width 177 height 48
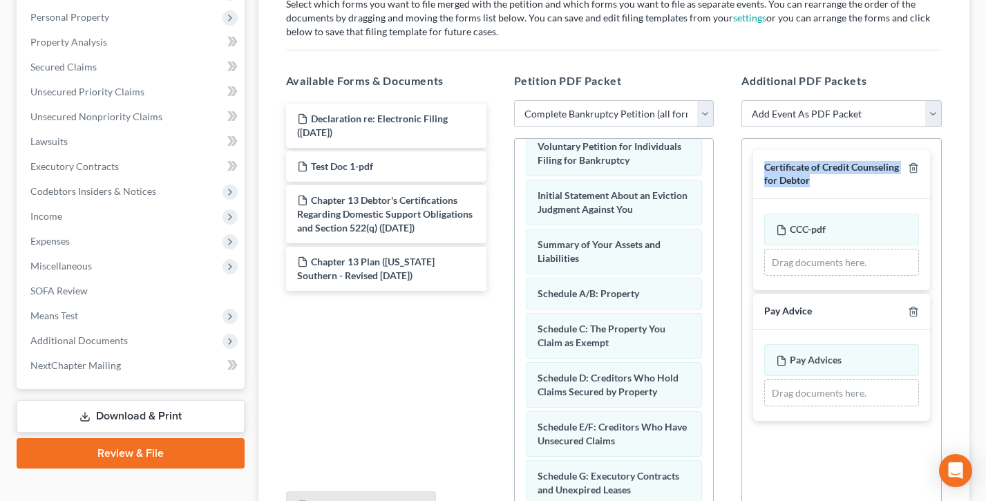
scroll to position [157, 0]
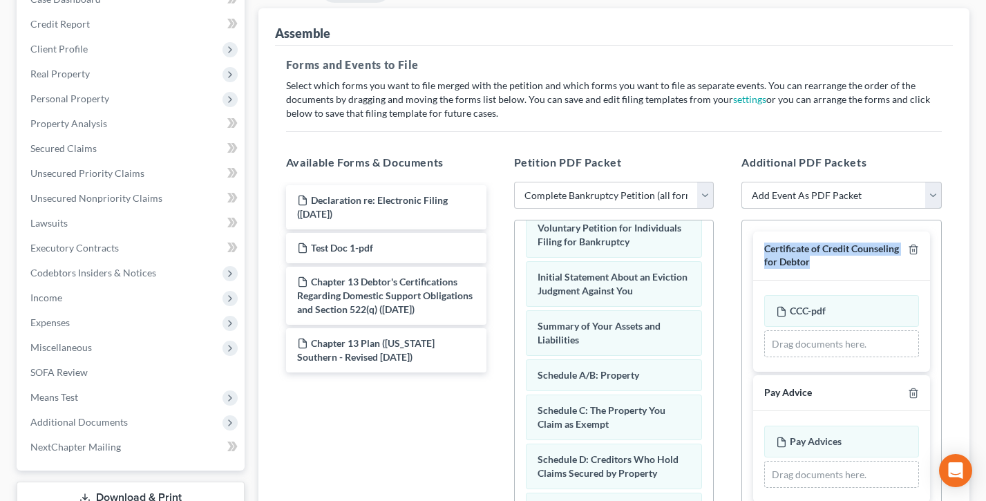
click at [825, 205] on select "Add Event As PDF Packet Certificate of Credit Counseling for Debtor Certificate…" at bounding box center [842, 196] width 200 height 28
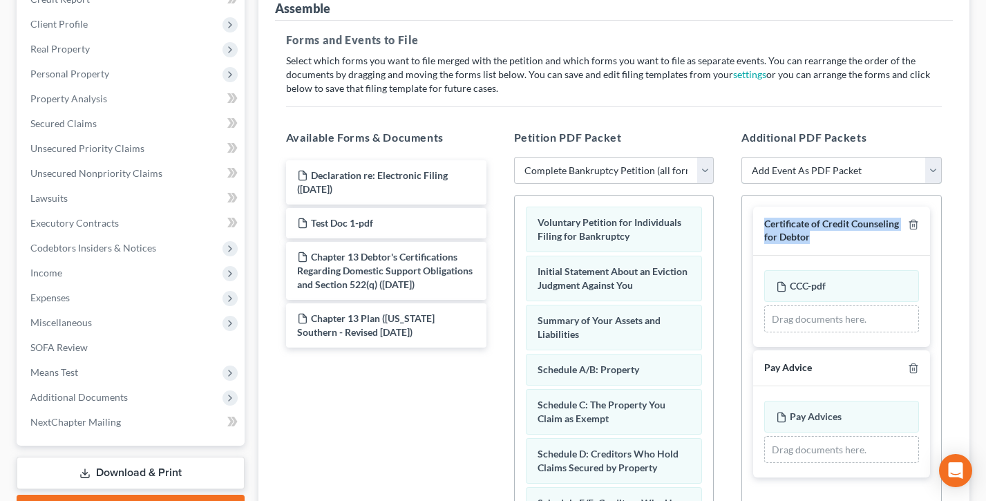
scroll to position [0, 0]
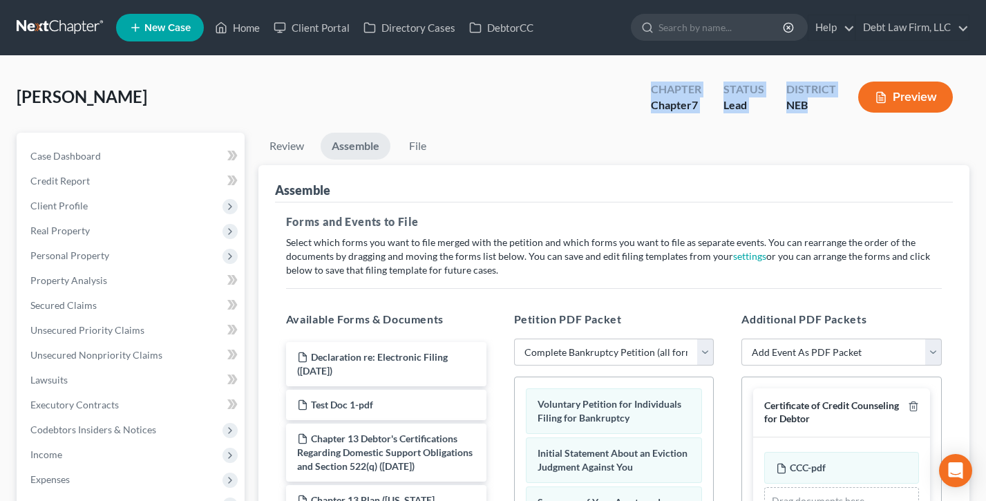
drag, startPoint x: 823, startPoint y: 111, endPoint x: 650, endPoint y: 84, distance: 175.0
click at [650, 84] on div "Chapter Chapter 7 Status Lead District NEB Preview" at bounding box center [805, 98] width 330 height 41
click at [650, 84] on div "Chapter Chapter 7" at bounding box center [676, 98] width 73 height 41
drag, startPoint x: 826, startPoint y: 114, endPoint x: 637, endPoint y: 85, distance: 190.9
click at [637, 85] on div "Chapter Chapter 7 Status Lead District NEB Preview" at bounding box center [802, 97] width 335 height 49
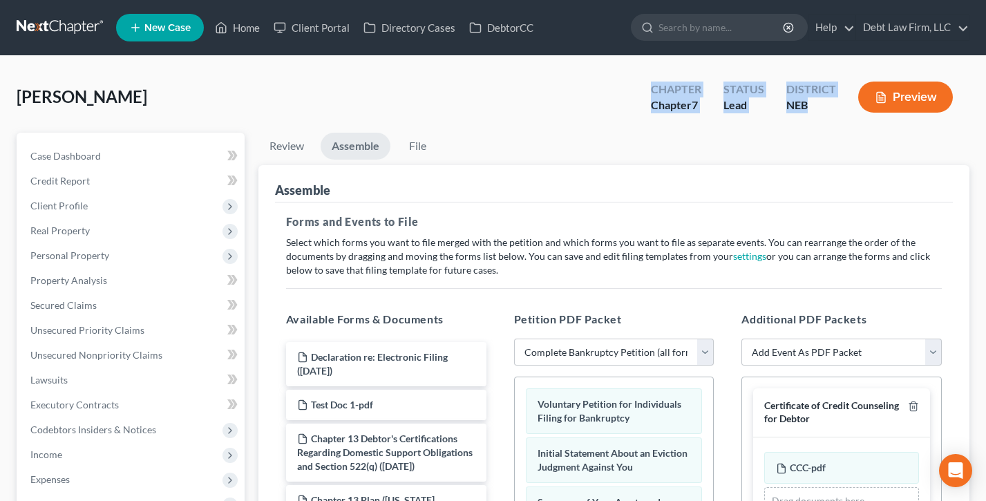
click at [637, 85] on div "Chapter Chapter 7 Status Lead District NEB Preview" at bounding box center [802, 97] width 335 height 49
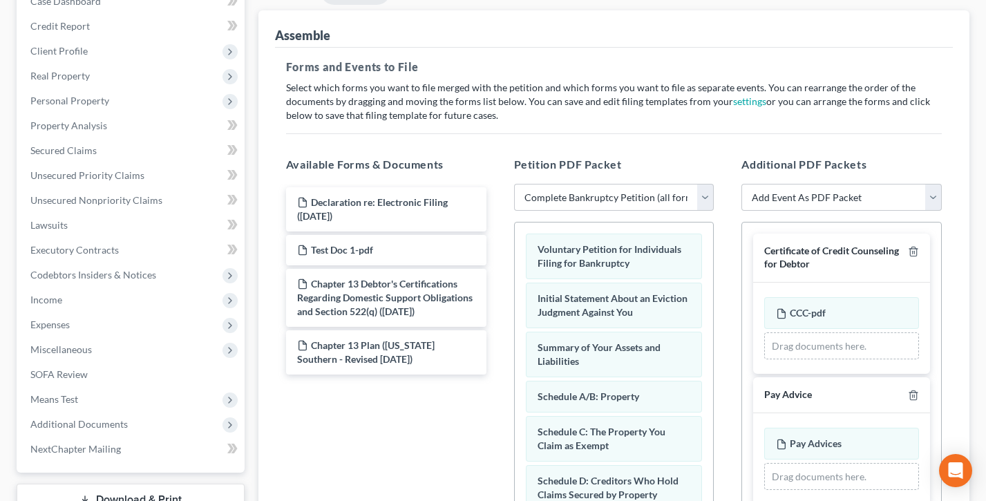
scroll to position [184, 0]
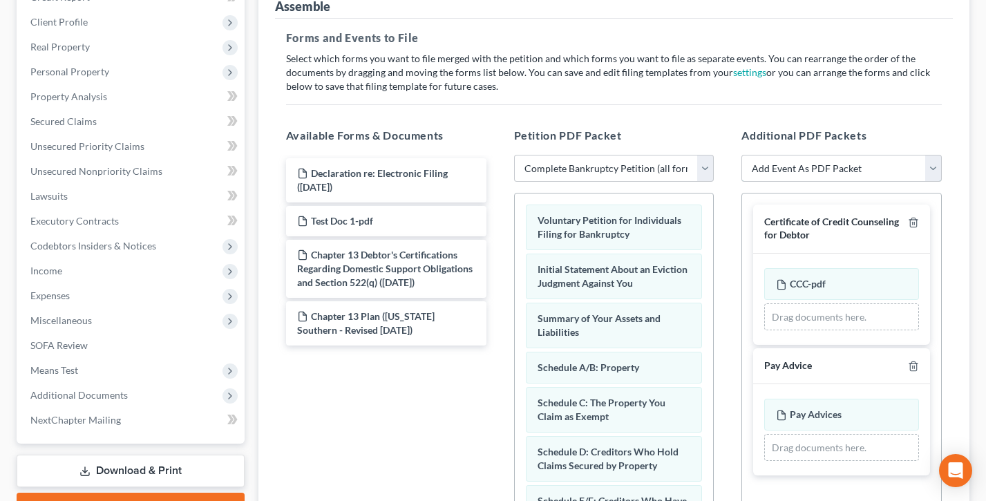
click at [811, 165] on select "Add Event As PDF Packet Certificate of Credit Counseling for Debtor Certificate…" at bounding box center [842, 169] width 200 height 28
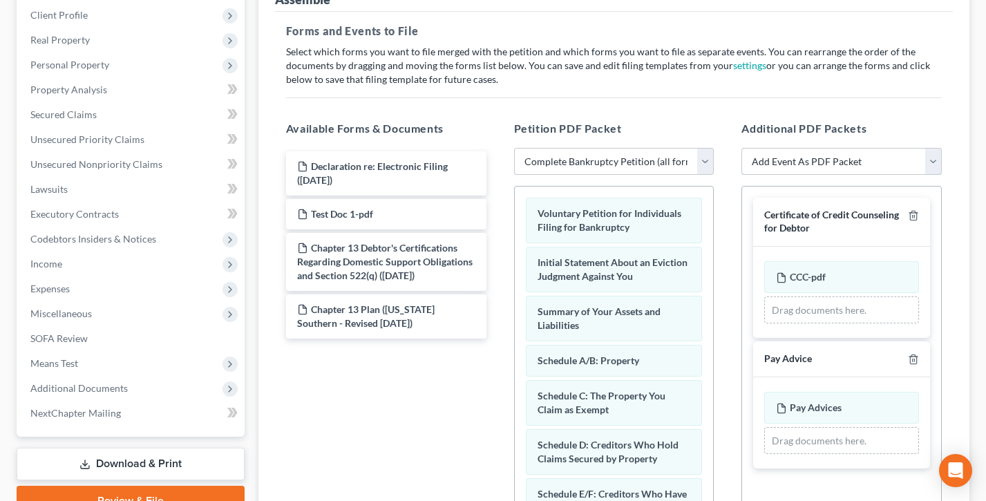
scroll to position [173, 0]
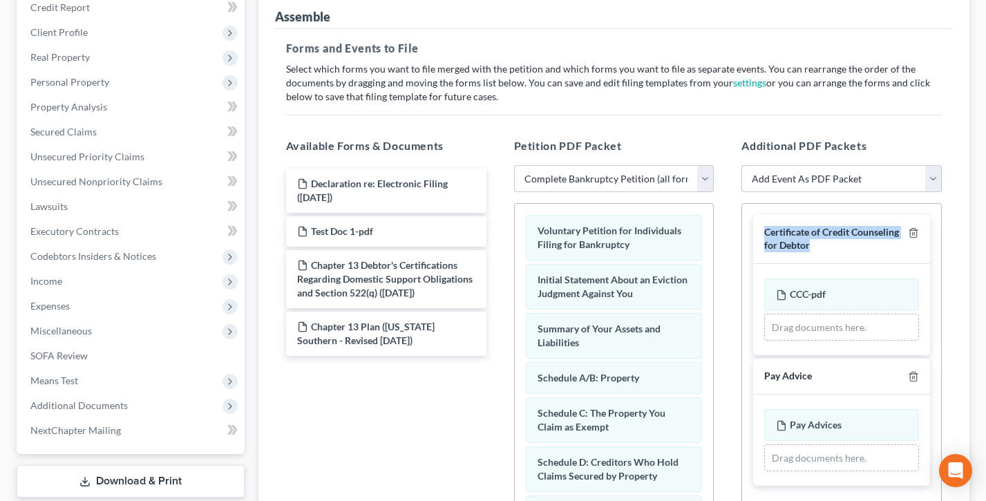
drag, startPoint x: 824, startPoint y: 250, endPoint x: 754, endPoint y: 227, distance: 73.4
click at [754, 227] on div "Certificate of Credit Counseling for Debtor" at bounding box center [841, 239] width 177 height 48
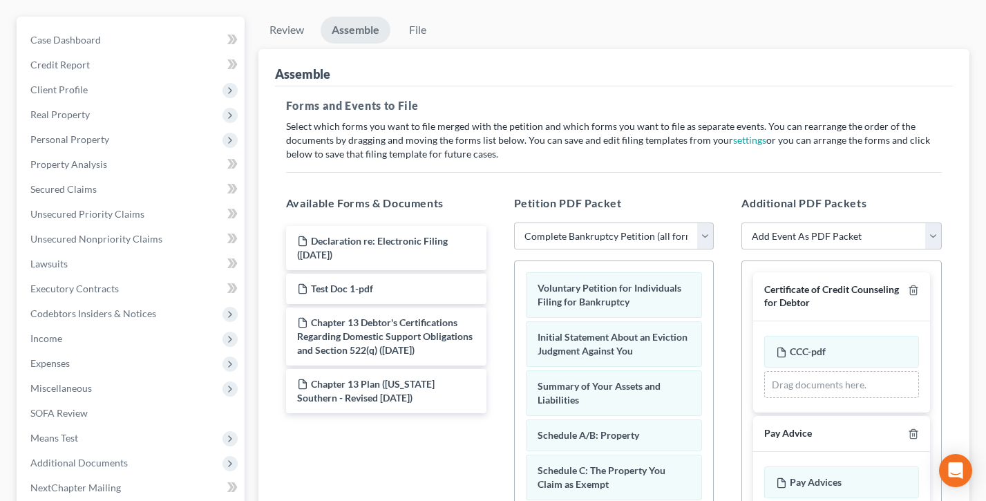
click at [728, 223] on div "Additional PDF Packets Add Event As PDF Packet Certificate of Credit Counseling…" at bounding box center [842, 418] width 228 height 469
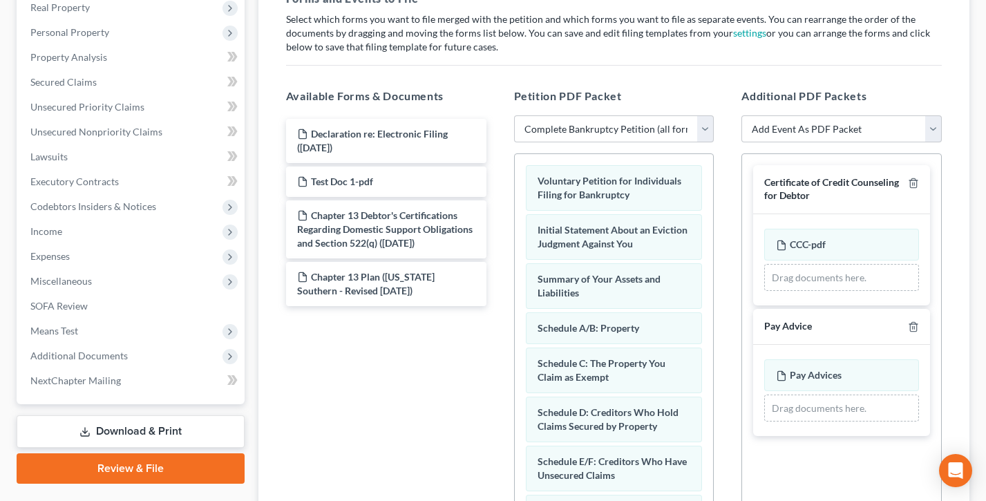
scroll to position [66, 0]
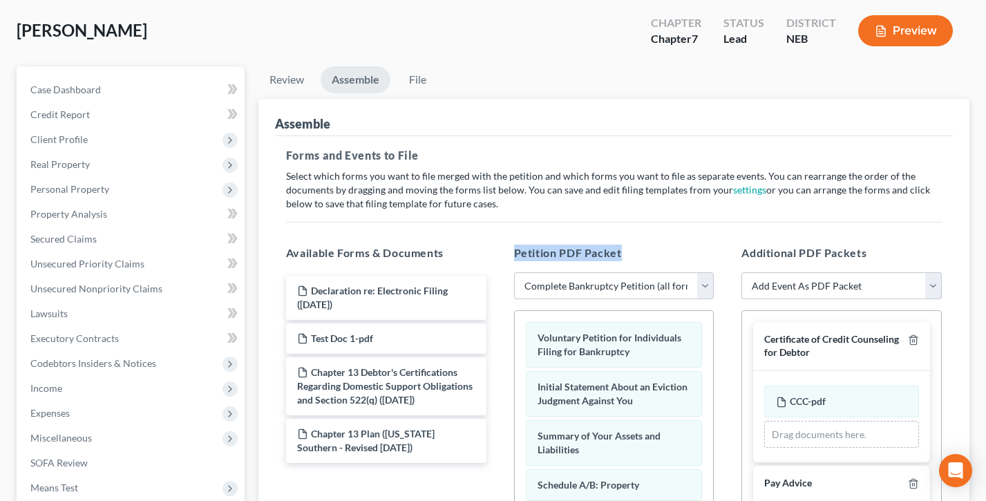
drag, startPoint x: 637, startPoint y: 256, endPoint x: 509, endPoint y: 251, distance: 127.3
click at [509, 251] on div "Petition PDF Packet Choose Default Petition PDF Packet Complete Bankruptcy Peti…" at bounding box center [614, 468] width 228 height 469
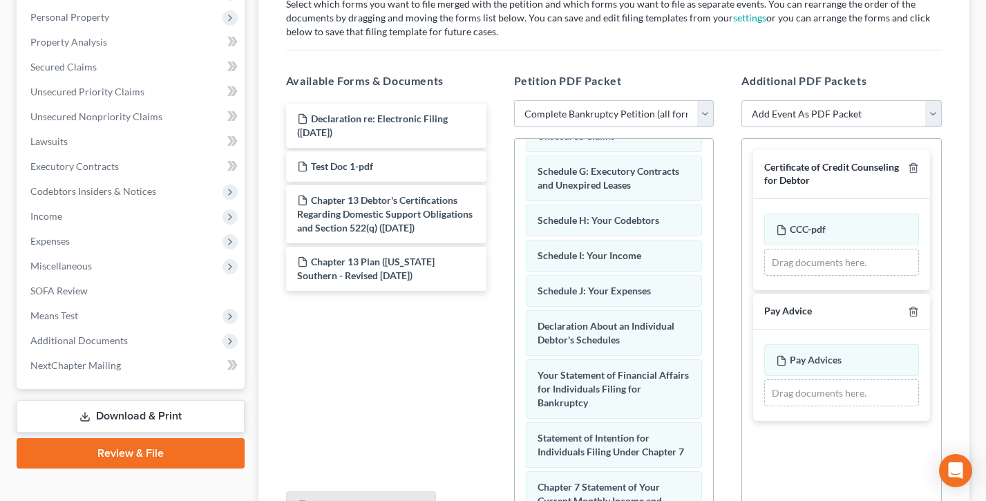
scroll to position [332, 0]
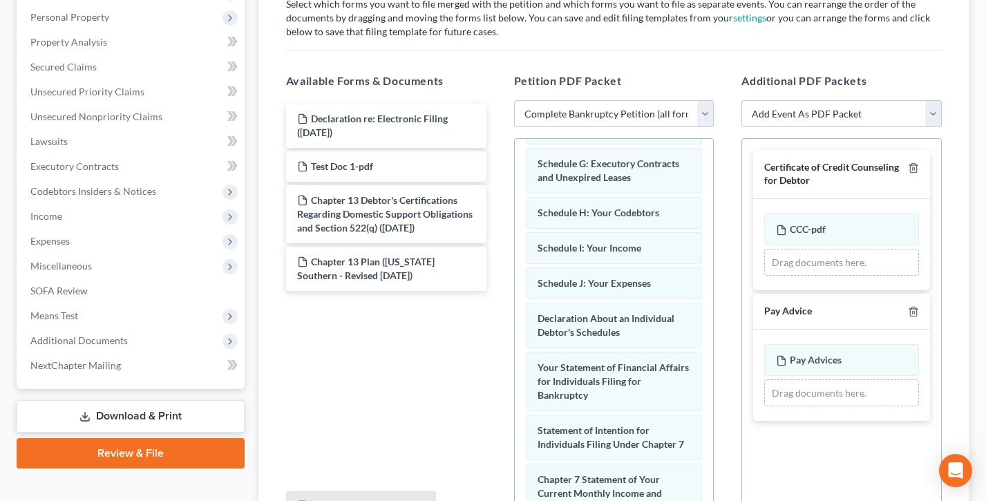
click at [871, 73] on h5 "Additional PDF Packets" at bounding box center [842, 81] width 200 height 17
drag, startPoint x: 874, startPoint y: 79, endPoint x: 747, endPoint y: 80, distance: 127.2
click at [747, 80] on h5 "Additional PDF Packets" at bounding box center [842, 81] width 200 height 17
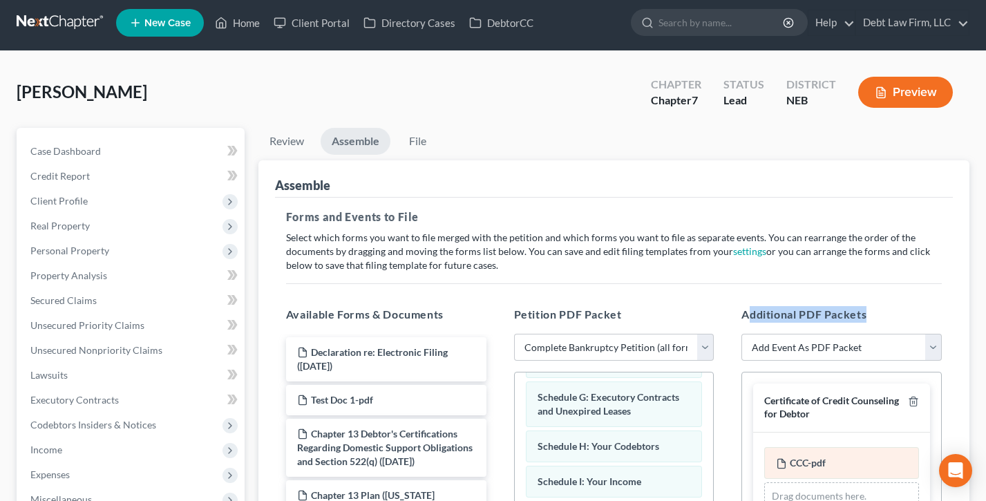
scroll to position [0, 0]
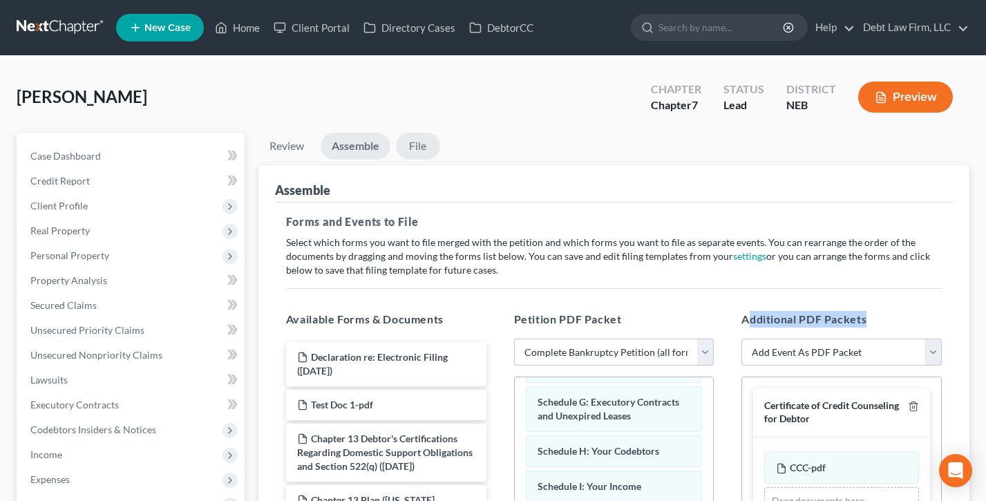
click at [413, 151] on link "File" at bounding box center [418, 146] width 44 height 27
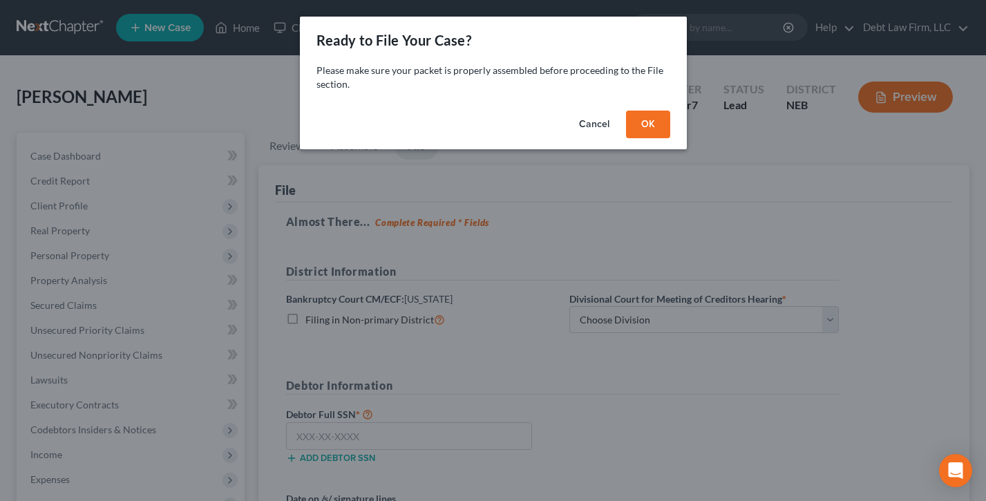
click at [650, 111] on button "OK" at bounding box center [648, 125] width 44 height 28
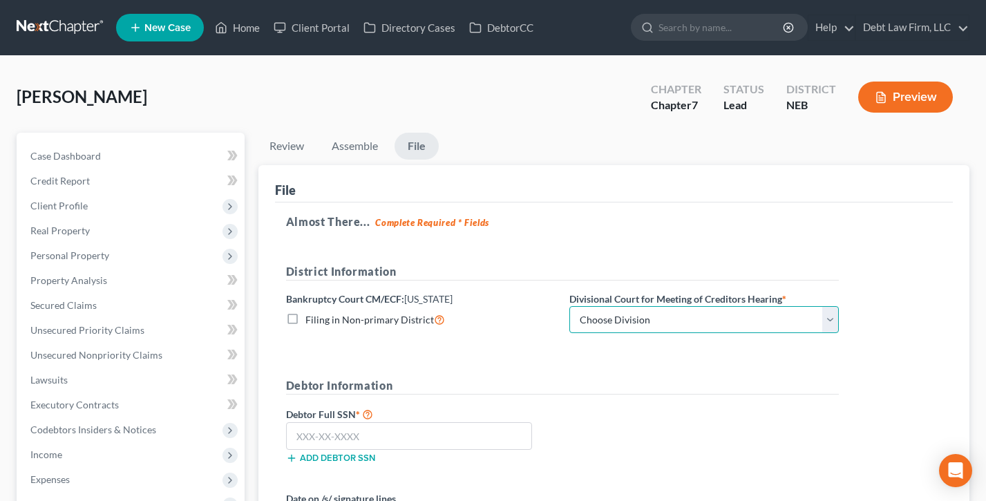
click at [656, 326] on select "Choose Division Lincoln Omaha" at bounding box center [705, 320] width 270 height 28
select select "0"
click at [570, 306] on select "Choose Division Lincoln Omaha" at bounding box center [705, 320] width 270 height 28
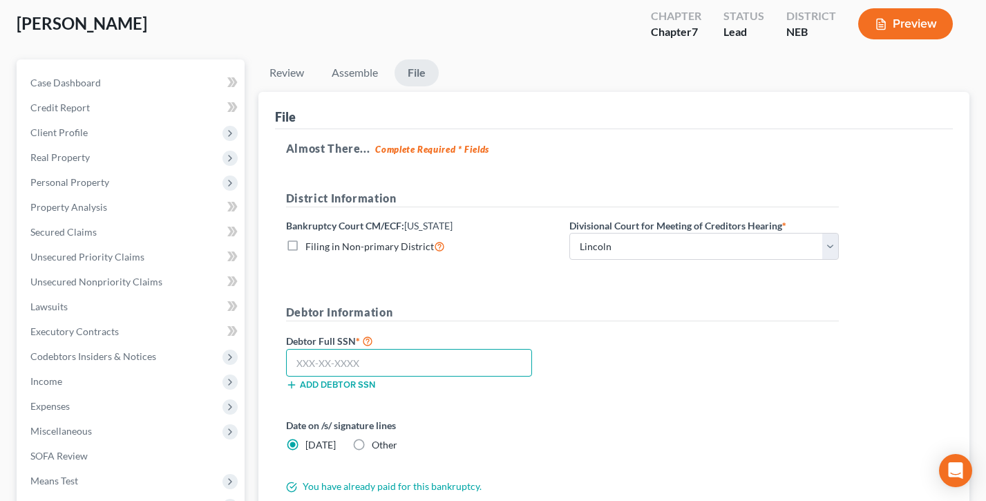
click at [359, 359] on input "text" at bounding box center [409, 363] width 246 height 28
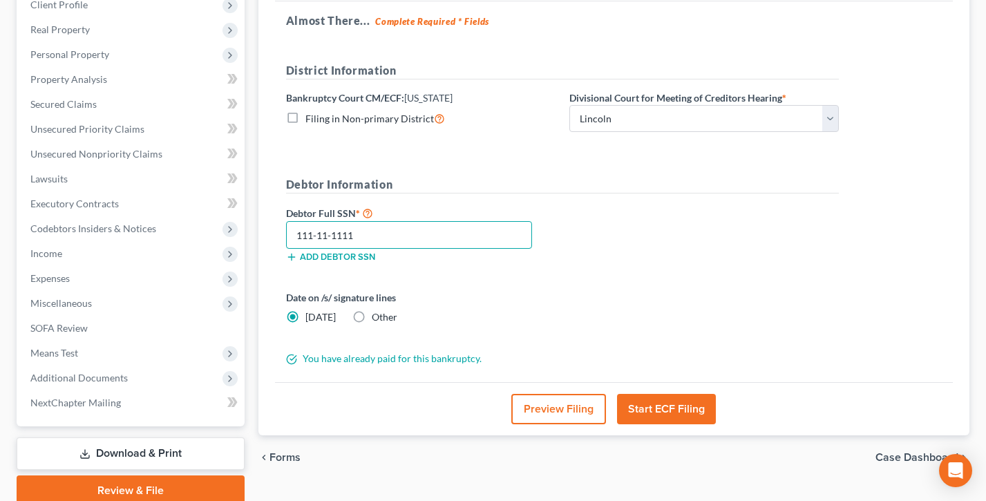
scroll to position [257, 0]
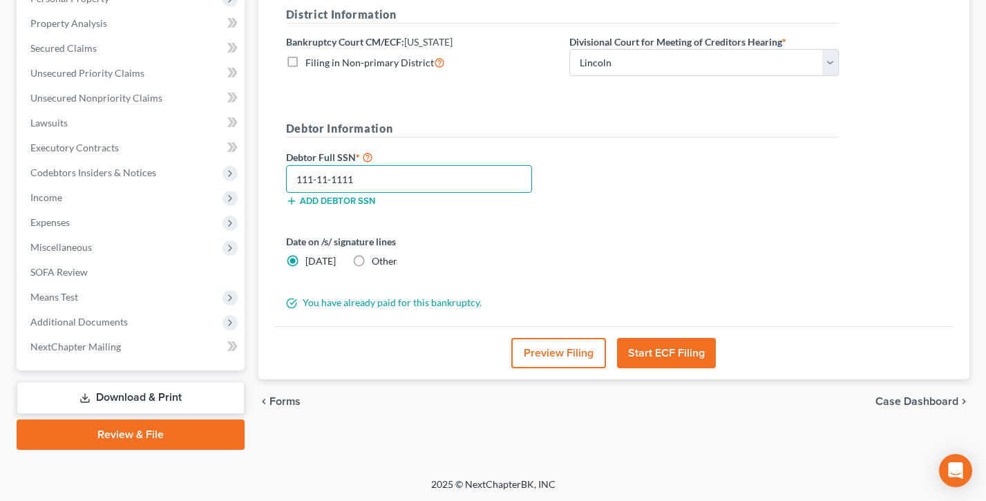
type input "111-11-1111"
click at [563, 358] on button "Preview Filing" at bounding box center [558, 353] width 95 height 30
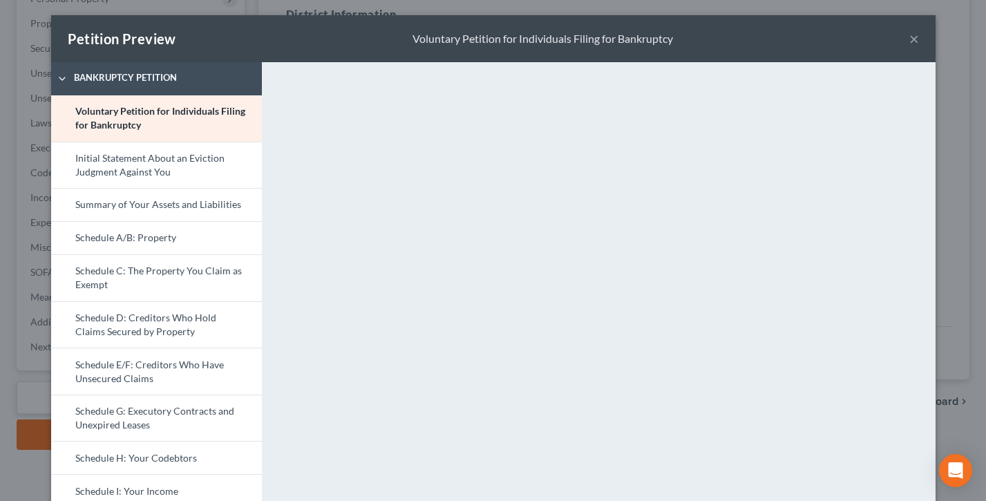
scroll to position [0, 0]
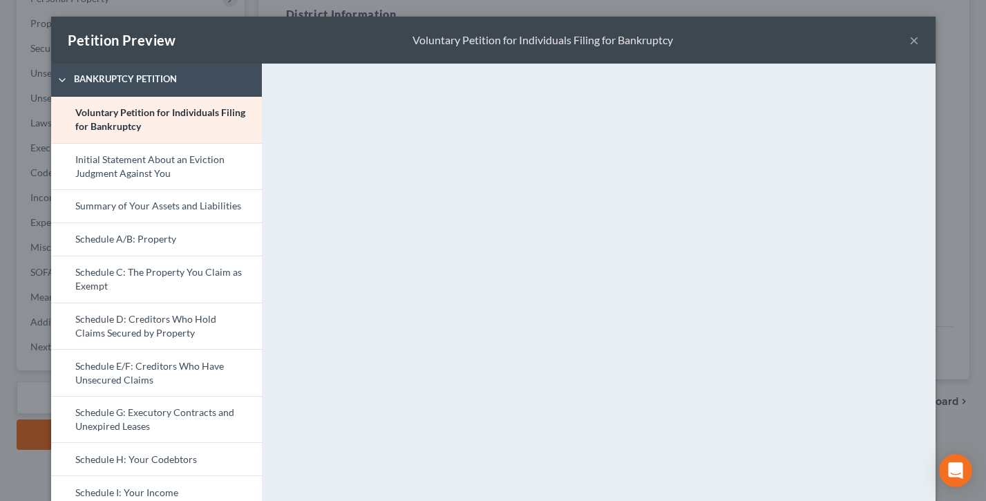
click at [914, 37] on button "×" at bounding box center [915, 40] width 10 height 17
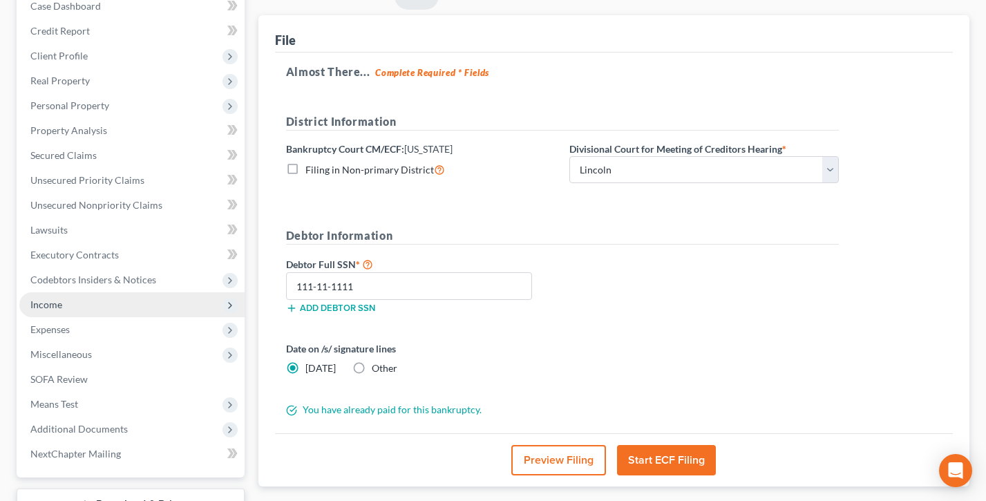
scroll to position [151, 0]
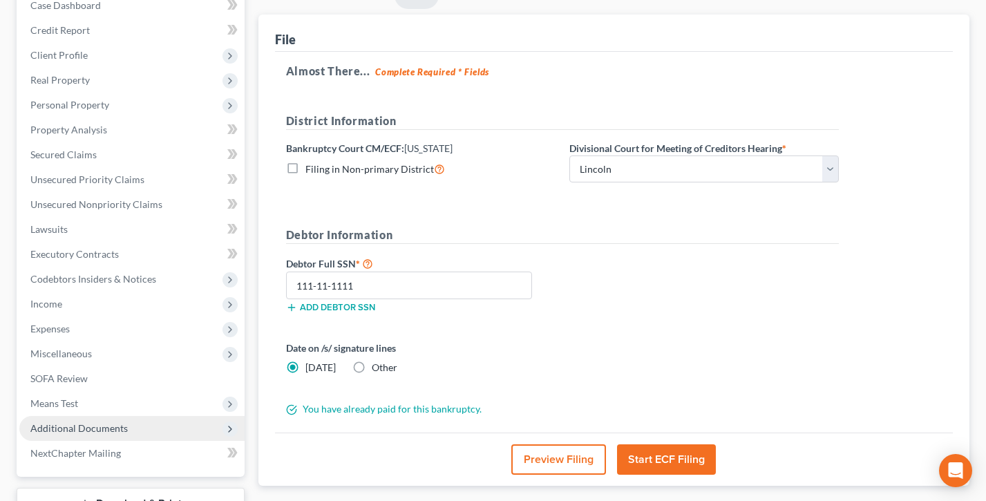
click at [80, 424] on span "Additional Documents" at bounding box center [78, 428] width 97 height 12
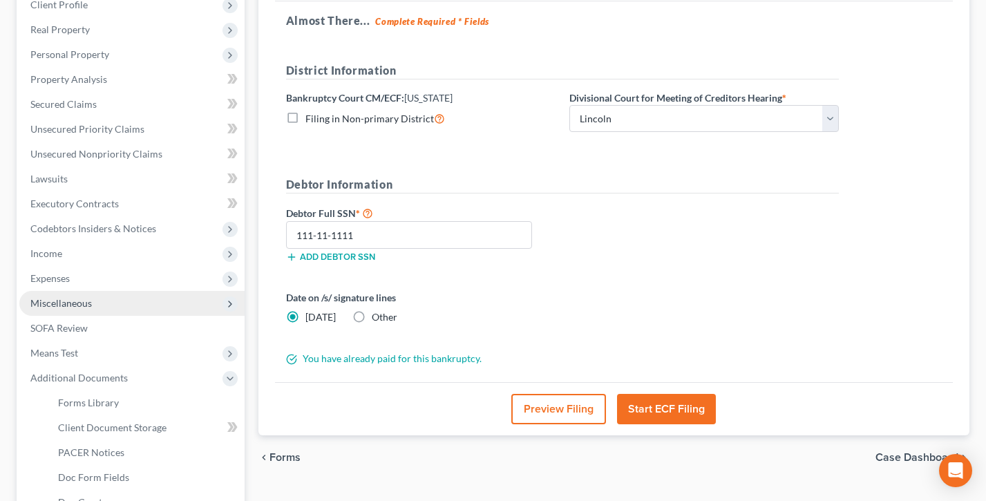
scroll to position [254, 0]
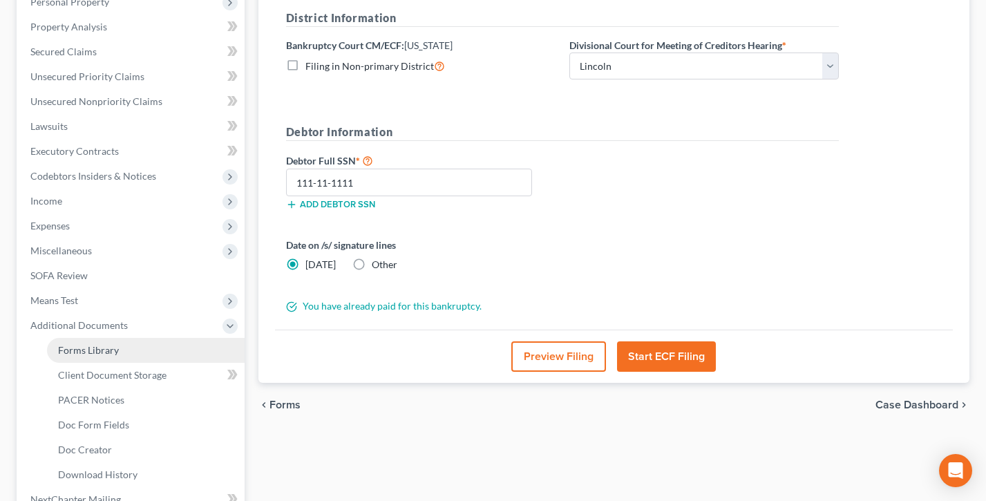
click at [103, 346] on span "Forms Library" at bounding box center [88, 350] width 61 height 12
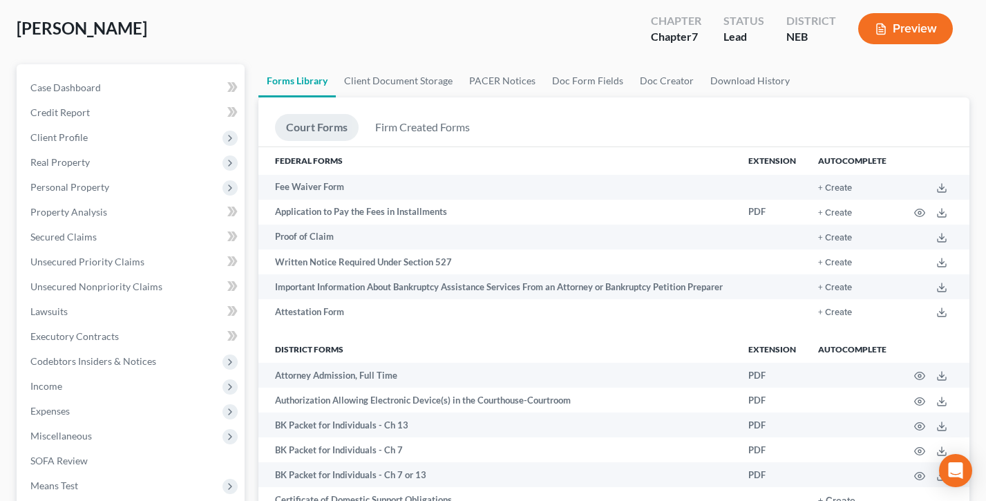
scroll to position [68, 0]
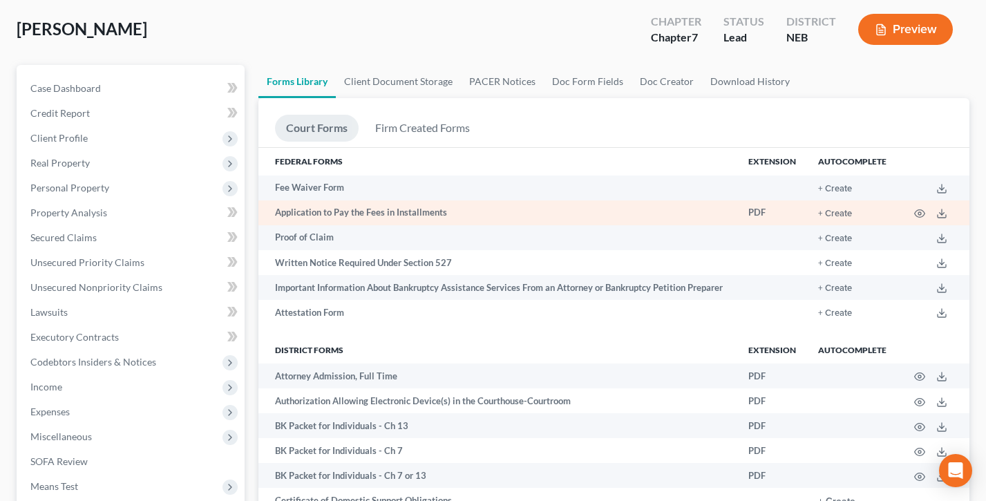
drag, startPoint x: 452, startPoint y: 209, endPoint x: 261, endPoint y: 218, distance: 191.7
click at [260, 218] on td "Application to Pay the Fees in Installments" at bounding box center [498, 212] width 479 height 25
click at [844, 211] on button "+ Create" at bounding box center [835, 213] width 34 height 9
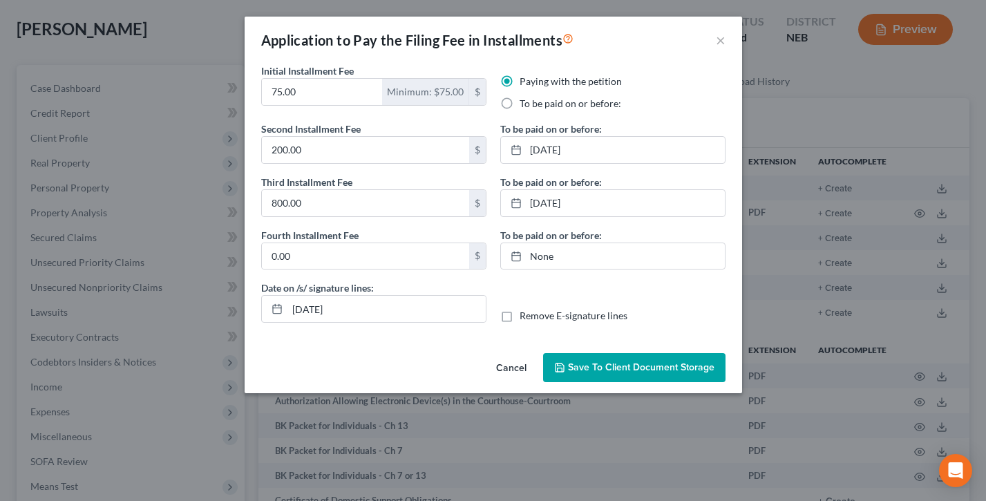
click at [641, 368] on span "Save to Client Document Storage" at bounding box center [641, 368] width 147 height 12
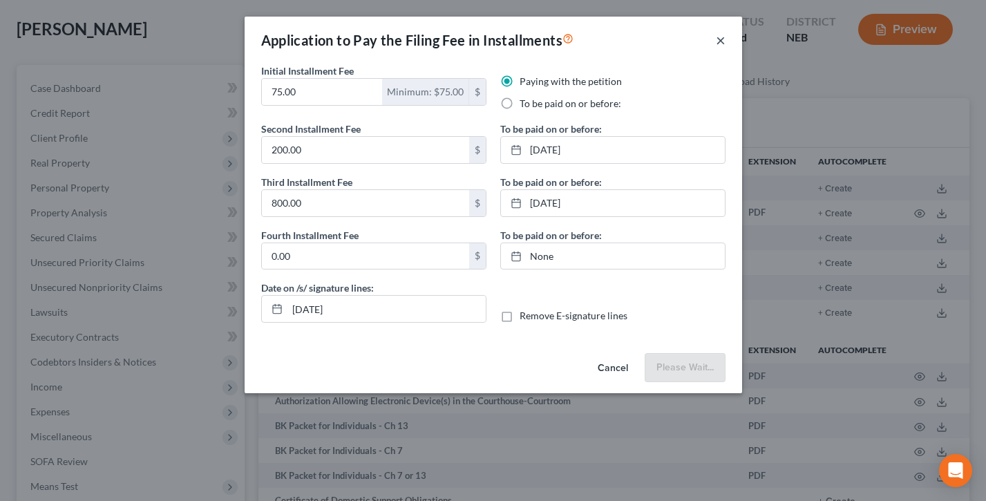
click at [722, 41] on button "×" at bounding box center [721, 40] width 10 height 17
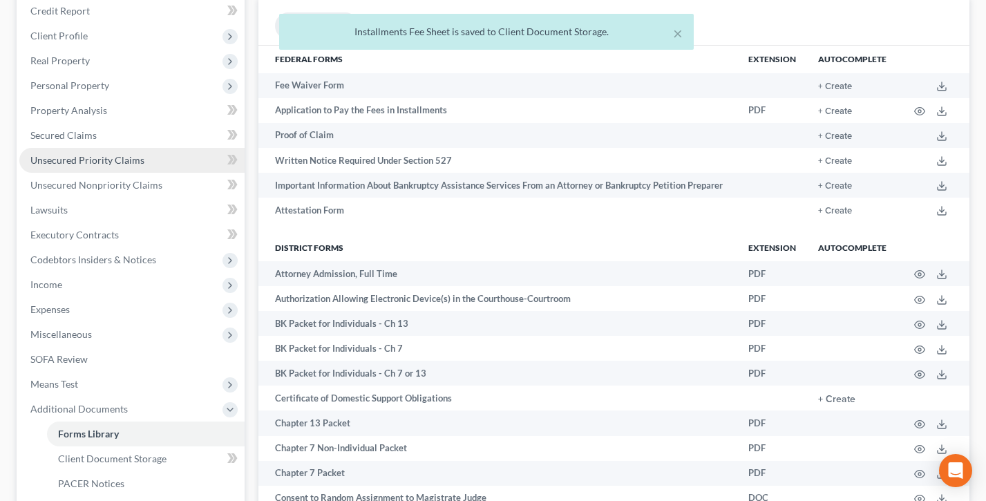
scroll to position [310, 0]
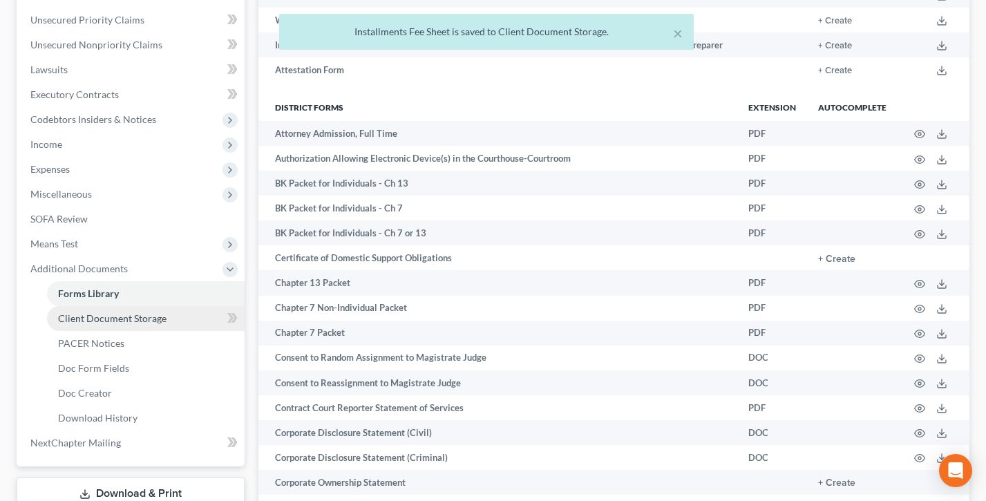
click at [142, 318] on span "Client Document Storage" at bounding box center [112, 318] width 109 height 12
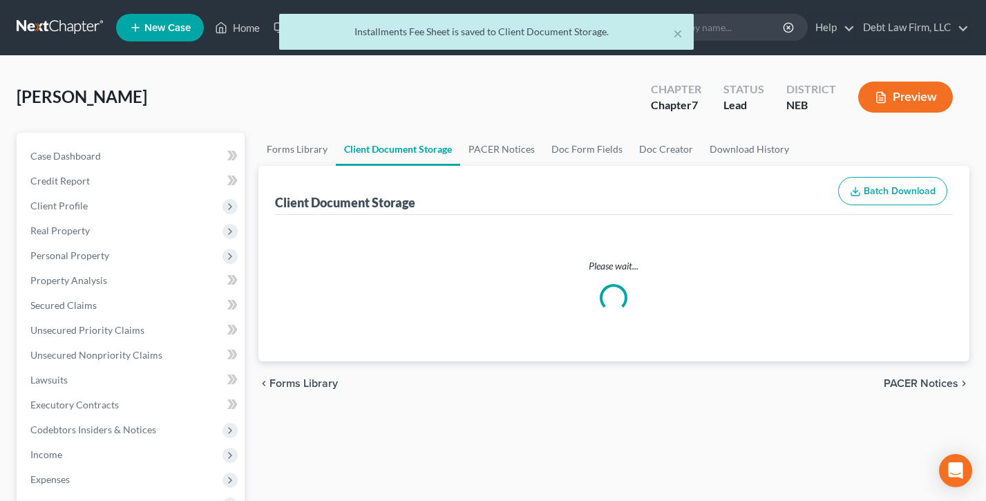
scroll to position [67, 0]
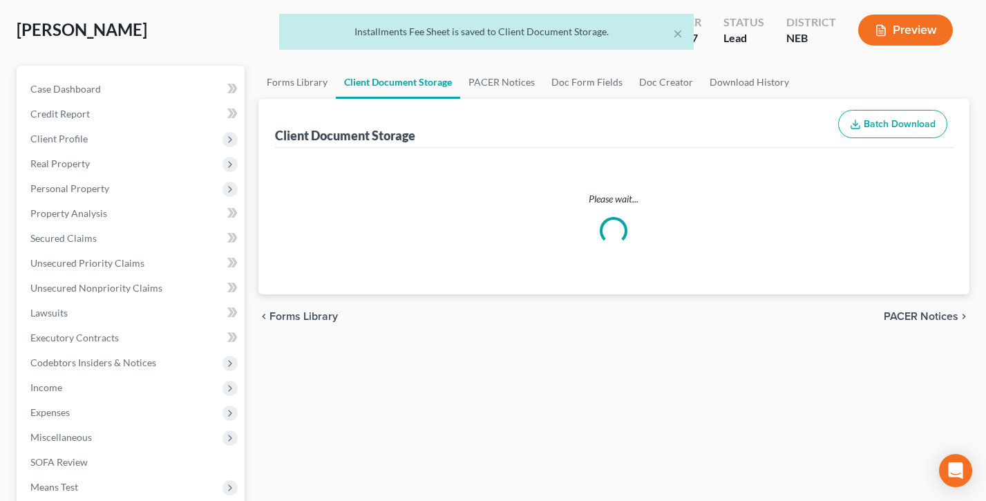
select select "0"
select select "8"
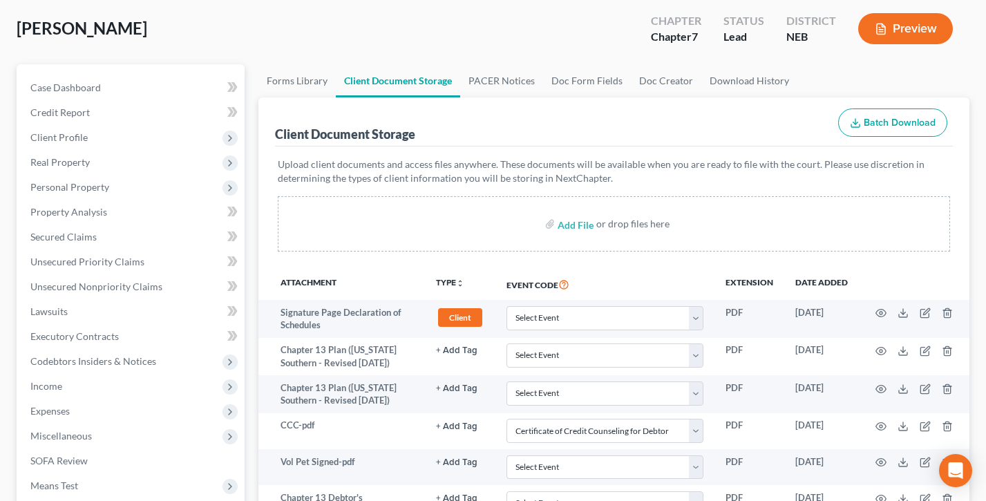
scroll to position [406, 0]
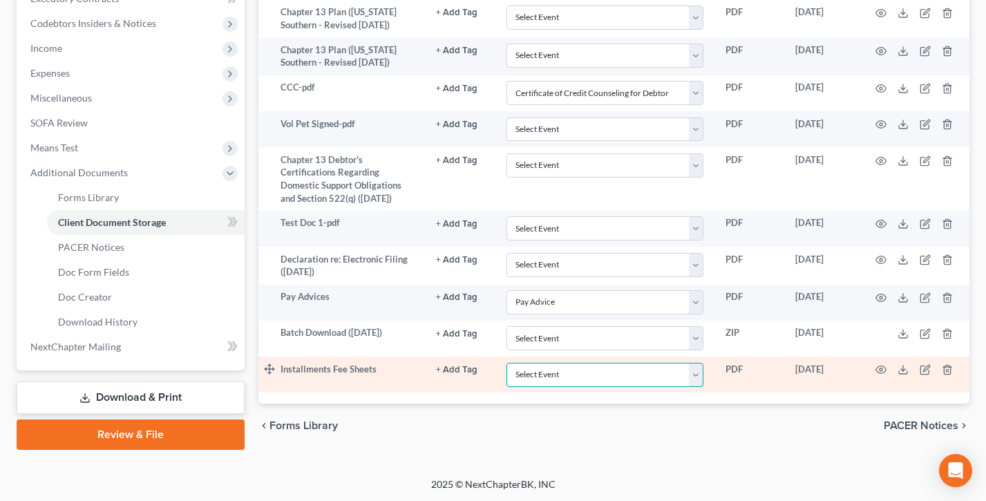
click at [574, 372] on select "Select Event Certificate of Credit Counseling for Debtor Certificate of Credit …" at bounding box center [605, 375] width 197 height 24
select select "9"
click at [507, 363] on select "Select Event Certificate of Credit Counseling for Debtor Certificate of Credit …" at bounding box center [605, 375] width 197 height 24
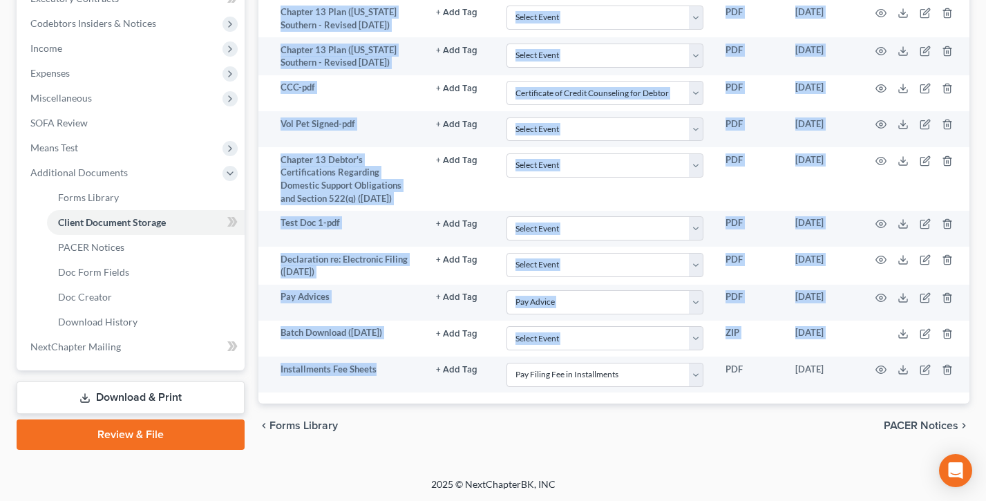
drag, startPoint x: 384, startPoint y: 366, endPoint x: 252, endPoint y: 359, distance: 132.2
click at [252, 359] on div "Forms Library Client Document Storage PACER Notices Doc Form Fields Doc Creator…" at bounding box center [614, 88] width 725 height 724
click at [388, 397] on div "Attachment TYPE unfold_more NONE 341 Hearing Agreement Certificates Client Cred…" at bounding box center [614, 166] width 711 height 473
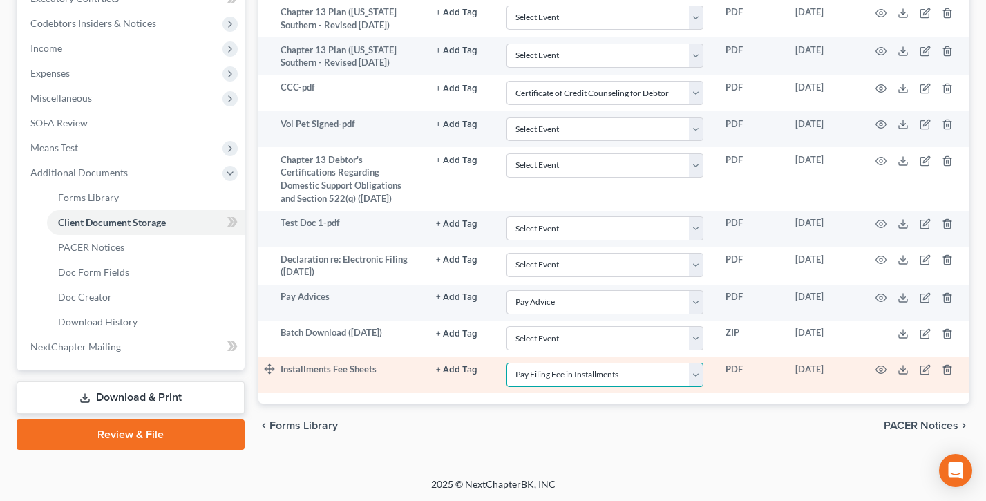
click at [571, 375] on select "Select Event Certificate of Credit Counseling for Debtor Certificate of Credit …" at bounding box center [605, 375] width 197 height 24
click at [507, 363] on select "Select Event Certificate of Credit Counseling for Debtor Certificate of Credit …" at bounding box center [605, 375] width 197 height 24
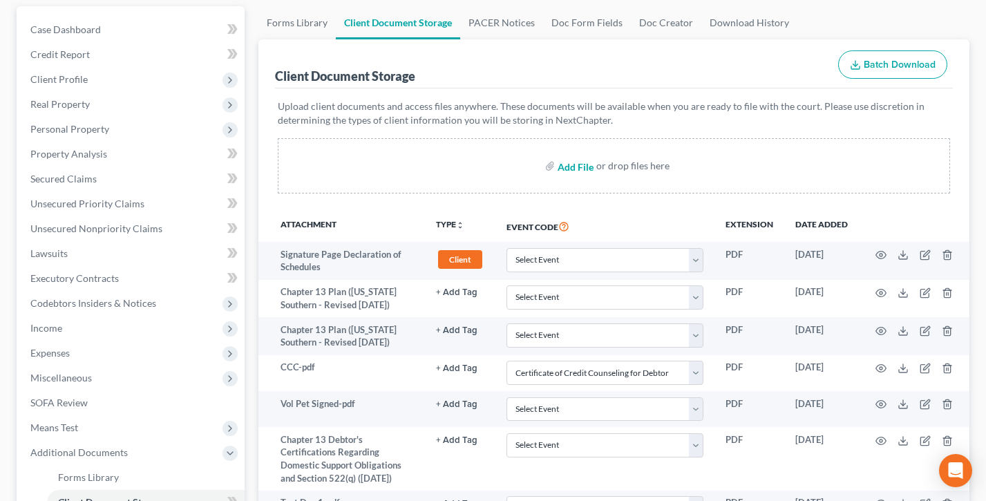
scroll to position [196, 0]
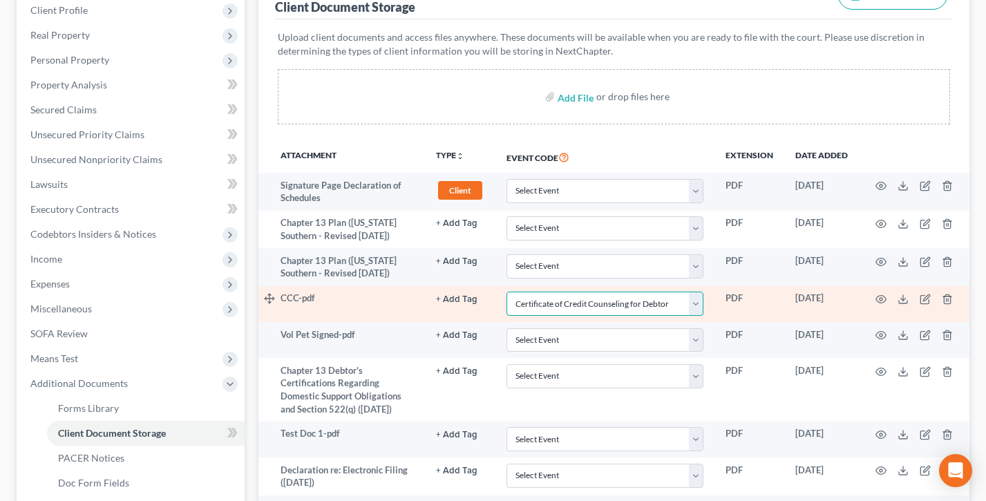
click at [583, 308] on select "Select Event Certificate of Credit Counseling for Debtor Certificate of Credit …" at bounding box center [605, 304] width 197 height 24
click at [507, 292] on select "Select Event Certificate of Credit Counseling for Debtor Certificate of Credit …" at bounding box center [605, 304] width 197 height 24
drag, startPoint x: 321, startPoint y: 297, endPoint x: 278, endPoint y: 297, distance: 43.5
click at [278, 297] on tr "CCC-pdf + Add Tag Select an option or create one 341 Hearing Agreement Certific…" at bounding box center [614, 304] width 711 height 36
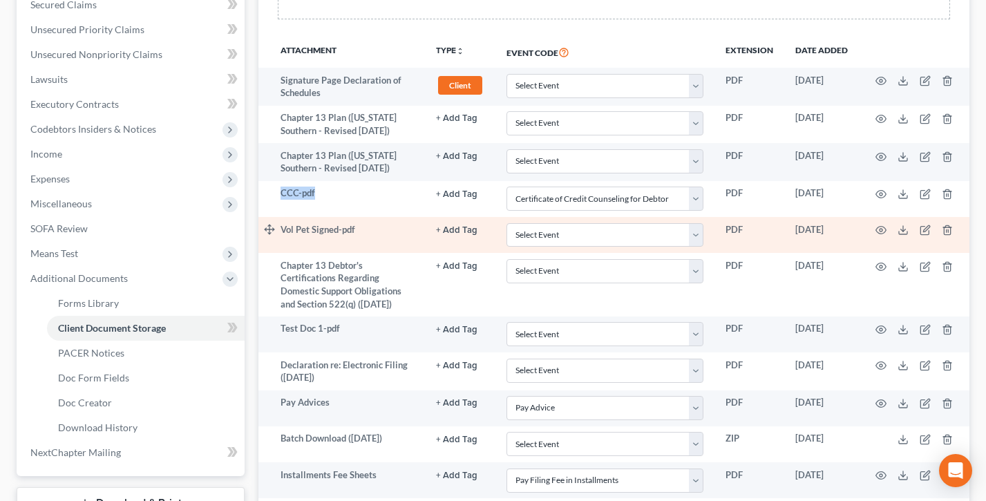
scroll to position [315, 0]
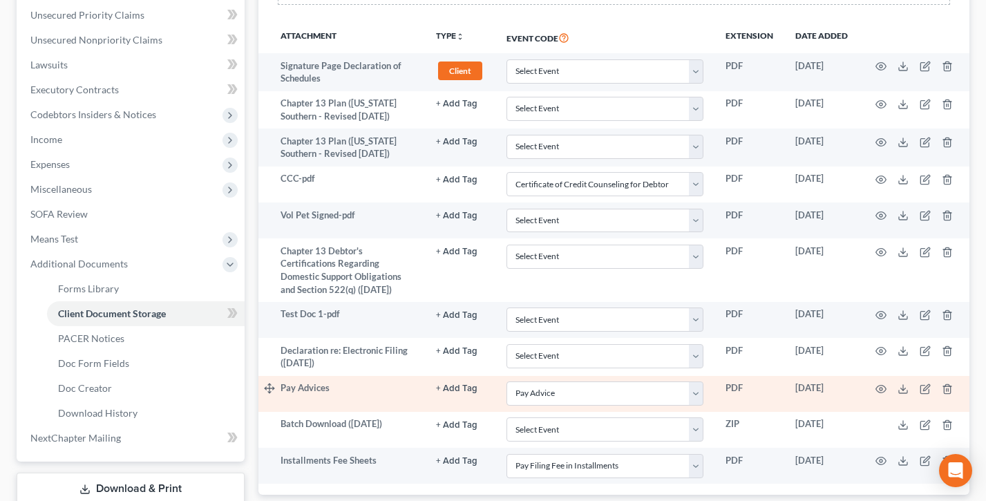
click at [345, 376] on td "Pay Advices" at bounding box center [353, 394] width 144 height 36
drag, startPoint x: 345, startPoint y: 399, endPoint x: 296, endPoint y: 393, distance: 49.4
click at [296, 393] on td "Pay Advices" at bounding box center [353, 394] width 144 height 36
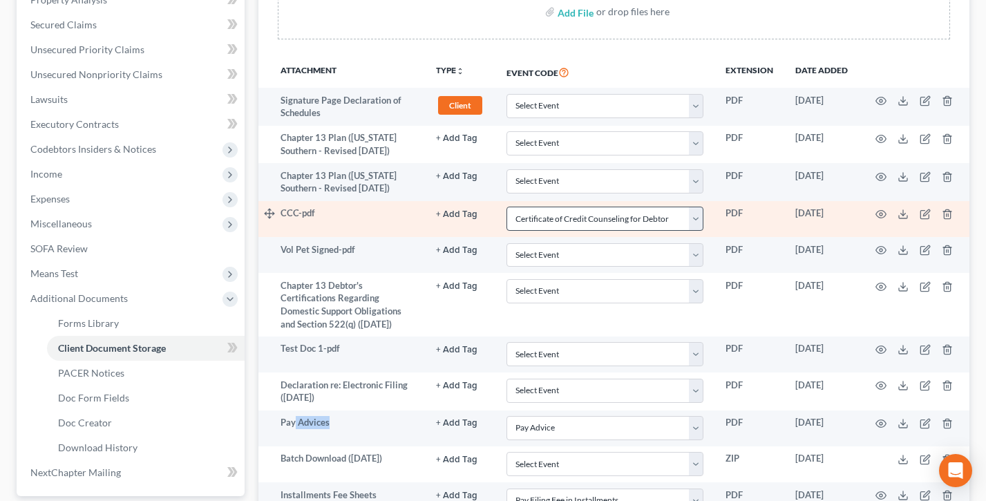
scroll to position [406, 0]
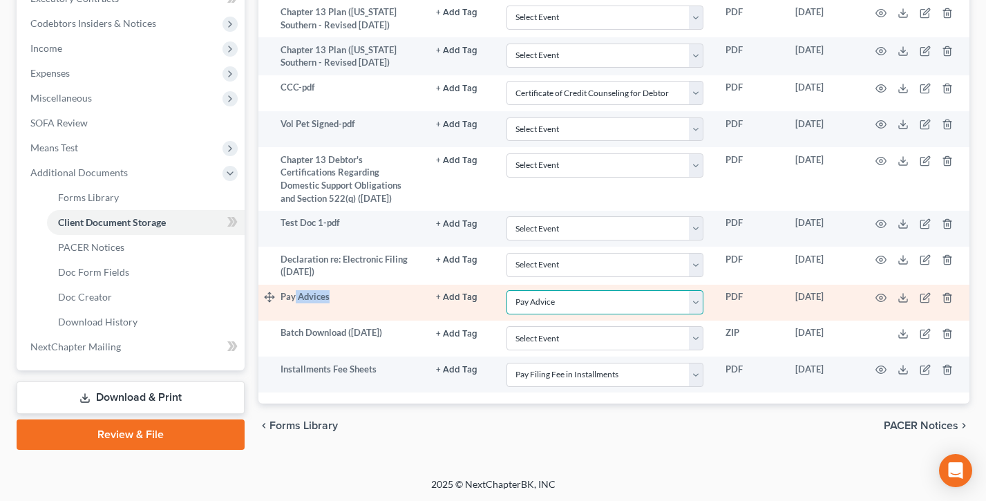
click at [564, 293] on select "Select Event Certificate of Credit Counseling for Debtor Certificate of Credit …" at bounding box center [605, 302] width 197 height 24
click at [507, 290] on select "Select Event Certificate of Credit Counseling for Debtor Certificate of Credit …" at bounding box center [605, 302] width 197 height 24
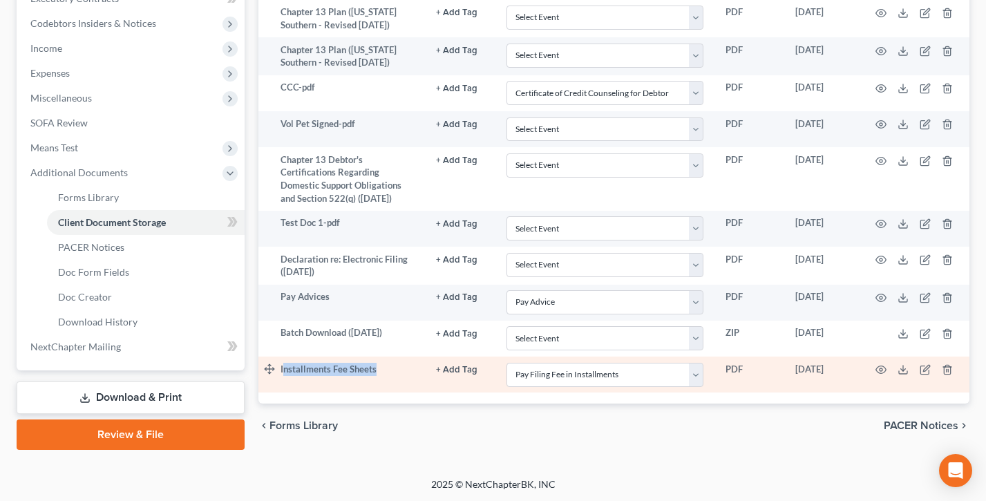
drag, startPoint x: 390, startPoint y: 371, endPoint x: 281, endPoint y: 373, distance: 109.2
click at [281, 373] on td "Installments Fee Sheets" at bounding box center [353, 375] width 144 height 36
click at [385, 384] on td "Installments Fee Sheets" at bounding box center [353, 375] width 144 height 36
drag, startPoint x: 386, startPoint y: 368, endPoint x: 274, endPoint y: 358, distance: 112.4
click at [274, 358] on tr "Installments Fee Sheets + Add Tag Select an option or create one 341 Hearing Ag…" at bounding box center [614, 375] width 711 height 36
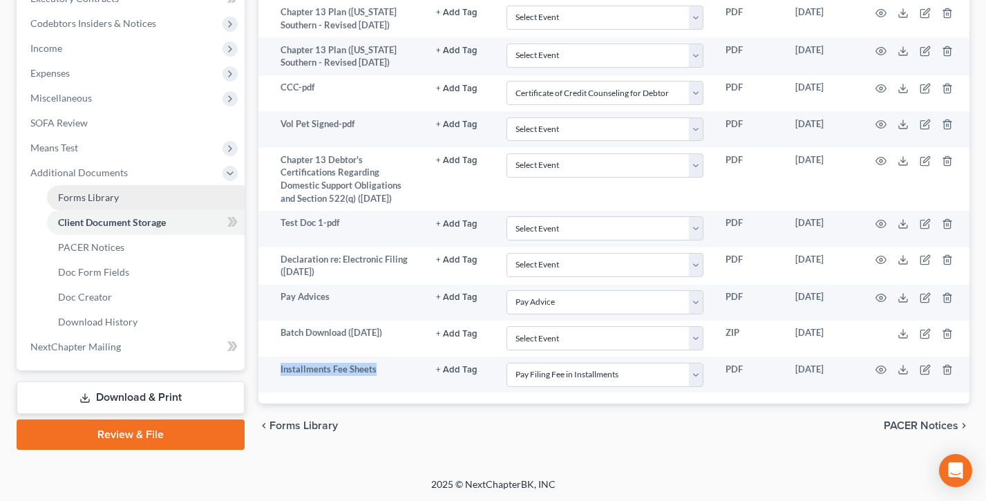
click at [91, 191] on span "Forms Library" at bounding box center [88, 197] width 61 height 12
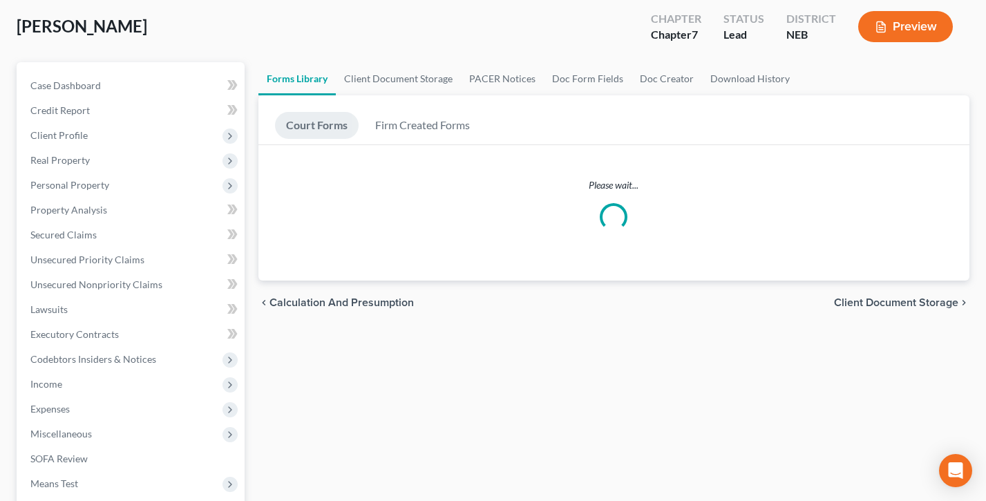
scroll to position [82, 0]
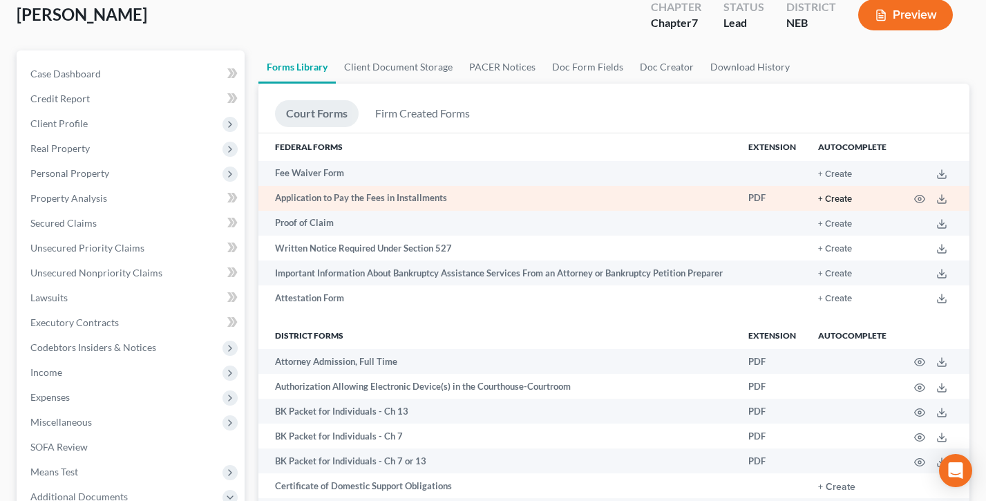
click at [842, 195] on button "+ Create" at bounding box center [835, 199] width 34 height 9
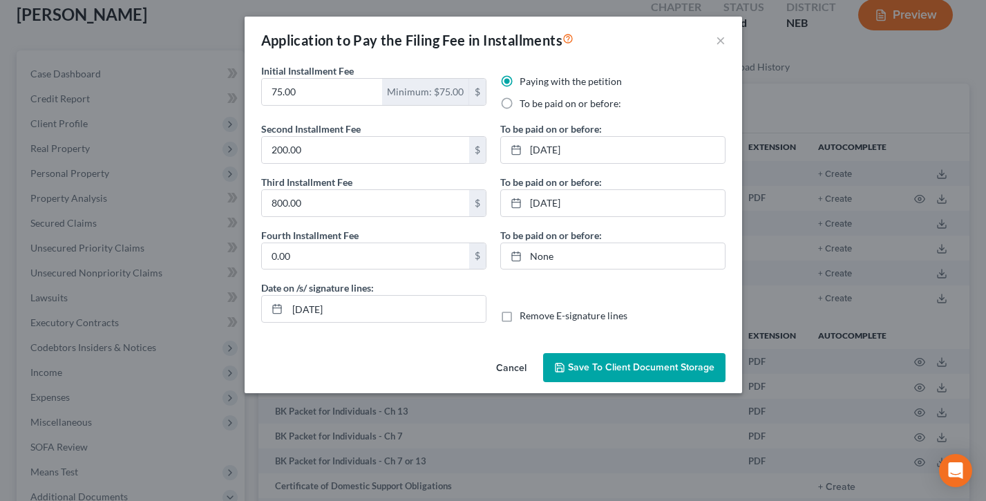
click at [608, 357] on button "Save to Client Document Storage" at bounding box center [634, 367] width 182 height 29
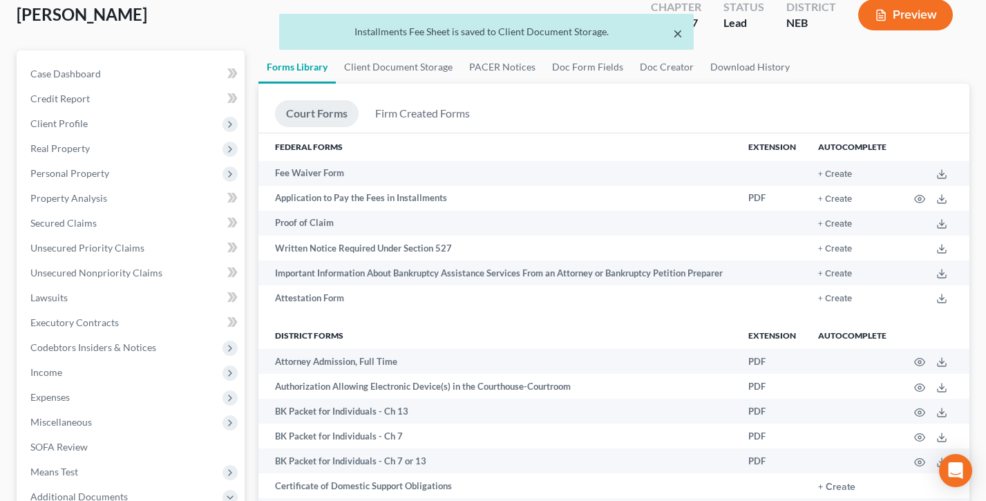
click at [677, 30] on button "×" at bounding box center [678, 33] width 10 height 17
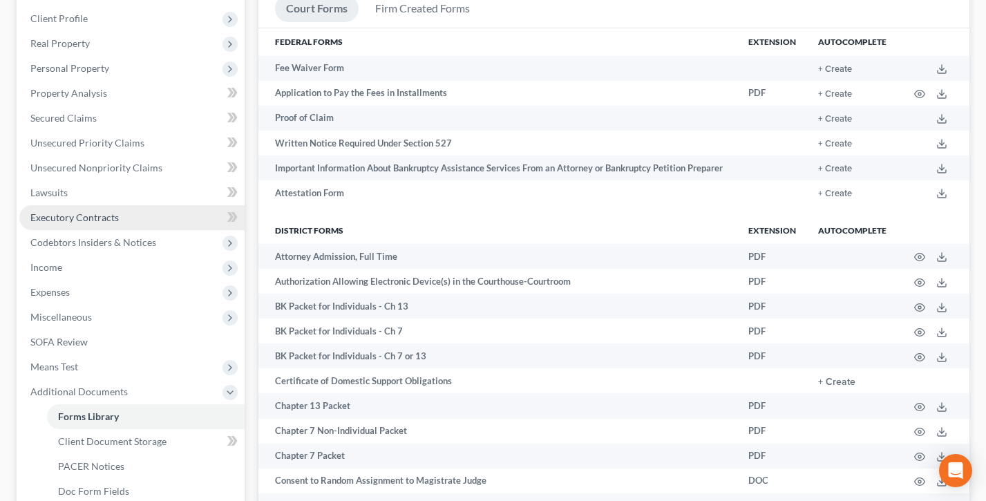
scroll to position [0, 0]
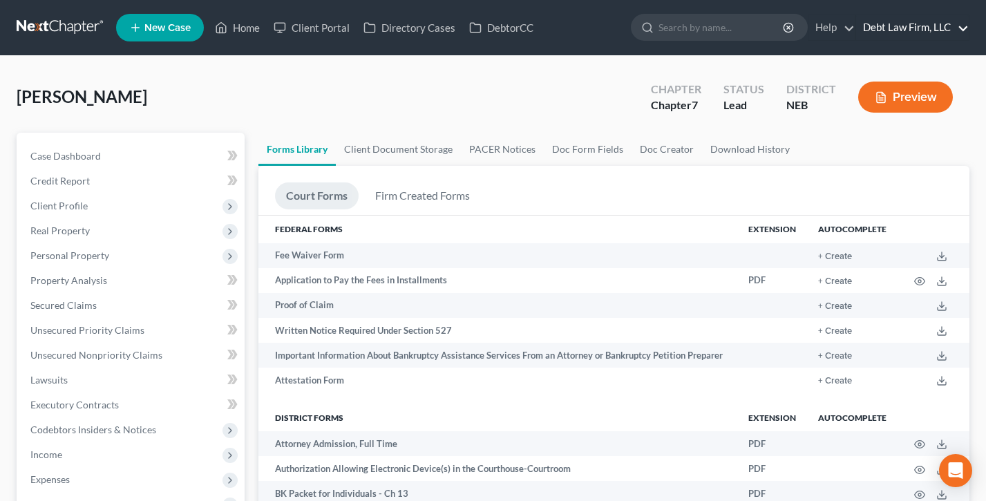
click at [901, 26] on link "Debt Law Firm, LLC" at bounding box center [912, 27] width 113 height 25
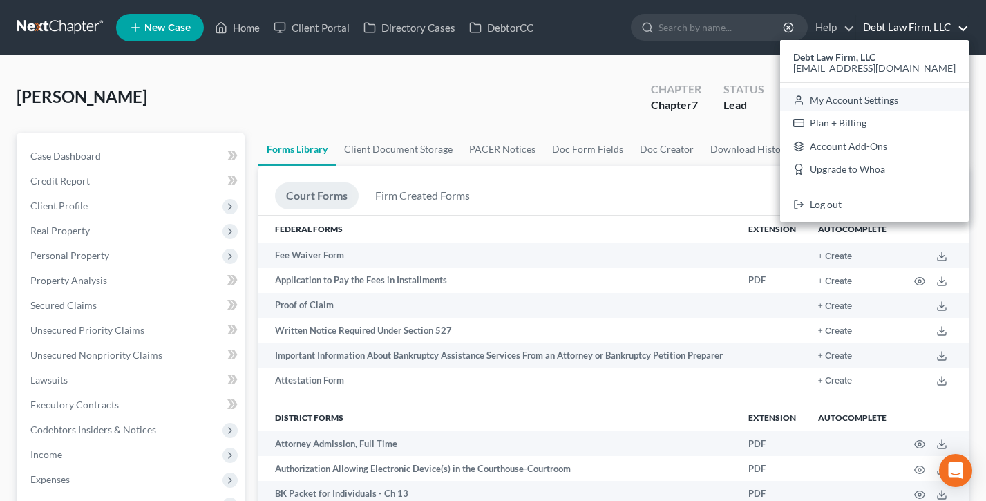
click at [919, 97] on link "My Account Settings" at bounding box center [874, 100] width 189 height 24
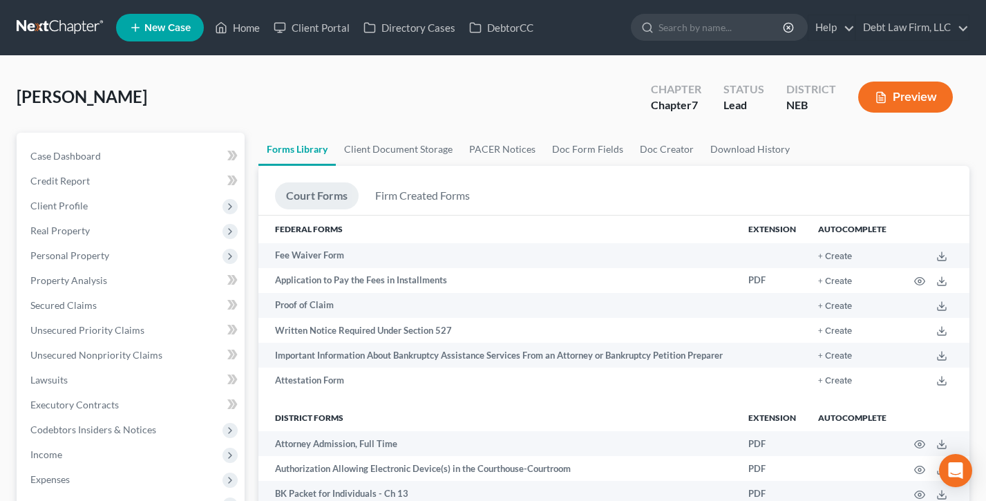
select select "61"
select select "24"
select select "36"
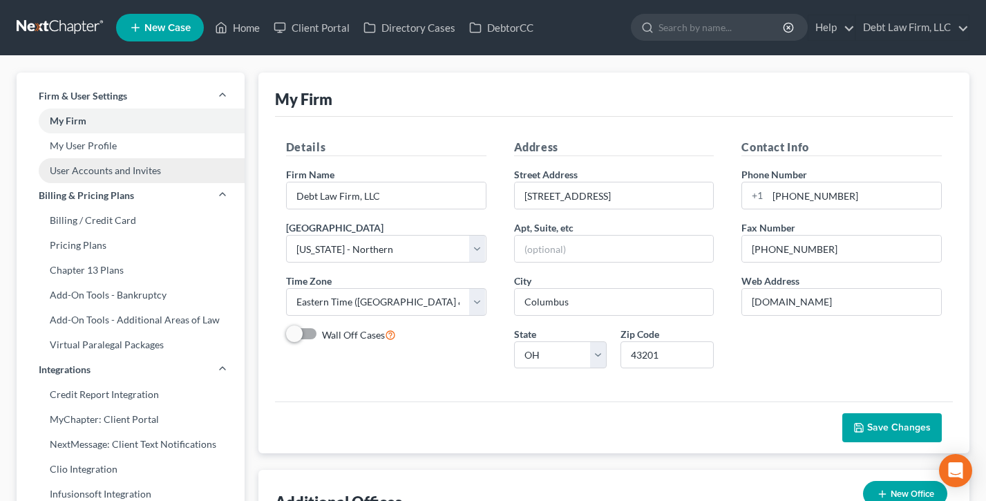
click at [106, 176] on link "User Accounts and Invites" at bounding box center [131, 170] width 228 height 25
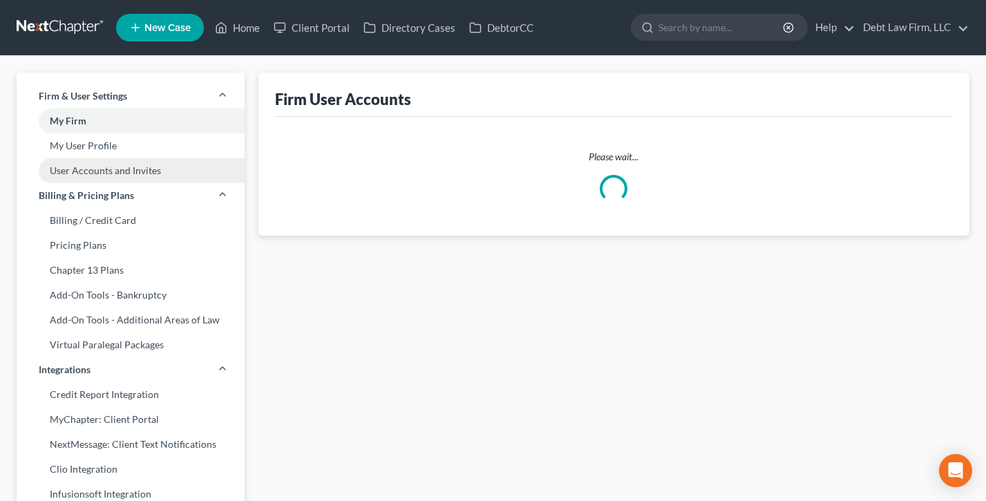
select select "0"
select select "1"
select select "0"
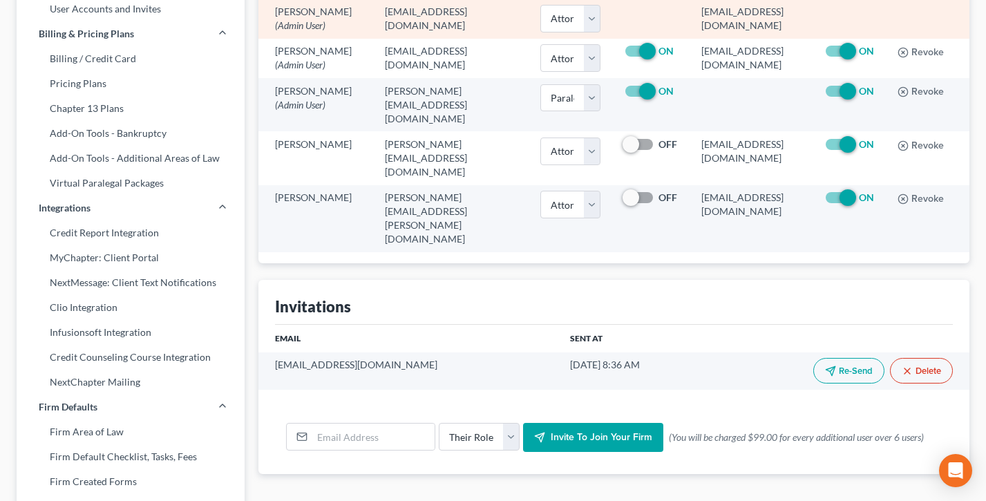
scroll to position [173, 0]
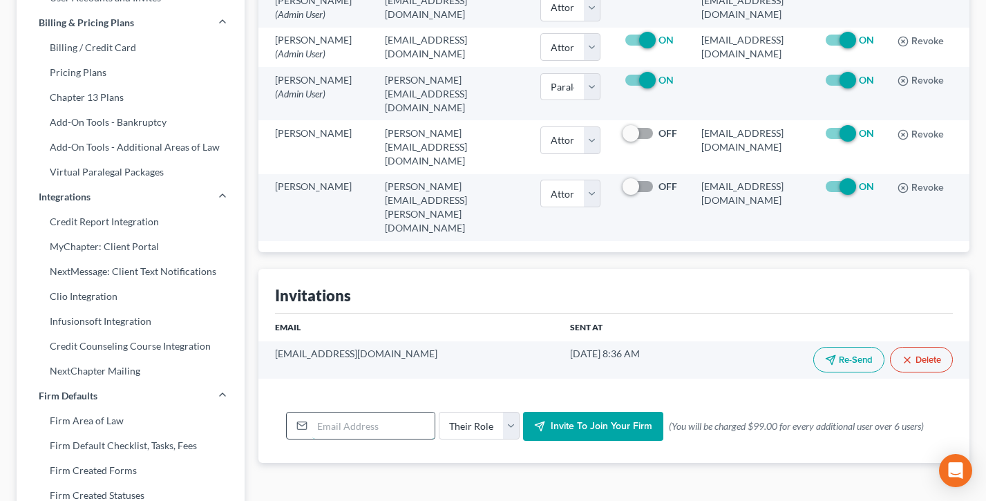
click at [380, 413] on input "email" at bounding box center [373, 426] width 122 height 26
drag, startPoint x: 930, startPoint y: 395, endPoint x: 661, endPoint y: 397, distance: 268.9
click at [660, 412] on form "Their Role Attorney Paralegal Assistant Invite to join your firm (0 invites lef…" at bounding box center [614, 426] width 656 height 29
click at [811, 357] on div "Email Sent At mandy.ballinger2@gmail.com 7/19/24 8:36 AM Re-Send Delete" at bounding box center [614, 352] width 711 height 76
drag, startPoint x: 932, startPoint y: 402, endPoint x: 712, endPoint y: 406, distance: 220.5
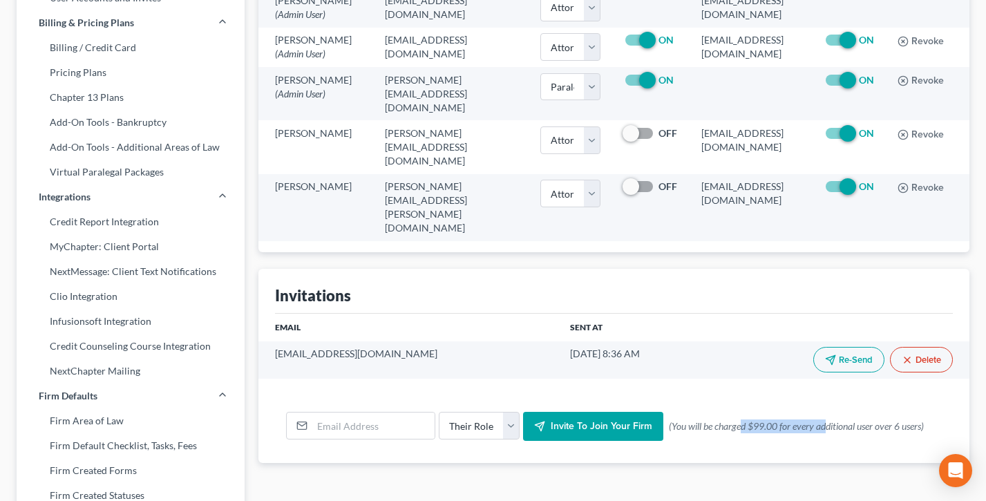
click at [712, 412] on form "Their Role Attorney Paralegal Assistant Invite to join your firm (0 invites lef…" at bounding box center [614, 426] width 656 height 29
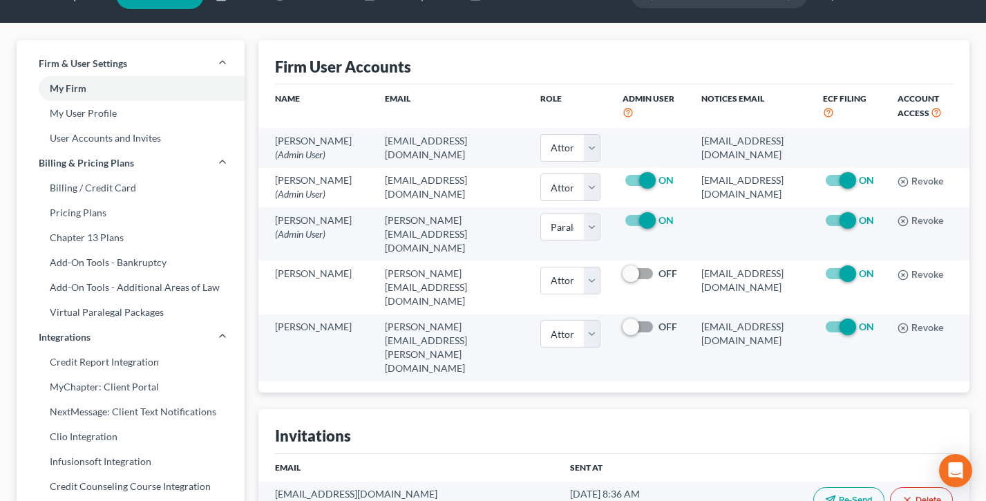
scroll to position [0, 0]
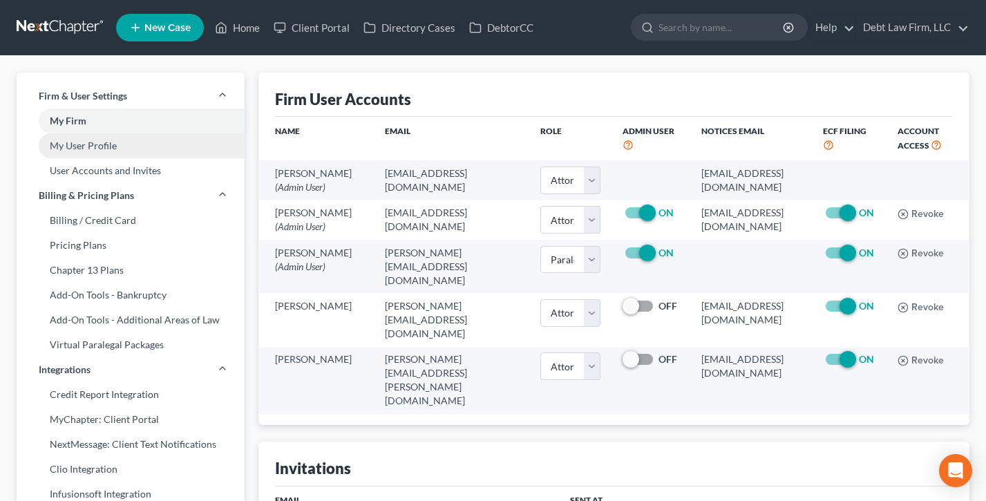
click at [98, 140] on link "My User Profile" at bounding box center [131, 145] width 228 height 25
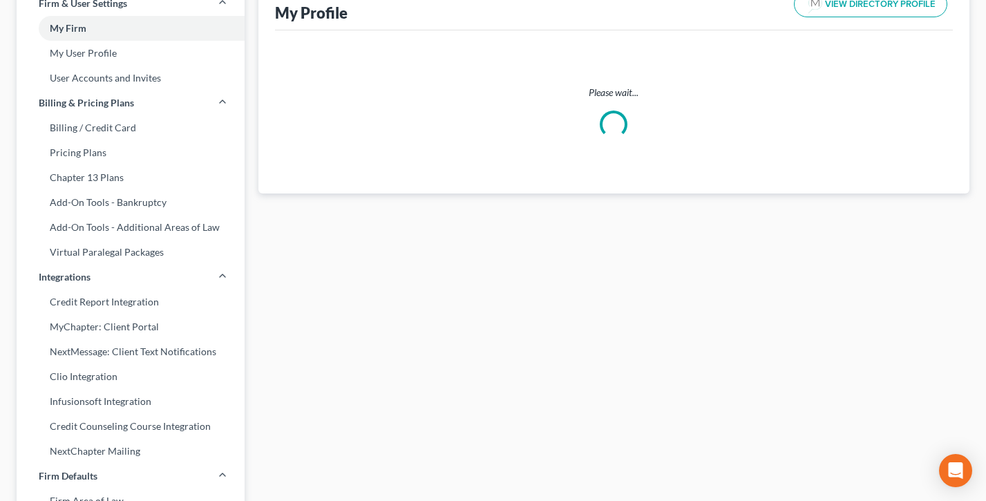
scroll to position [163, 0]
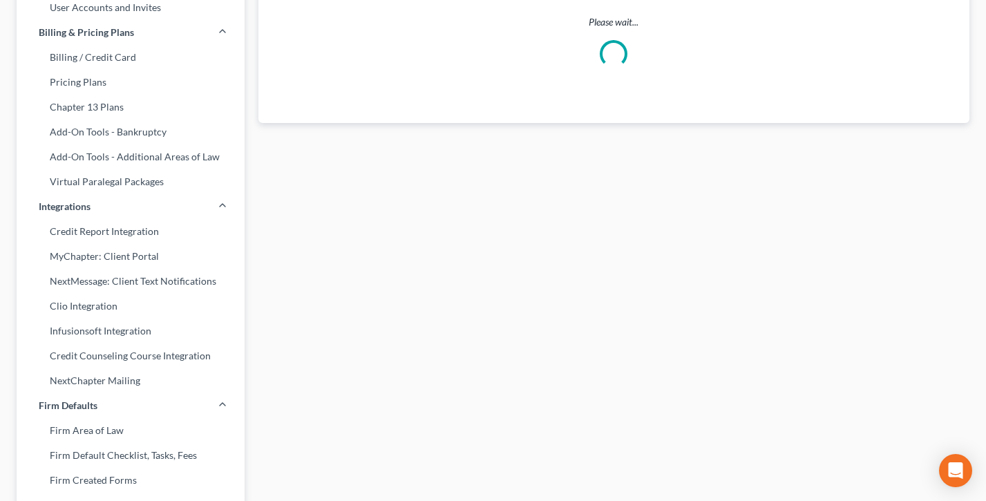
select select "36"
select select "61"
select select "attorney"
select select "0"
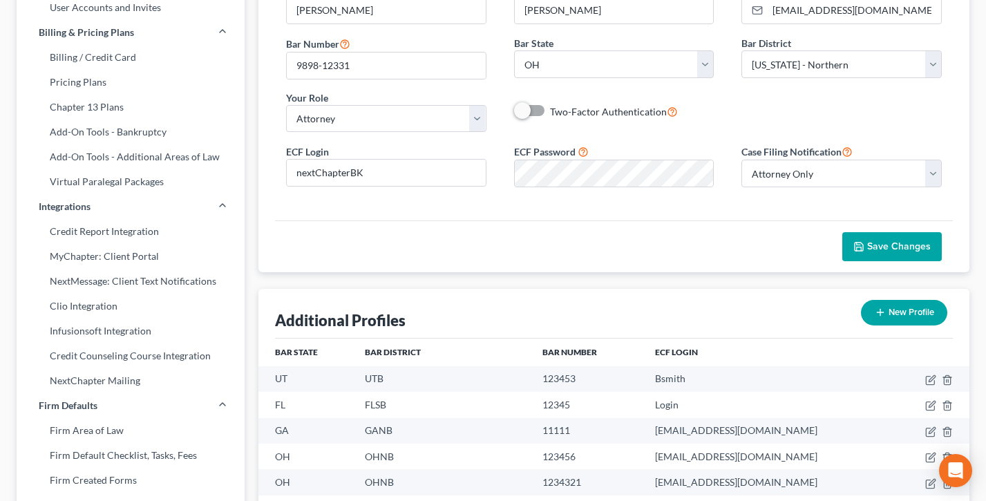
scroll to position [0, 0]
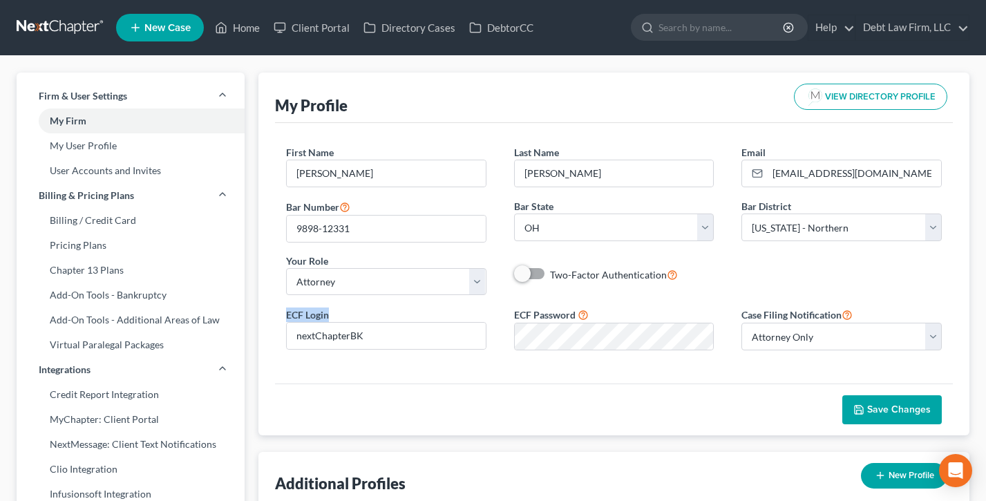
drag, startPoint x: 337, startPoint y: 319, endPoint x: 280, endPoint y: 306, distance: 58.9
click at [280, 306] on div "ECF Login nextChapterBK ECF Password Case Filing Notification Select Attorney O…" at bounding box center [614, 333] width 684 height 55
drag, startPoint x: 618, startPoint y: 313, endPoint x: 491, endPoint y: 306, distance: 127.4
click at [491, 306] on form "First Name * Atticus M. Last Name * Finch Email * qa@nextchapterbk.com Bar Numb…" at bounding box center [614, 253] width 656 height 216
click at [249, 28] on link "Home" at bounding box center [237, 27] width 59 height 25
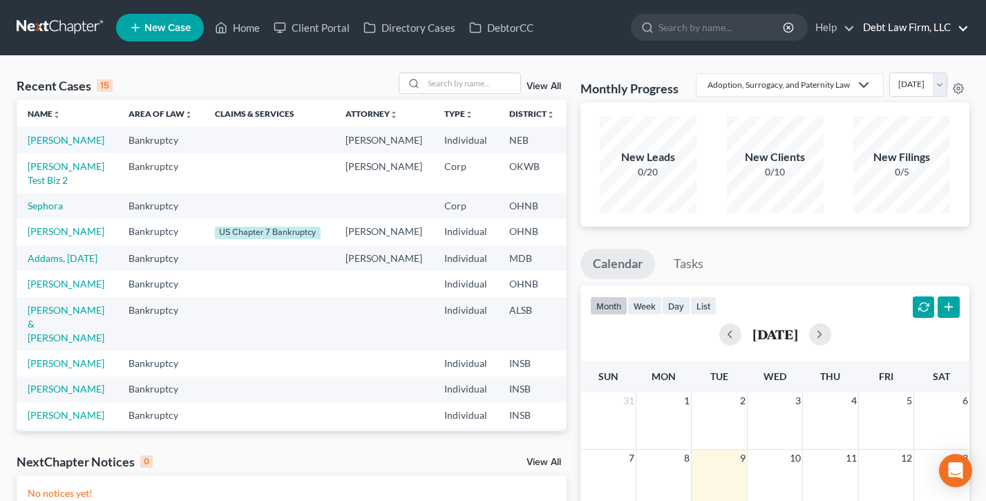
click at [917, 24] on link "Debt Law Firm, LLC" at bounding box center [912, 27] width 113 height 25
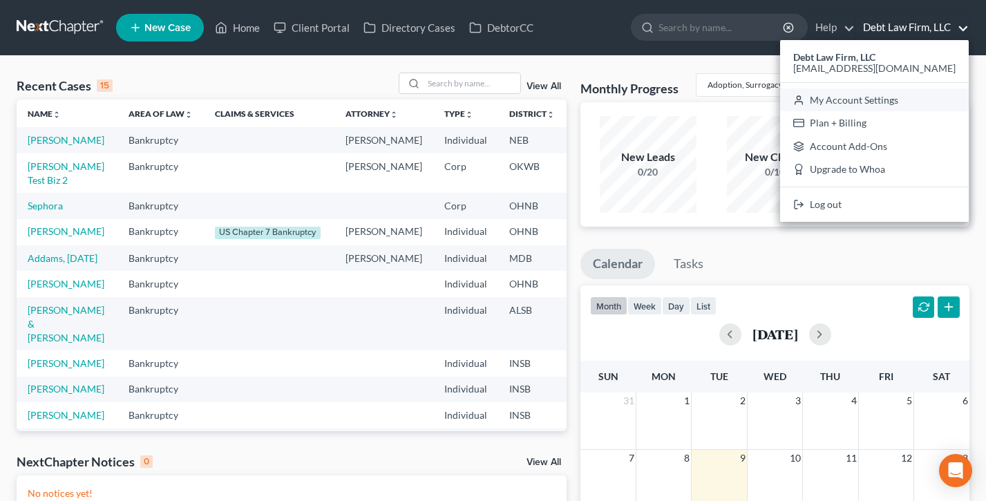
click at [886, 98] on link "My Account Settings" at bounding box center [874, 100] width 189 height 24
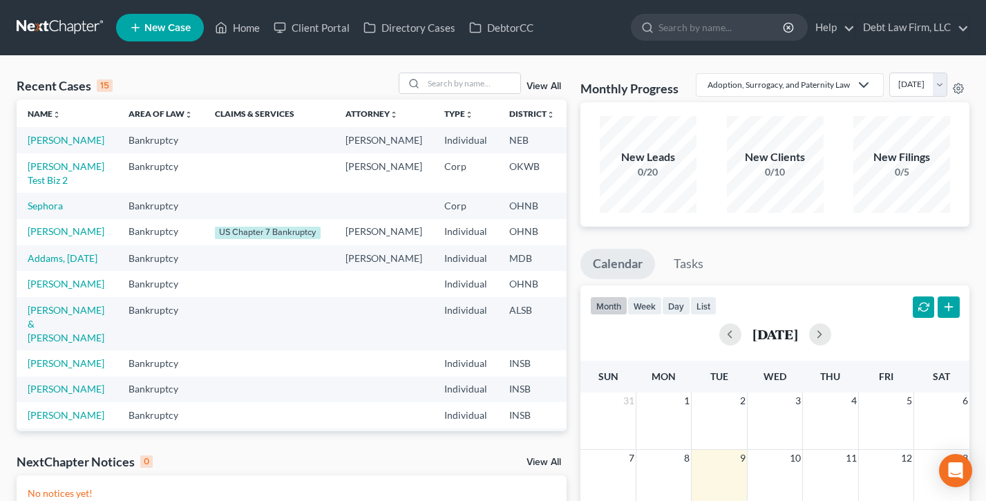
select select "61"
select select "24"
select select "36"
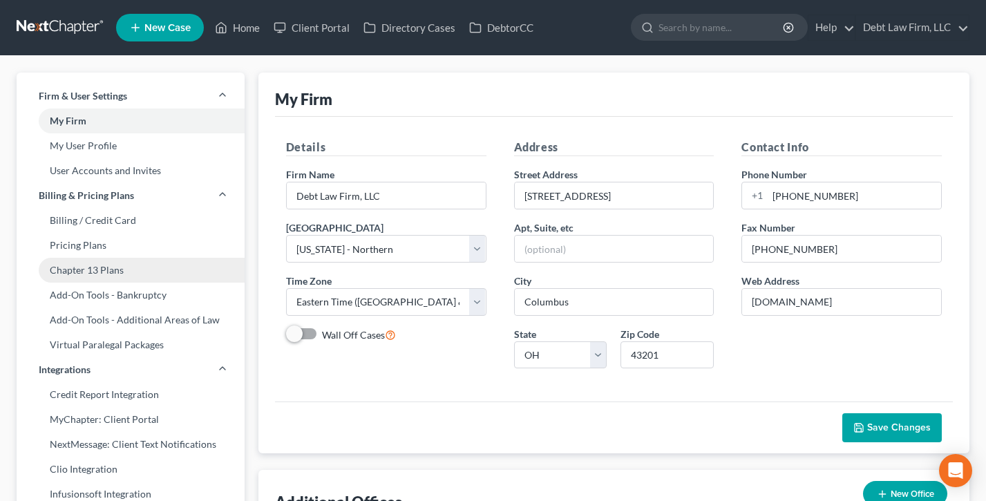
click at [82, 279] on link "Chapter 13 Plans" at bounding box center [131, 270] width 228 height 25
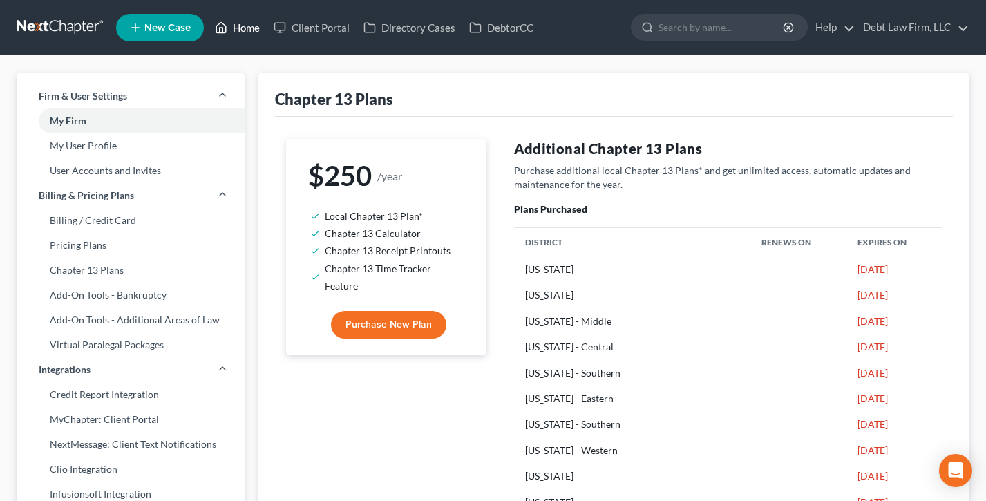
click at [233, 24] on link "Home" at bounding box center [237, 27] width 59 height 25
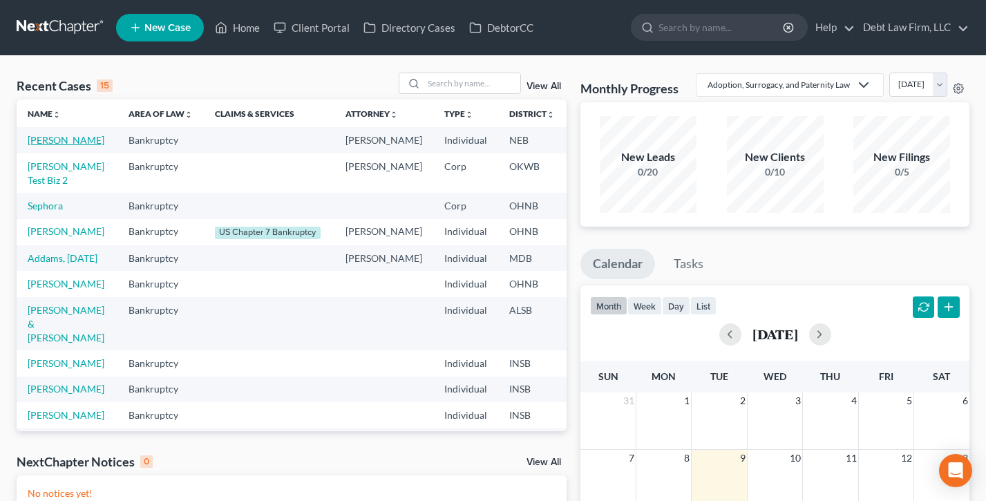
click at [48, 146] on link "Appleseed, Johnny" at bounding box center [66, 140] width 77 height 12
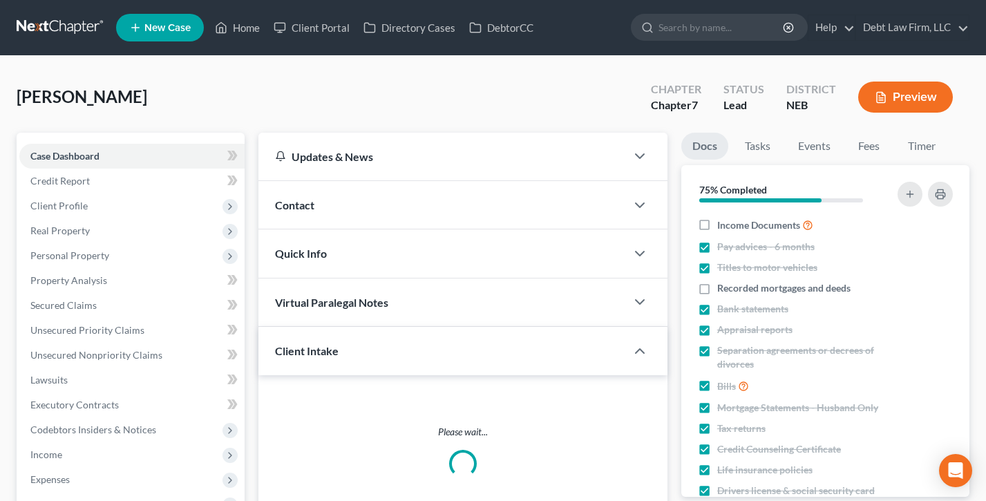
click at [83, 179] on span "Credit Report" at bounding box center [59, 181] width 59 height 12
click at [113, 180] on link "Credit Report" at bounding box center [131, 181] width 225 height 25
click at [109, 178] on link "Credit Report" at bounding box center [131, 181] width 225 height 25
click at [91, 183] on link "Credit Report" at bounding box center [131, 181] width 225 height 25
click at [165, 180] on link "Credit Report" at bounding box center [131, 181] width 225 height 25
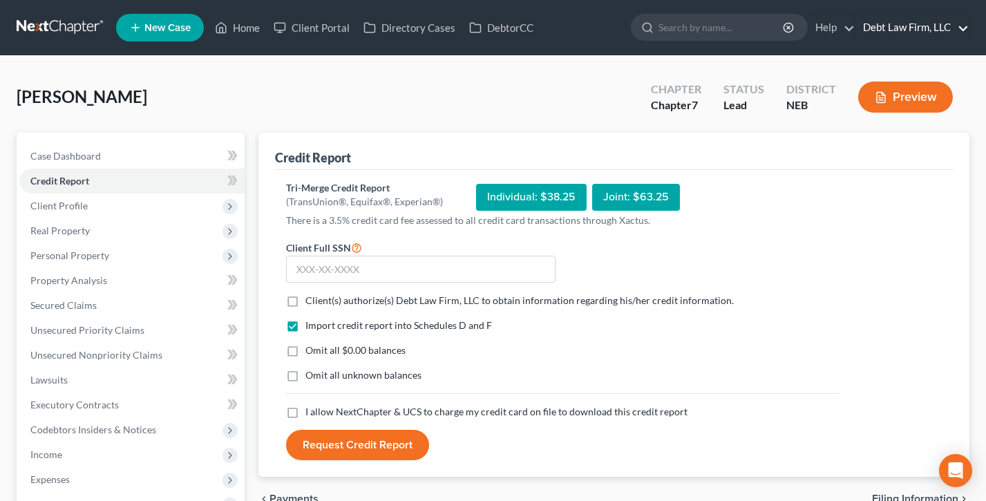
click at [903, 37] on link "Debt Law Firm, LLC" at bounding box center [912, 27] width 113 height 25
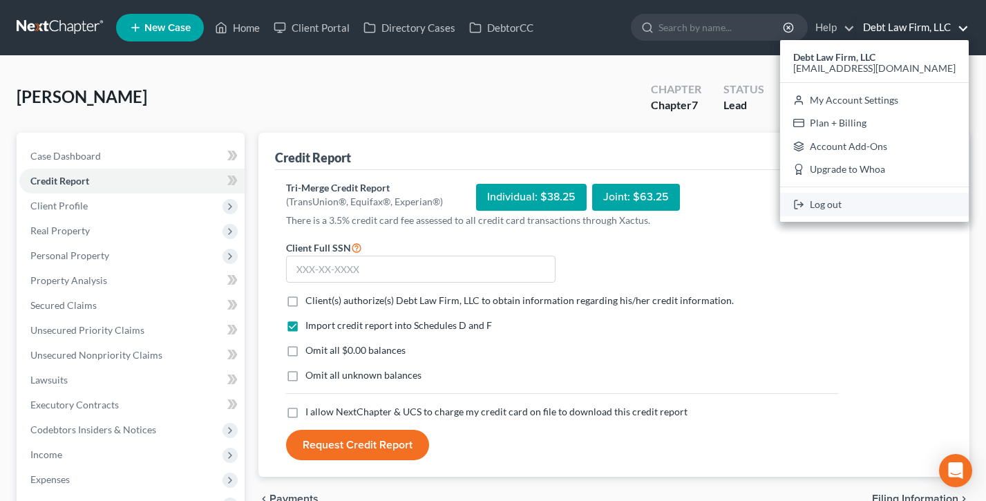
click at [866, 212] on link "Log out" at bounding box center [874, 205] width 189 height 24
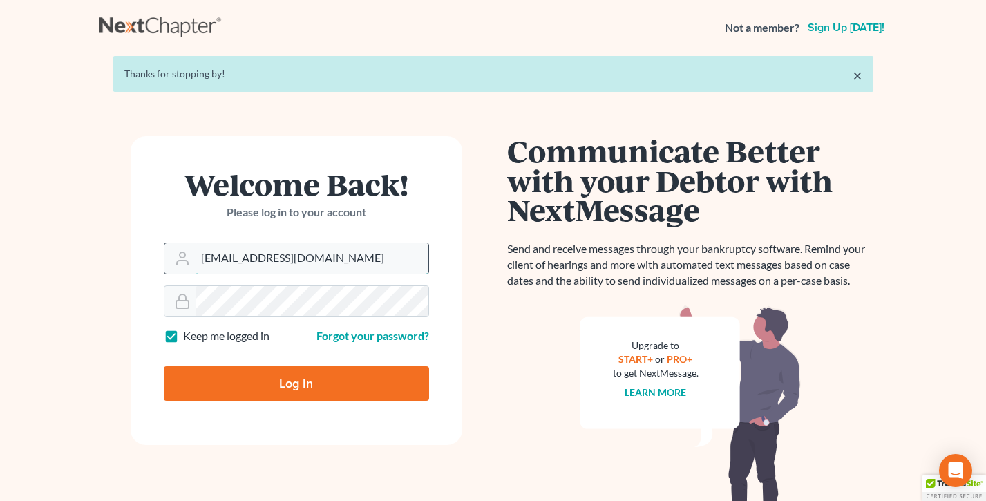
click at [352, 243] on input "[EMAIL_ADDRESS][DOMAIN_NAME]" at bounding box center [312, 258] width 233 height 30
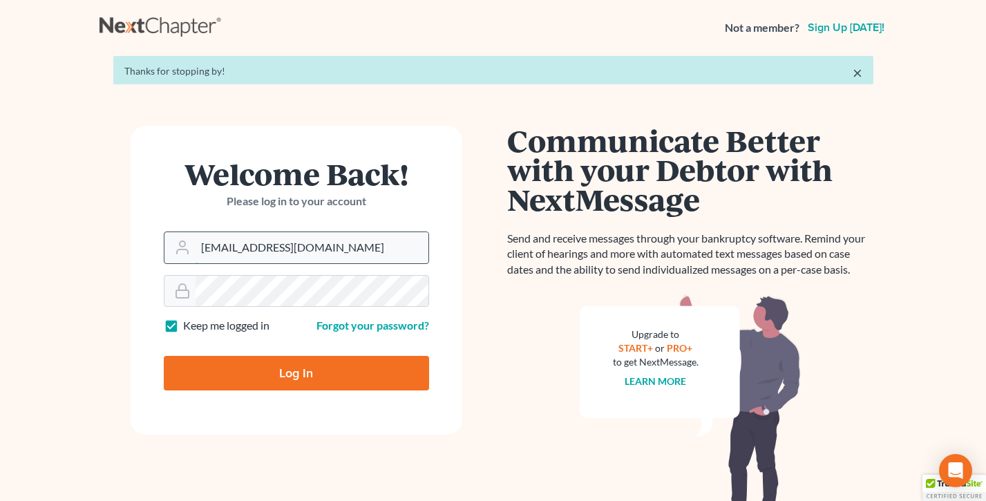
type input "tim@nextchapterbk.com"
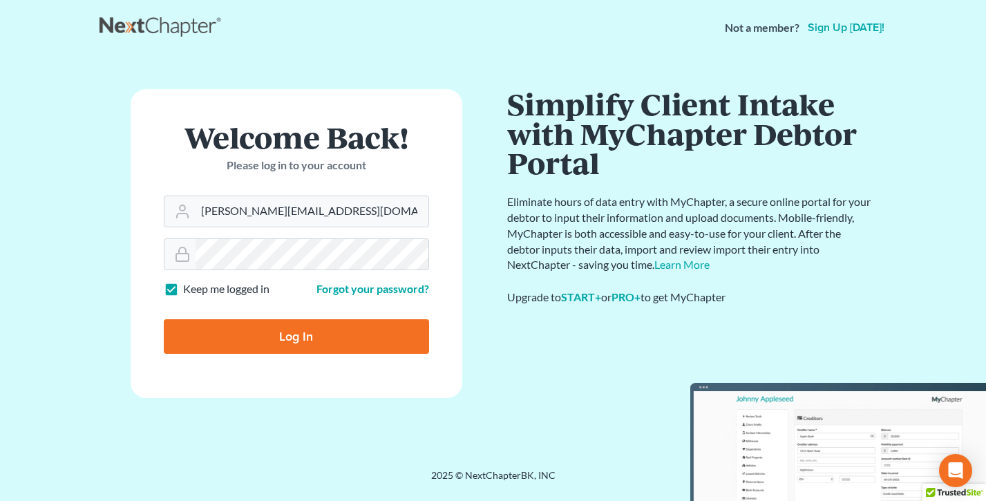
click at [270, 322] on input "Log In" at bounding box center [296, 336] width 265 height 35
type input "Thinking..."
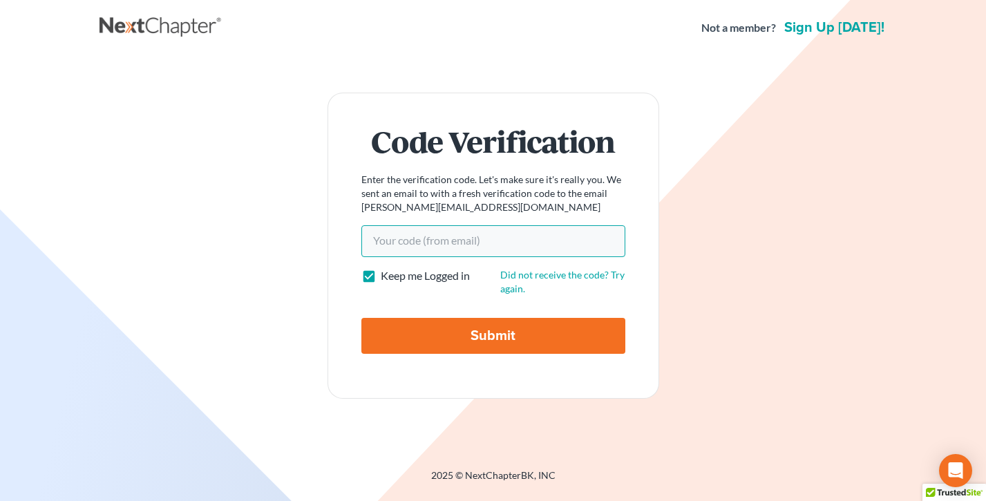
click at [434, 232] on input "Your code(from email)" at bounding box center [494, 241] width 264 height 32
paste input "c17442"
type input "c17442"
click at [362, 318] on input "Submit" at bounding box center [494, 336] width 264 height 36
type input "Thinking..."
